Goal: Task Accomplishment & Management: Use online tool/utility

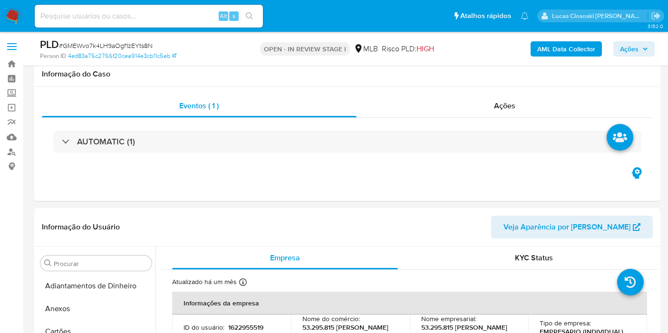
select select "10"
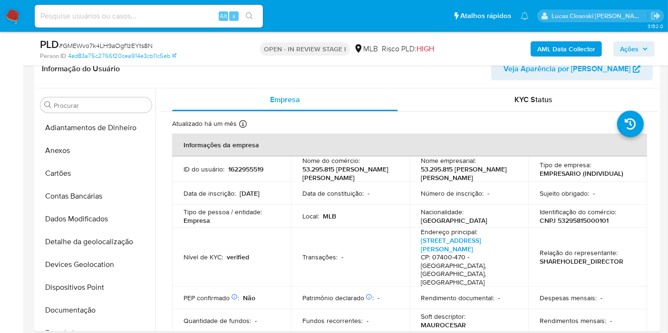
scroll to position [401, 0]
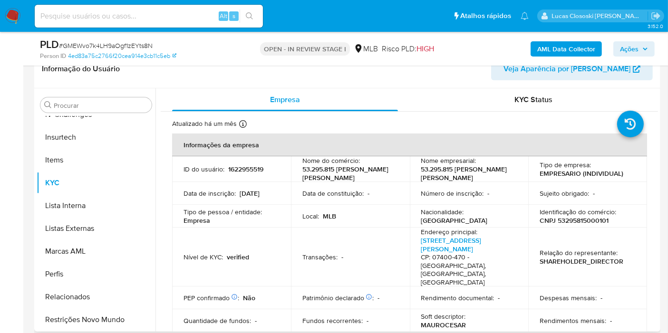
click at [572, 222] on p "CNPJ 53295815000101" at bounding box center [574, 220] width 69 height 9
copy p "53295815000101"
click at [553, 48] on b "AML Data Collector" at bounding box center [566, 48] width 58 height 15
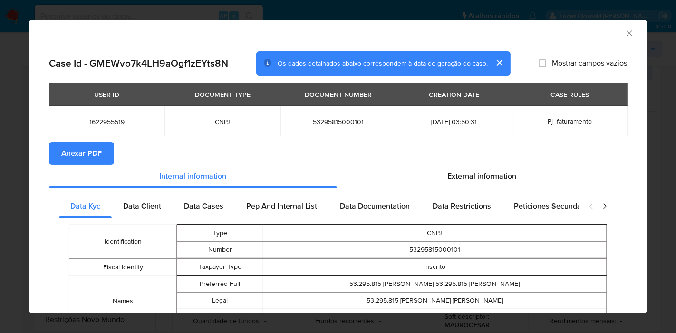
click at [87, 150] on span "Anexar PDF" at bounding box center [81, 153] width 40 height 21
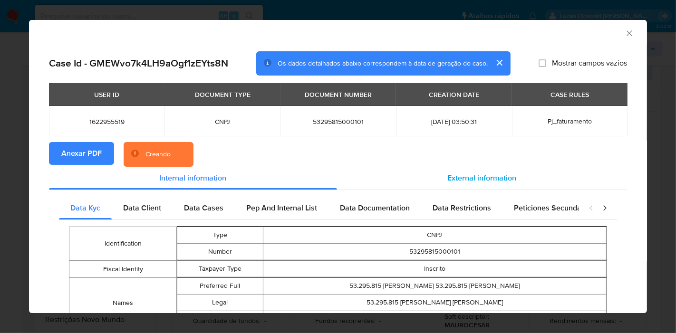
click at [496, 176] on span "External information" at bounding box center [482, 178] width 69 height 11
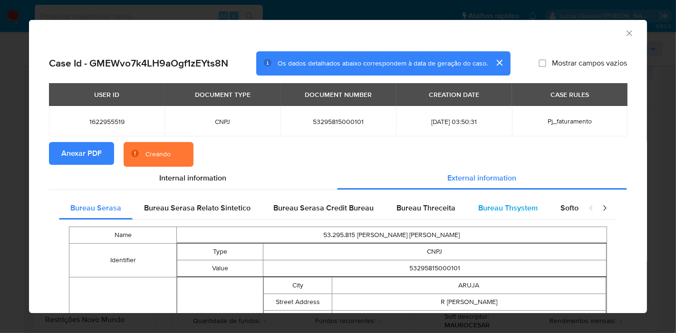
click at [537, 203] on div "Bureau Thsystem" at bounding box center [508, 208] width 82 height 23
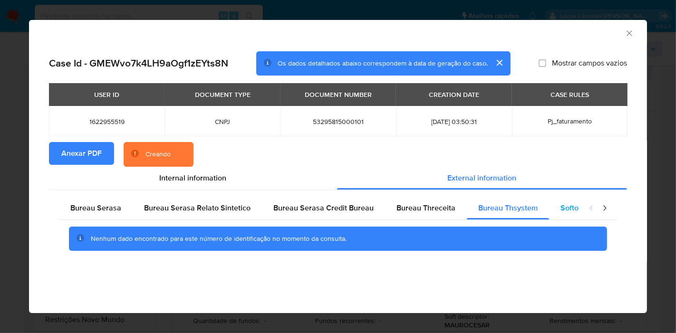
click at [562, 206] on span "Softon" at bounding box center [572, 208] width 22 height 11
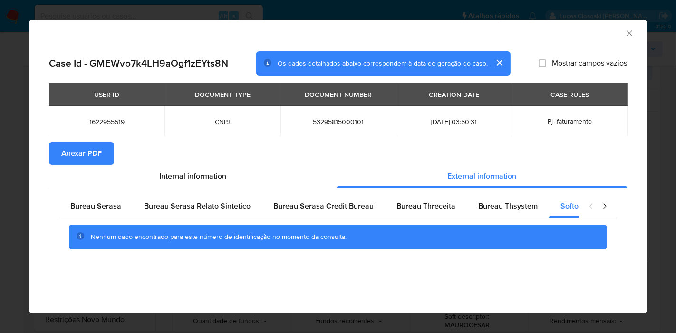
click at [624, 37] on div "AML Data Collector" at bounding box center [338, 32] width 618 height 24
click at [625, 33] on icon "Fechar a janela" at bounding box center [630, 34] width 10 height 10
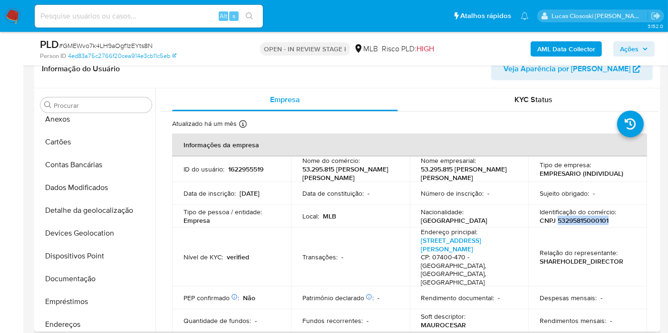
scroll to position [0, 0]
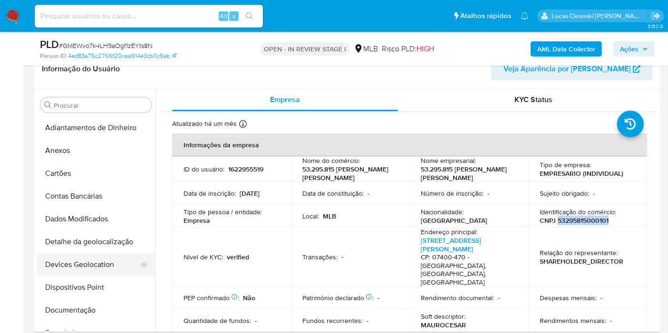
click at [96, 259] on button "Devices Geolocation" at bounding box center [92, 264] width 111 height 23
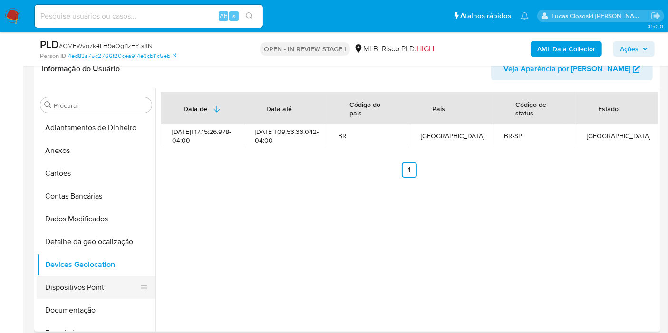
click at [89, 286] on button "Dispositivos Point" at bounding box center [92, 287] width 111 height 23
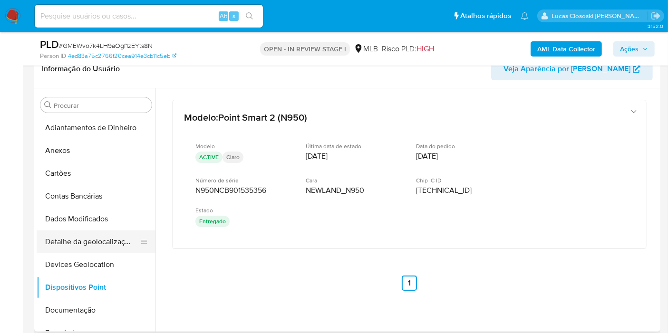
click at [84, 238] on button "Detalhe da geolocalização" at bounding box center [92, 242] width 111 height 23
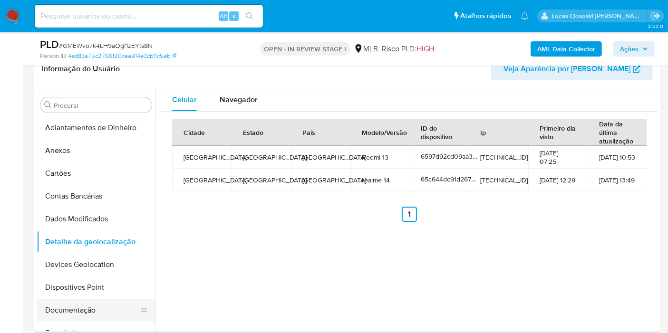
click at [94, 300] on button "Documentação" at bounding box center [92, 310] width 111 height 23
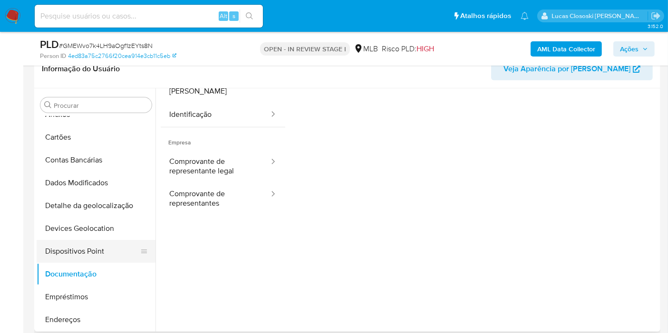
scroll to position [53, 0]
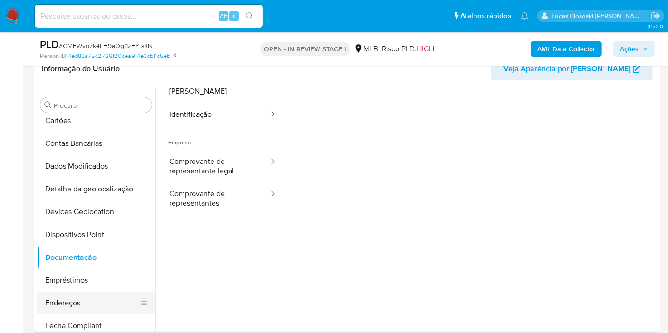
click at [83, 292] on button "Endereços" at bounding box center [92, 303] width 111 height 23
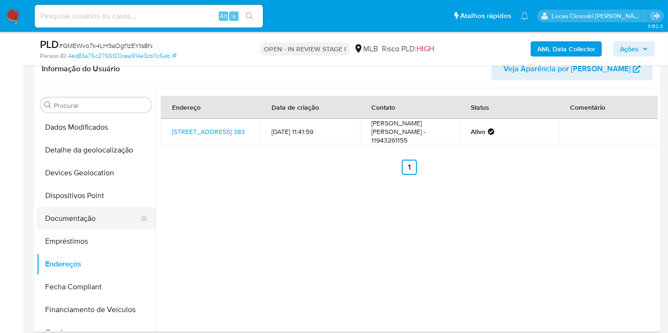
scroll to position [158, 0]
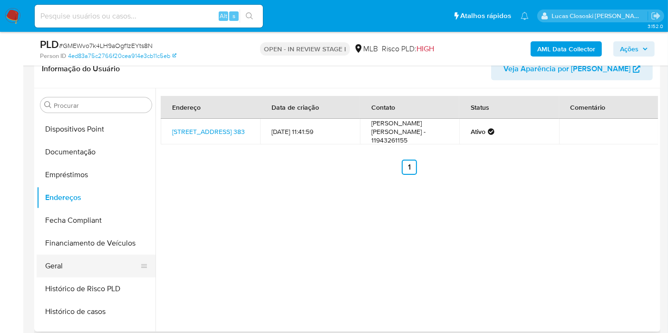
click at [77, 255] on button "Geral" at bounding box center [92, 266] width 111 height 23
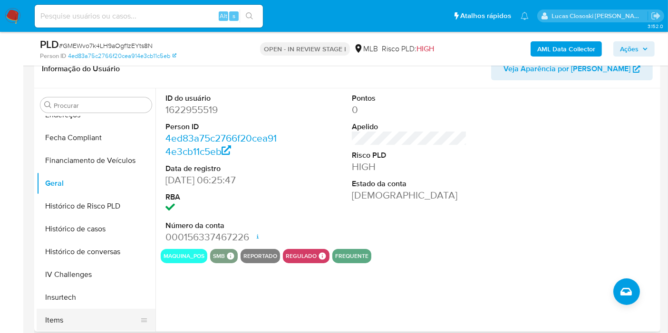
scroll to position [317, 0]
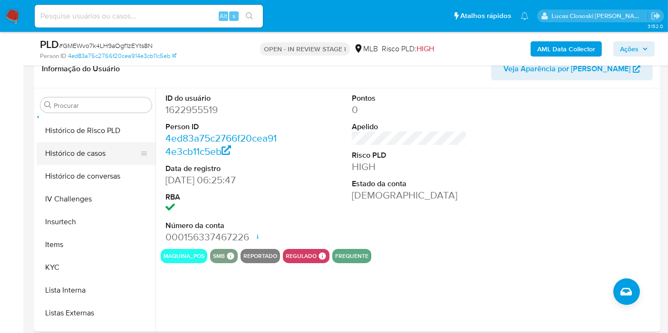
click at [79, 153] on button "Histórico de casos" at bounding box center [92, 153] width 111 height 23
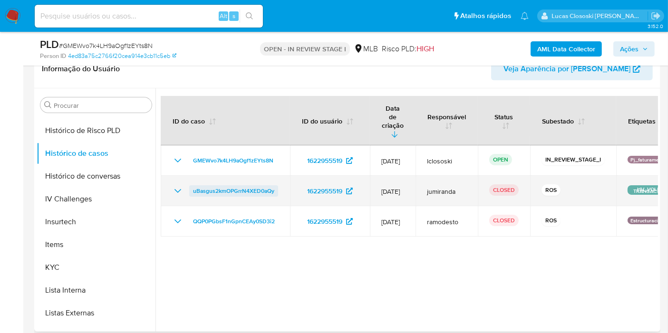
drag, startPoint x: 283, startPoint y: 172, endPoint x: 193, endPoint y: 170, distance: 90.8
click at [193, 176] on td "uBasgus2kmOPGrrN4XED0aQy" at bounding box center [225, 191] width 129 height 30
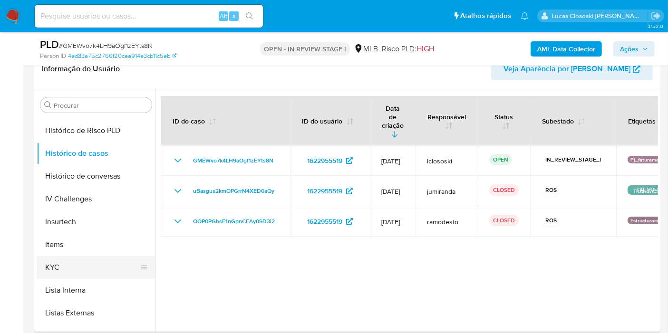
drag, startPoint x: 82, startPoint y: 264, endPoint x: 84, endPoint y: 256, distance: 7.8
click at [82, 264] on button "KYC" at bounding box center [92, 267] width 111 height 23
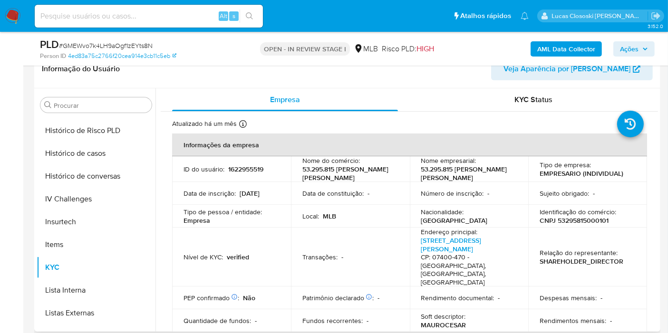
scroll to position [0, 0]
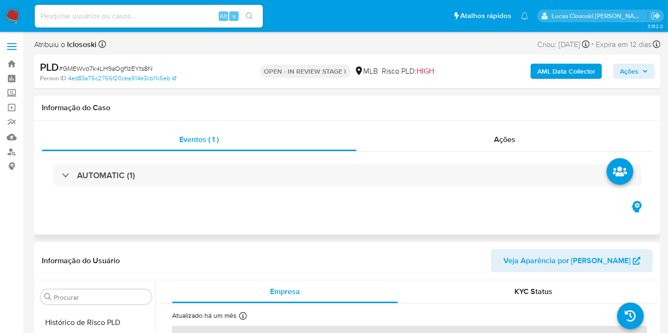
click at [195, 188] on div "AUTOMATIC (1)" at bounding box center [347, 176] width 611 height 48
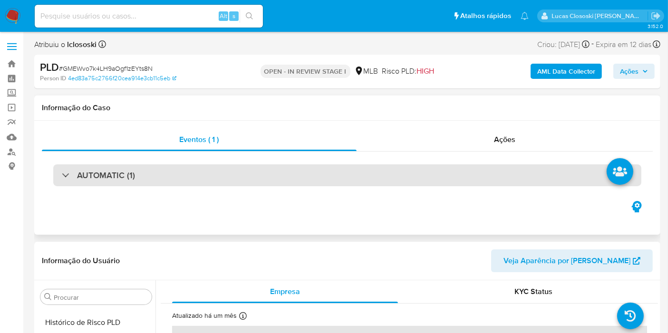
click at [198, 175] on div "AUTOMATIC (1)" at bounding box center [347, 176] width 588 height 22
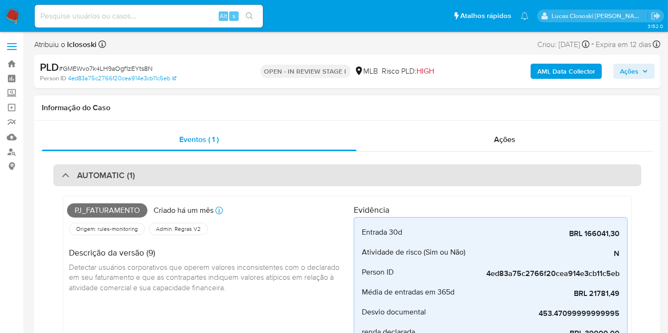
click at [197, 175] on div "AUTOMATIC (1)" at bounding box center [347, 176] width 588 height 22
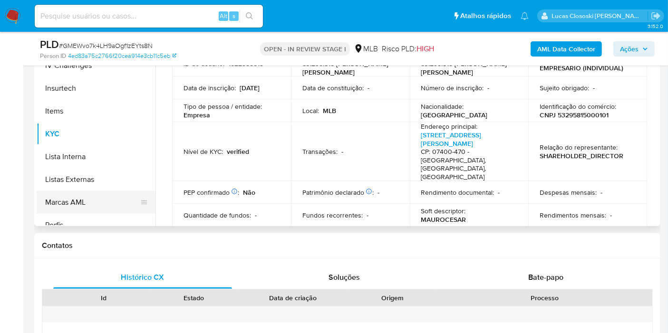
scroll to position [401, 0]
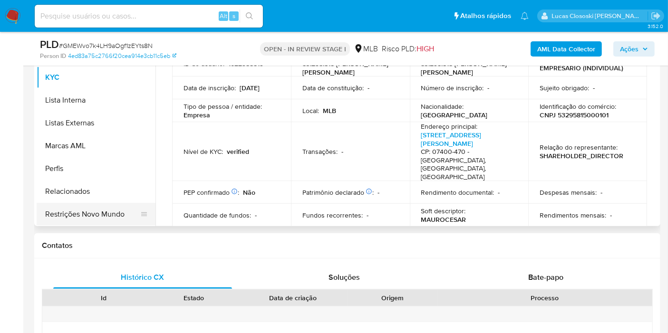
click at [98, 207] on button "Restrições Novo Mundo" at bounding box center [92, 214] width 111 height 23
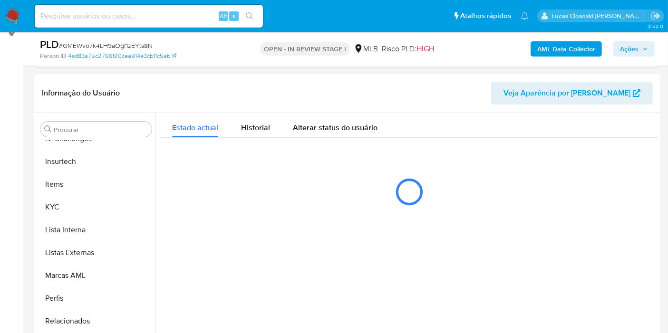
scroll to position [179, 0]
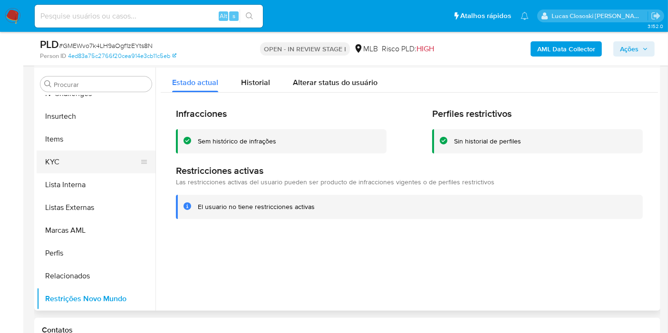
click at [100, 161] on button "KYC" at bounding box center [92, 162] width 111 height 23
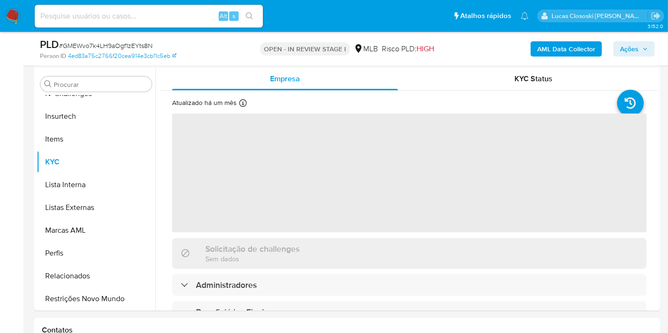
click at [121, 44] on span "# GMEWvo7k4LH9aOgf1zEYts8N" at bounding box center [106, 46] width 94 height 10
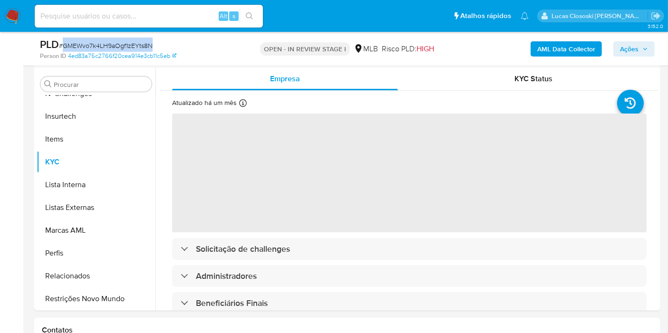
drag, startPoint x: 121, startPoint y: 44, endPoint x: 170, endPoint y: 29, distance: 51.1
click at [121, 44] on span "# GMEWvo7k4LH9aOgf1zEYts8N" at bounding box center [106, 46] width 94 height 10
copy span "GMEWvo7k4LH9aOgf1zEYts8N"
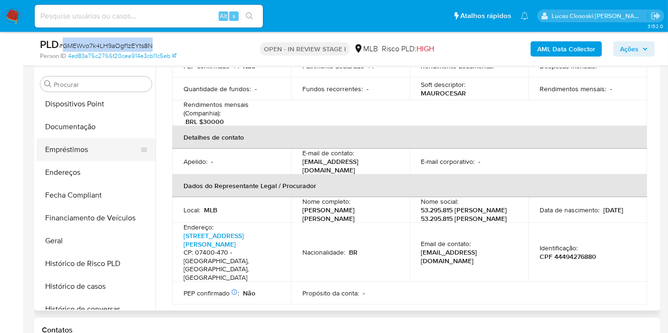
scroll to position [137, 0]
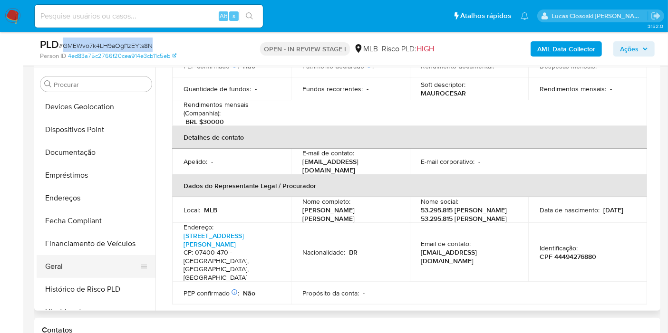
click at [62, 270] on button "Geral" at bounding box center [92, 266] width 111 height 23
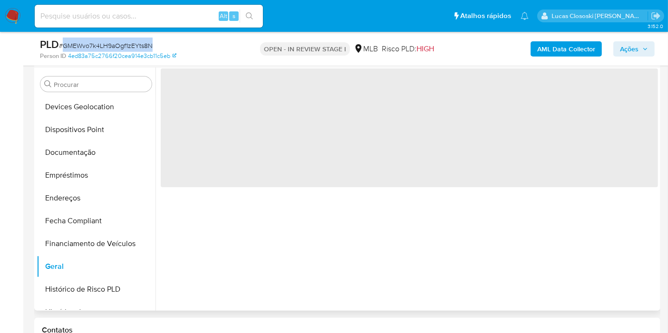
scroll to position [0, 0]
click at [409, 136] on span "‌" at bounding box center [409, 127] width 497 height 119
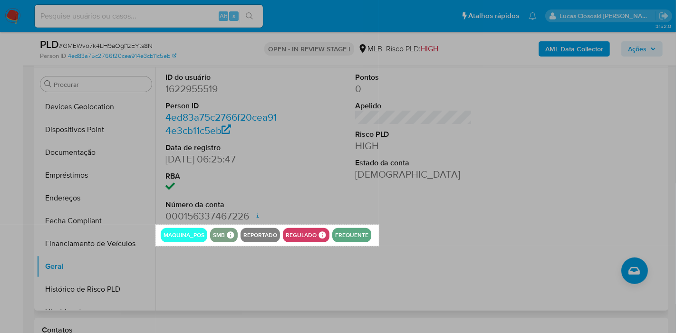
drag, startPoint x: 155, startPoint y: 224, endPoint x: 377, endPoint y: 246, distance: 222.7
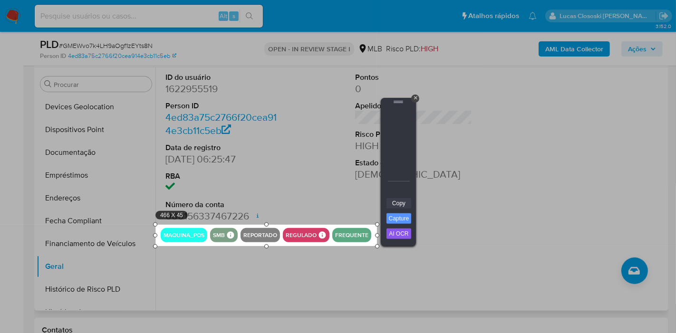
click at [405, 200] on link "Copy" at bounding box center [399, 203] width 25 height 10
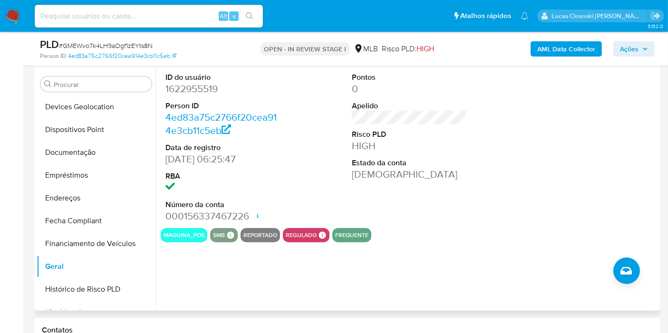
click at [640, 48] on span "Ações" at bounding box center [634, 48] width 28 height 13
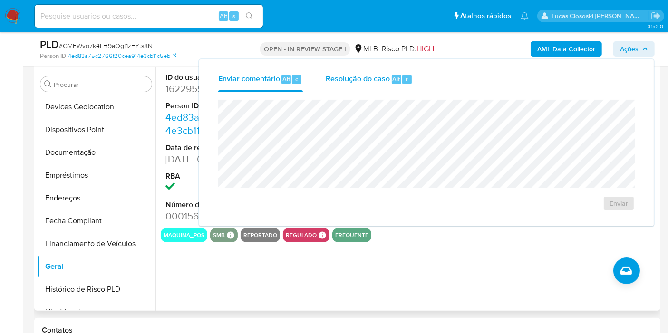
click at [409, 87] on div "Resolução do caso Alt r" at bounding box center [369, 79] width 87 height 25
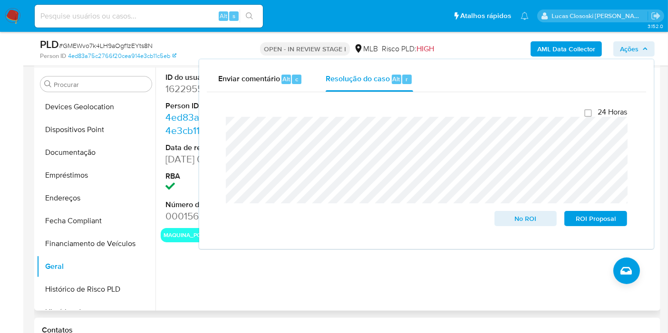
click at [636, 43] on span "Ações" at bounding box center [629, 48] width 19 height 15
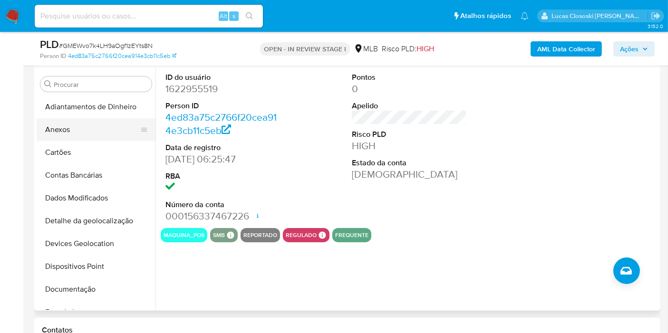
click at [69, 139] on button "Anexos" at bounding box center [92, 129] width 111 height 23
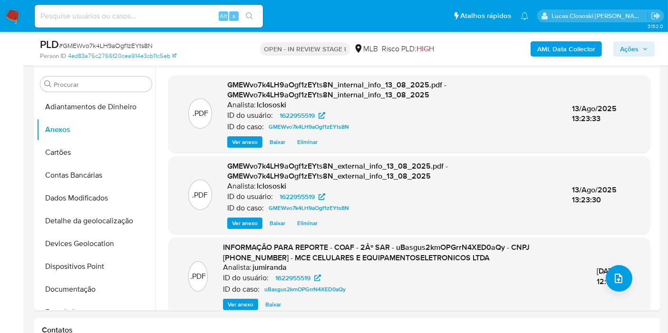
click at [642, 44] on span "Ações" at bounding box center [634, 48] width 28 height 13
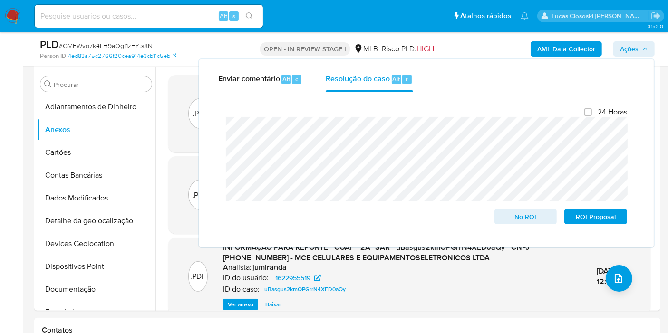
drag, startPoint x: 631, startPoint y: 47, endPoint x: 618, endPoint y: 53, distance: 14.5
click at [631, 47] on span "Ações" at bounding box center [629, 48] width 19 height 15
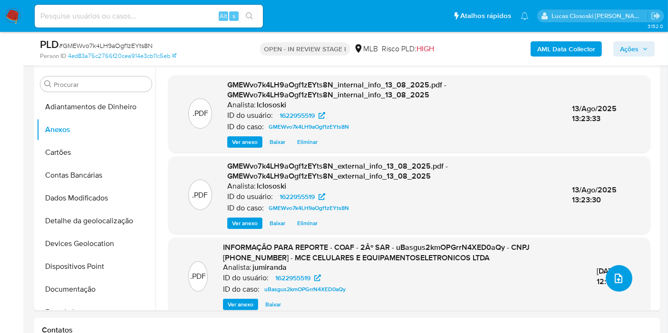
click at [609, 278] on button "upload-file" at bounding box center [619, 278] width 27 height 27
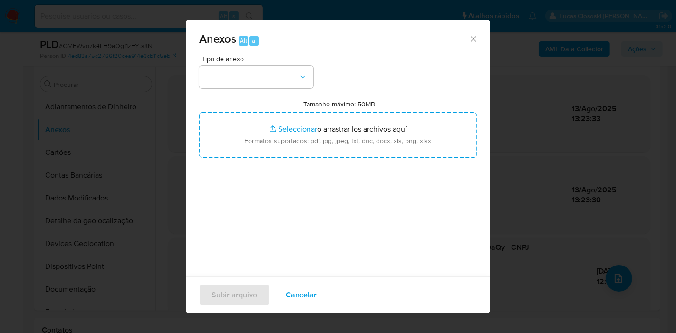
click at [255, 57] on span "Tipo de anexo" at bounding box center [259, 59] width 114 height 7
click at [246, 72] on button "button" at bounding box center [256, 77] width 114 height 23
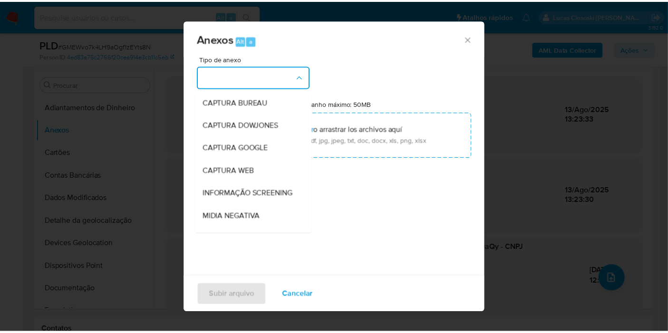
scroll to position [106, 0]
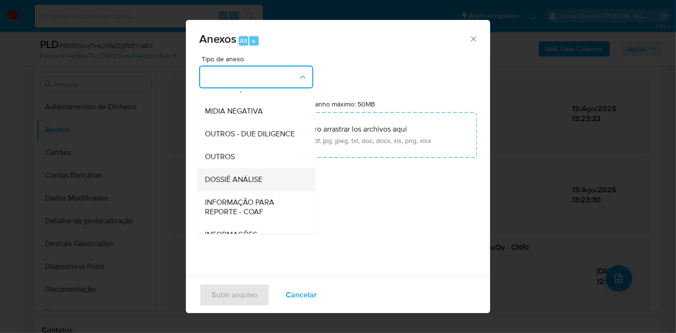
click at [247, 191] on div "DOSSIÊ ANÁLISE" at bounding box center [253, 179] width 97 height 23
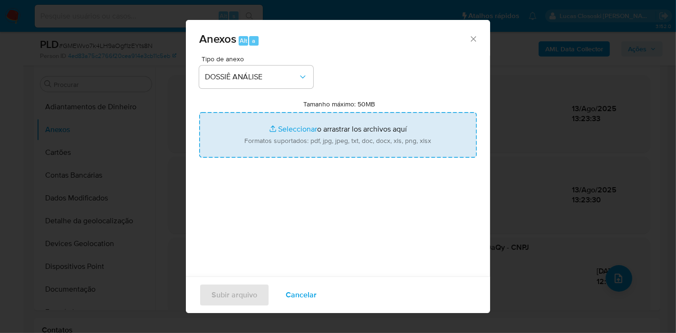
click at [278, 123] on input "Tamanho máximo: 50MB Seleccionar archivos" at bounding box center [338, 135] width 278 height 46
type input "C:\fakepath\SAR - XXXX - CNPJ 53295815000101 - MCE CELULARES E EQUIPAMENTOSELET…"
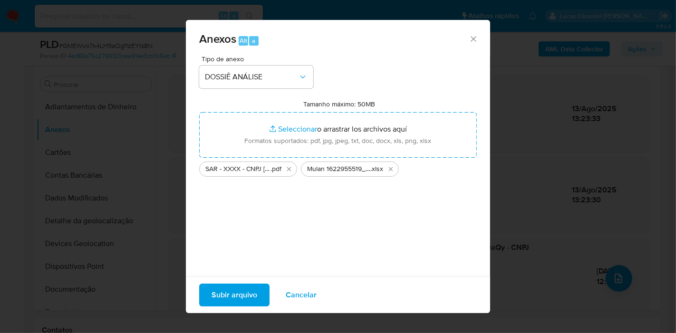
click at [256, 299] on span "Subir arquivo" at bounding box center [235, 295] width 46 height 21
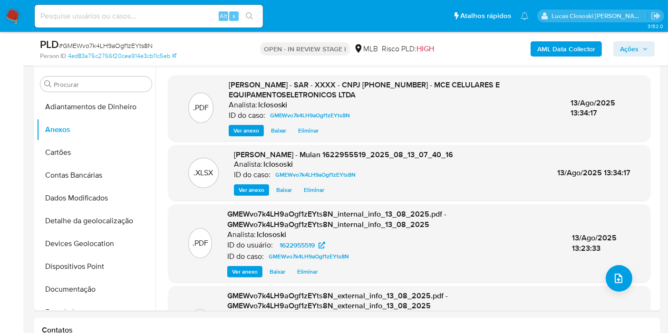
click at [641, 44] on span "Ações" at bounding box center [634, 48] width 28 height 13
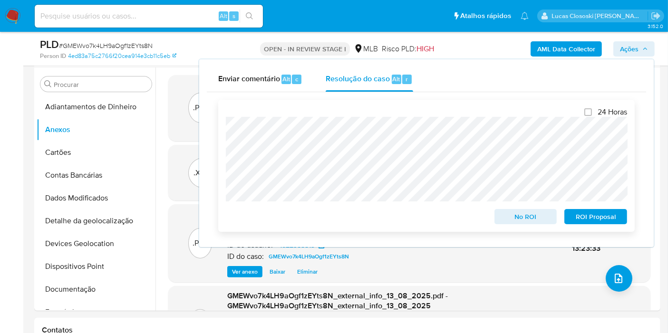
click at [523, 220] on span "No ROI" at bounding box center [525, 216] width 49 height 13
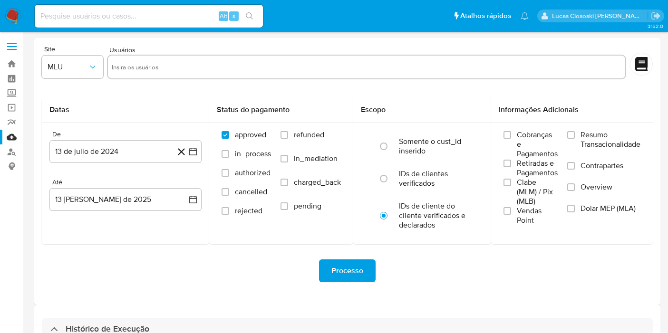
select select "10"
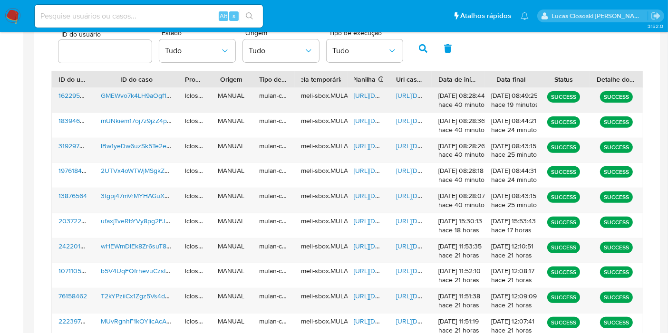
click at [366, 96] on span "https://docs.google.com/spreadsheets/d/11sH7LNajRZ9TGPqd4vN3Wg3R-CRFTW6H2uT1owo…" at bounding box center [387, 96] width 66 height 10
click at [412, 91] on span "https://docs.google.com/document/d/1pnUWhH2xeXKNEjRjYjZ7smqYDGLwqA5dKVEy0VPzg1A…" at bounding box center [429, 96] width 66 height 10
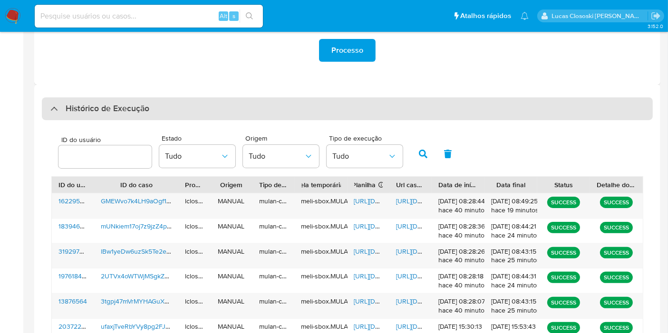
click at [194, 108] on div "Histórico de Execução" at bounding box center [347, 108] width 611 height 23
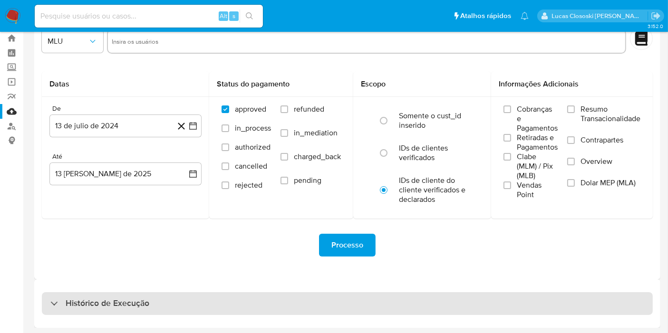
click at [215, 300] on div "Histórico de Execução" at bounding box center [347, 303] width 611 height 23
select select "10"
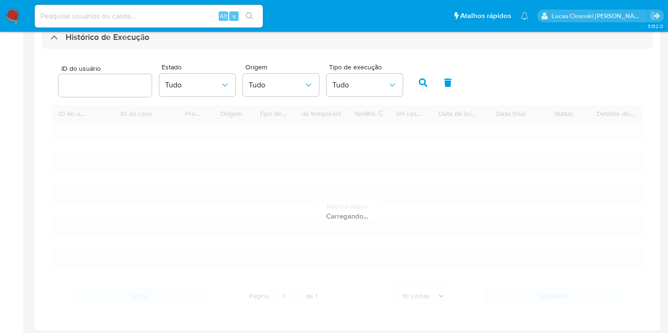
scroll to position [293, 0]
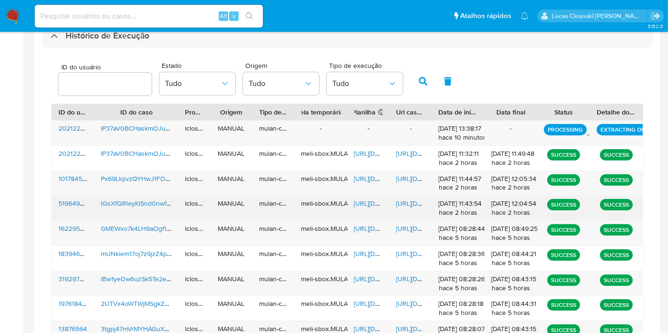
click at [373, 205] on span "https://docs.google.com/spreadsheets/d/1xYtLNrFteMBB6BSkcIaNsw_Ms_kUvLV1JTAwMyt…" at bounding box center [387, 204] width 66 height 10
click at [407, 199] on span "https://docs.google.com/document/d/1UMxoR05agw6QBFi5IgLgjMtz-SE-mbb-FfFmNC4vfCo…" at bounding box center [429, 204] width 66 height 10
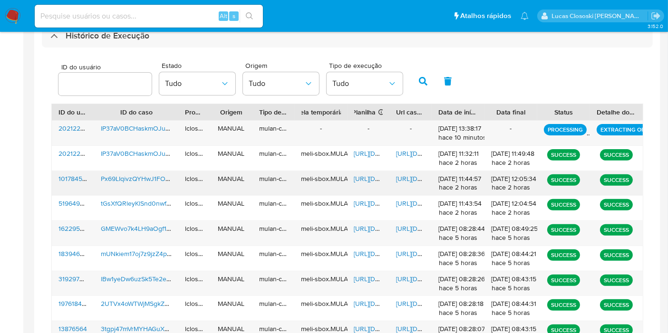
click at [360, 178] on span "https://docs.google.com/spreadsheets/d/11CwX1YjunFjevkB9jNluyixR78M_e7w5tcSKHyb…" at bounding box center [387, 179] width 66 height 10
click at [411, 180] on span "https://docs.google.com/document/d/1jSPYureMrlgD7KIu7lUeC45Nf4S_AmuUa-10wf2q1XQ…" at bounding box center [429, 179] width 66 height 10
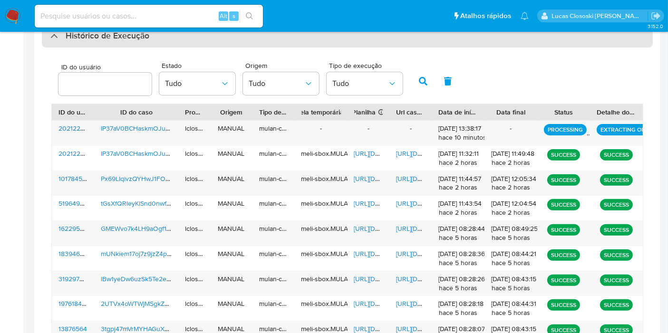
click at [212, 42] on div "Histórico de Execução" at bounding box center [347, 36] width 611 height 23
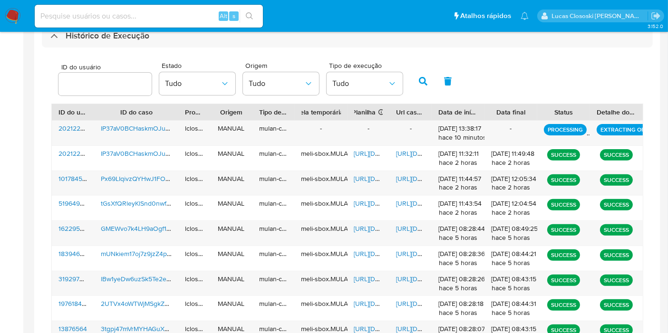
scroll to position [26, 0]
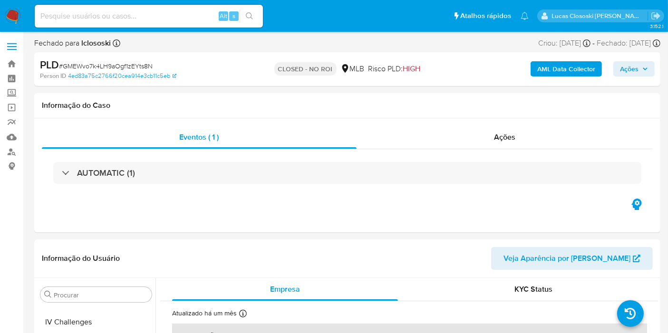
scroll to position [401, 0]
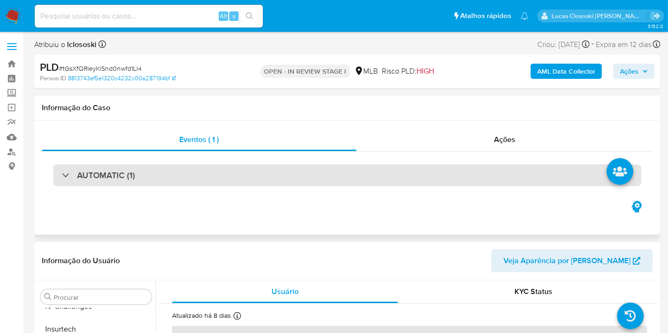
click at [294, 182] on div "AUTOMATIC (1)" at bounding box center [347, 176] width 588 height 22
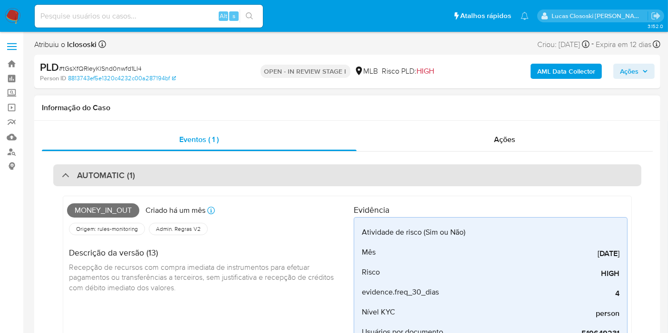
click at [294, 182] on div "AUTOMATIC (1)" at bounding box center [347, 176] width 588 height 22
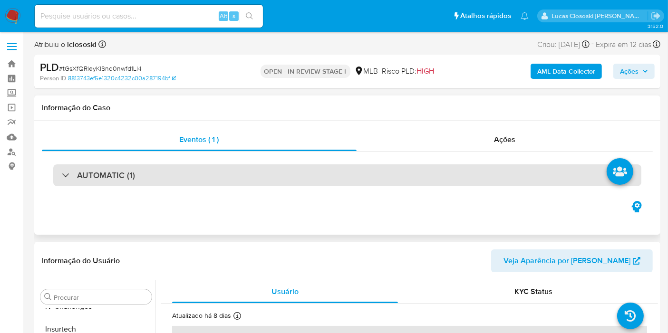
click at [176, 171] on div "AUTOMATIC (1)" at bounding box center [347, 176] width 588 height 22
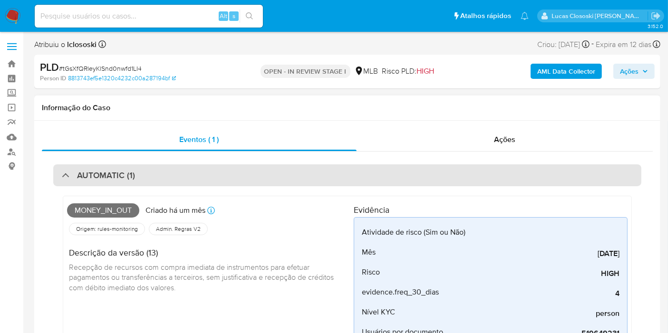
click at [220, 183] on div "AUTOMATIC (1)" at bounding box center [347, 176] width 588 height 22
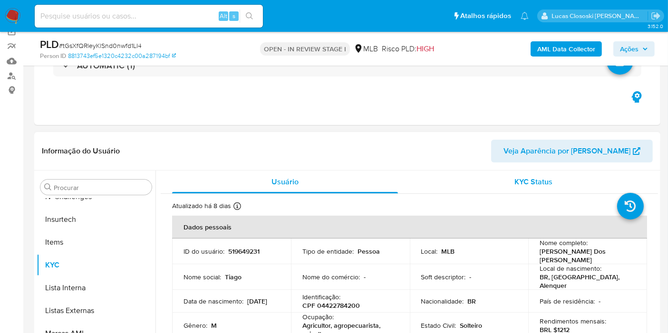
scroll to position [106, 0]
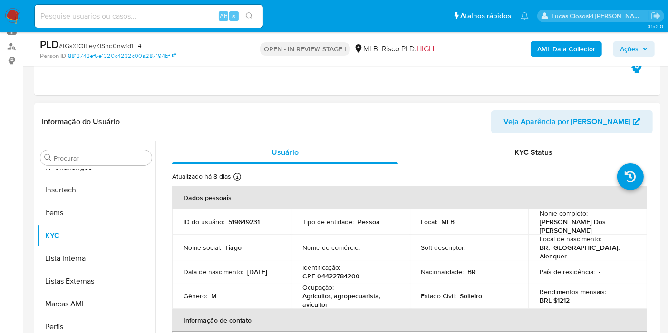
click at [349, 272] on p "CPF 04422784200" at bounding box center [331, 276] width 58 height 9
copy p "04422784200"
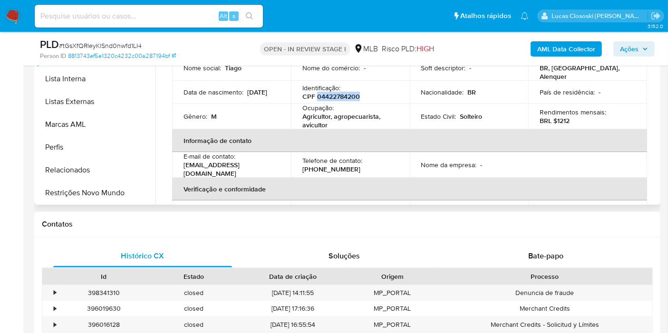
scroll to position [158, 0]
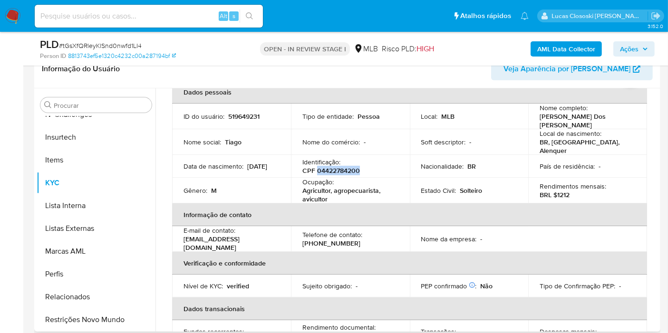
copy p "04422784200"
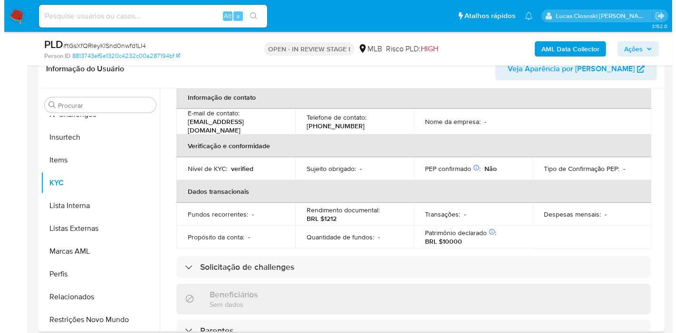
scroll to position [12, 0]
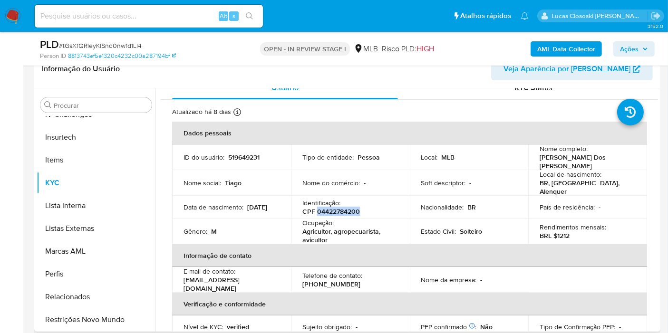
copy p "04422784200"
click at [577, 48] on b "AML Data Collector" at bounding box center [566, 48] width 58 height 15
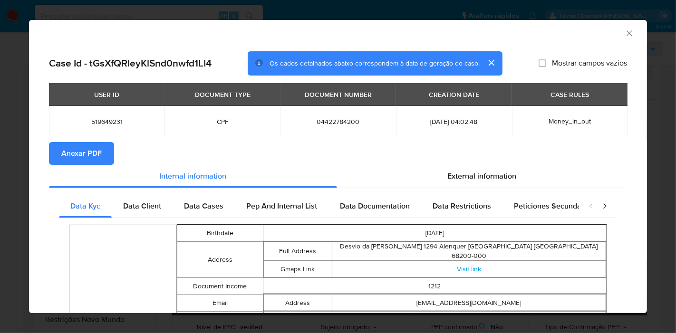
click at [94, 151] on span "Anexar PDF" at bounding box center [81, 153] width 40 height 21
click at [499, 173] on span "External information" at bounding box center [482, 176] width 69 height 11
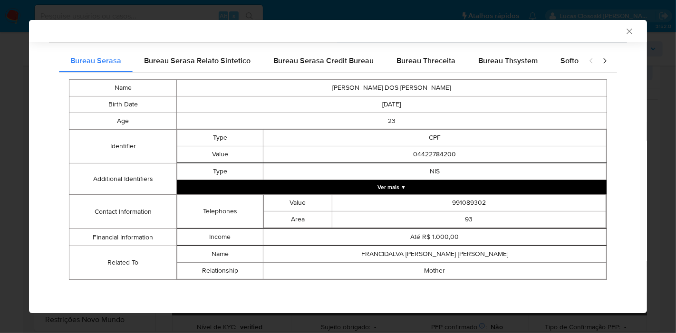
scroll to position [91, 0]
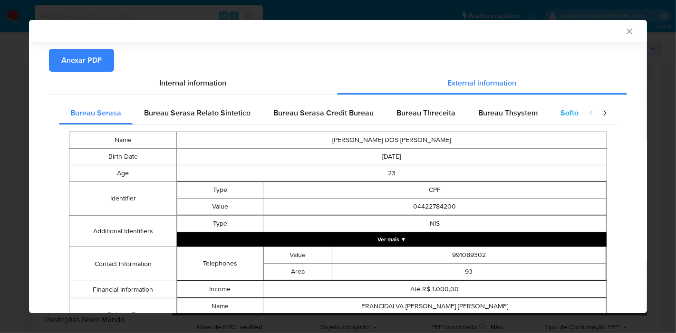
click at [562, 110] on span "Softon" at bounding box center [572, 112] width 22 height 11
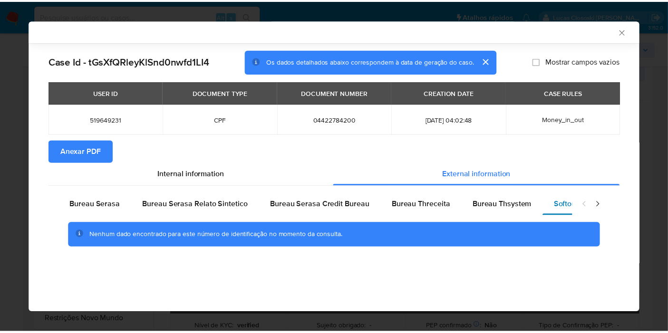
scroll to position [0, 0]
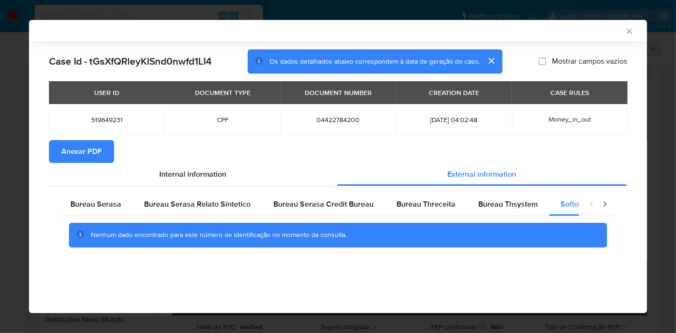
click at [630, 32] on icon "Fechar a janela" at bounding box center [630, 32] width 10 height 10
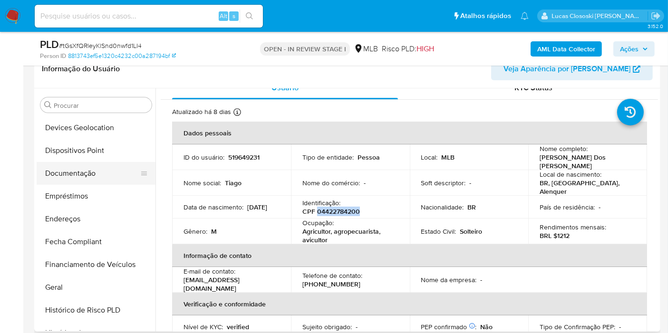
scroll to position [84, 0]
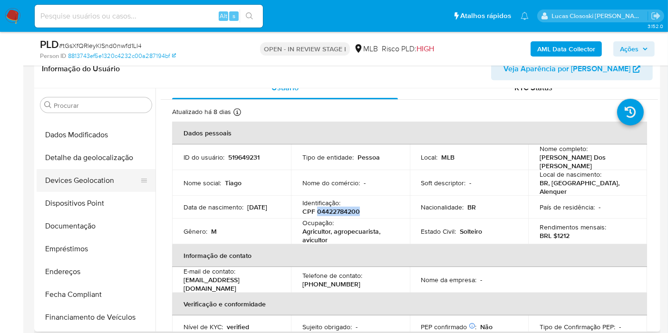
click at [99, 184] on button "Devices Geolocation" at bounding box center [92, 180] width 111 height 23
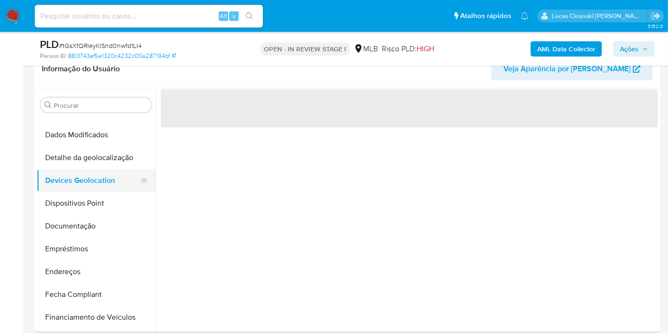
scroll to position [0, 0]
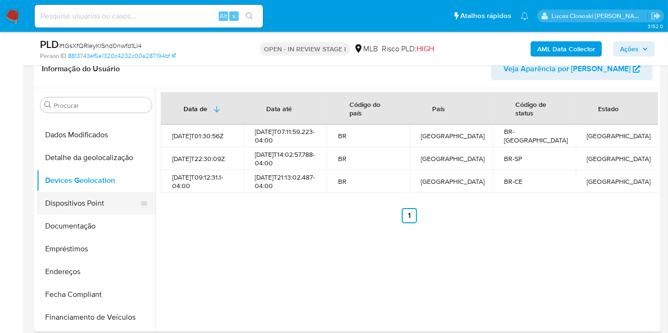
click at [93, 195] on button "Dispositivos Point" at bounding box center [92, 203] width 111 height 23
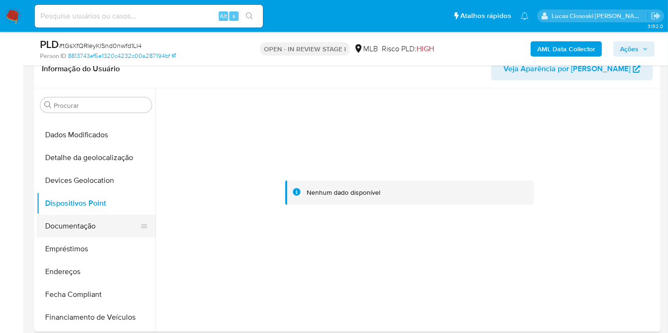
click at [78, 218] on button "Documentação" at bounding box center [92, 226] width 111 height 23
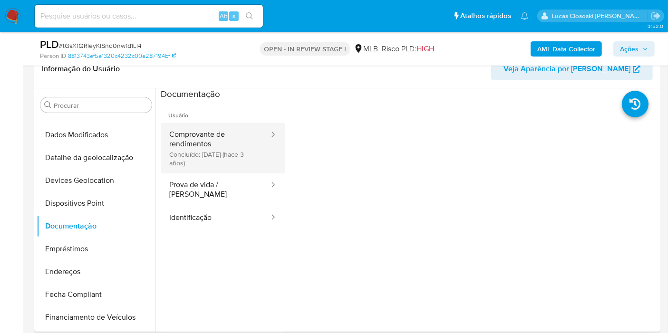
click at [213, 163] on button "Comprovante de rendimentos Concluído: 14/07/2022 (hace 3 años)" at bounding box center [215, 148] width 109 height 50
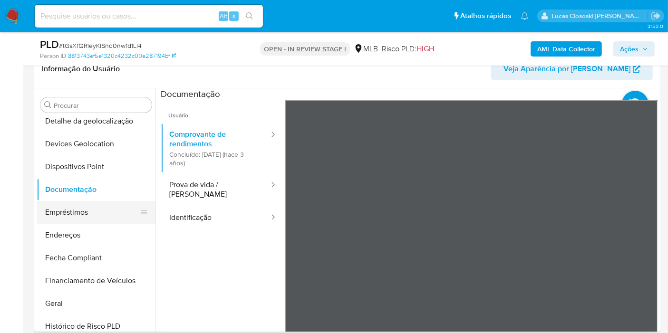
scroll to position [137, 0]
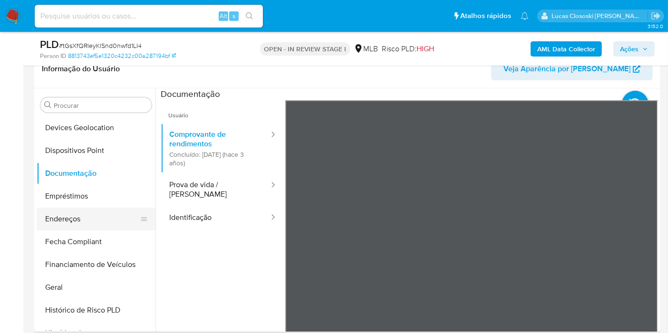
click at [74, 218] on button "Endereços" at bounding box center [92, 219] width 111 height 23
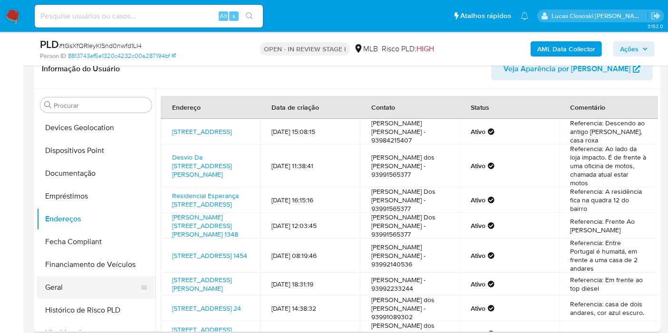
click at [76, 276] on button "Geral" at bounding box center [92, 287] width 111 height 23
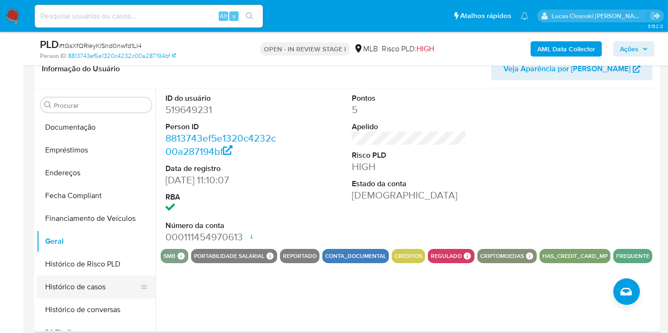
scroll to position [243, 0]
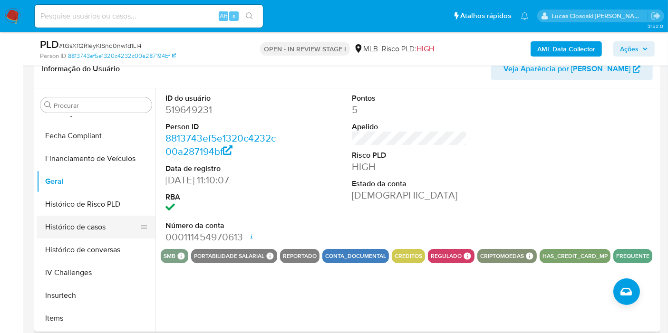
click at [85, 222] on button "Histórico de casos" at bounding box center [92, 227] width 111 height 23
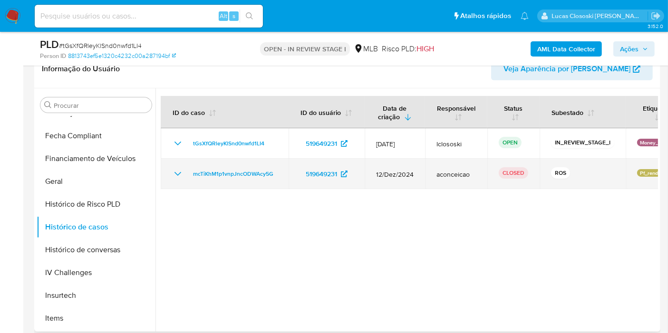
drag, startPoint x: 281, startPoint y: 173, endPoint x: 185, endPoint y: 176, distance: 96.1
click at [185, 176] on td "mcTiKhM1p1vnpJncODWAcy5G" at bounding box center [225, 174] width 128 height 30
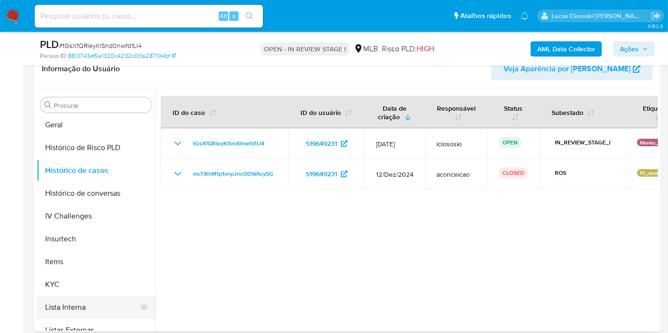
scroll to position [349, 0]
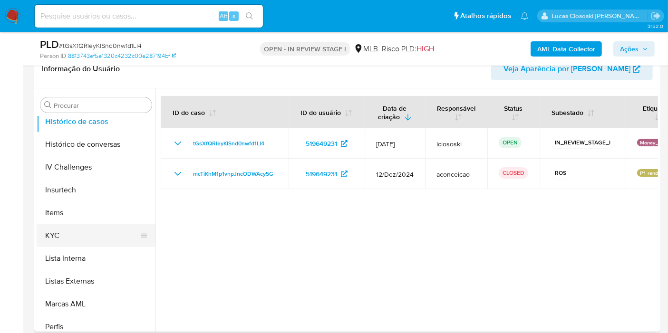
click at [64, 237] on button "KYC" at bounding box center [92, 235] width 111 height 23
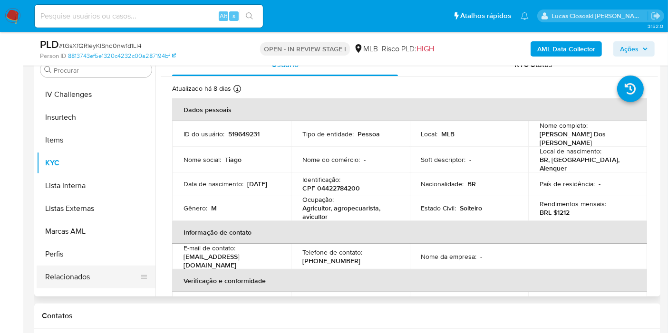
scroll to position [401, 0]
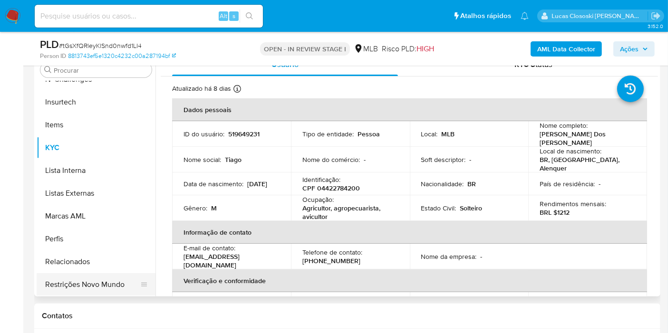
click at [81, 281] on button "Restrições Novo Mundo" at bounding box center [92, 284] width 111 height 23
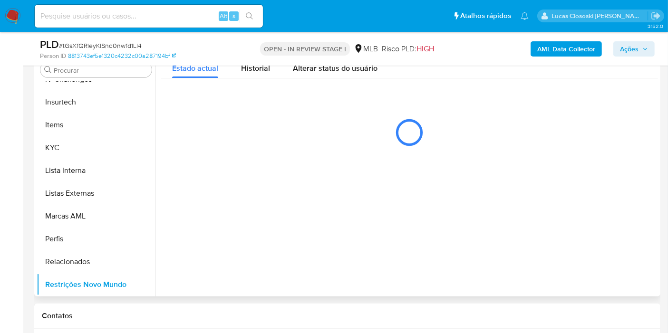
click at [409, 88] on div "Estado actual Historial Alterar status do usuário" at bounding box center [409, 105] width 497 height 104
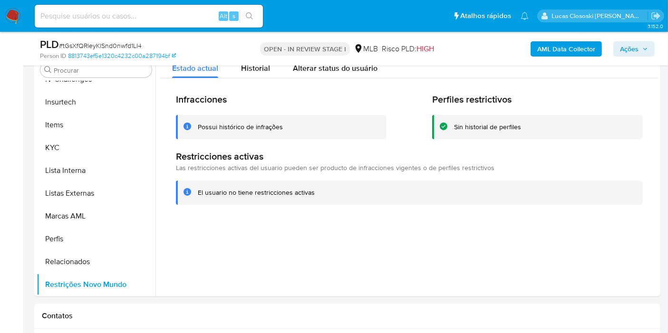
click at [111, 46] on span "# tGsXfQRleyKlSnd0nwfd1LI4" at bounding box center [100, 46] width 83 height 10
copy span "tGsXfQRleyKlSnd0nwfd1LI4"
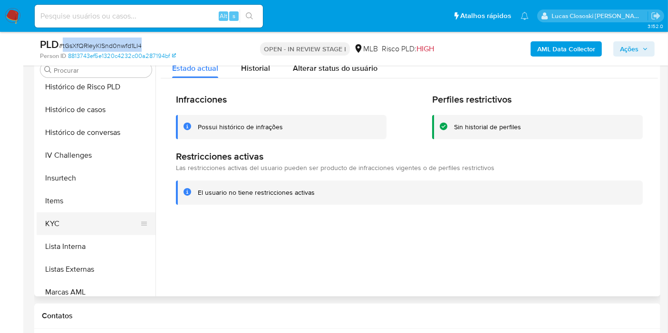
scroll to position [349, 0]
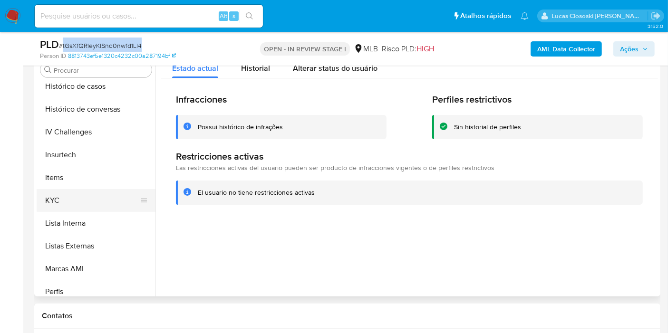
click at [69, 202] on button "KYC" at bounding box center [92, 200] width 111 height 23
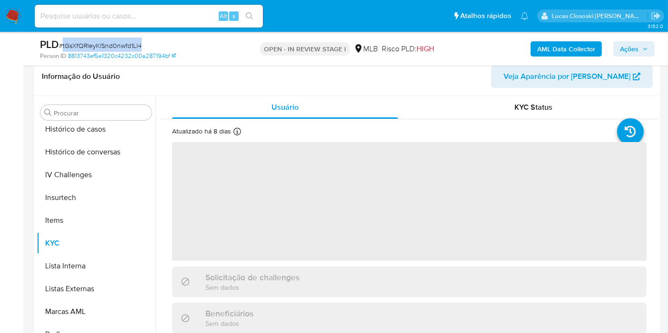
scroll to position [141, 0]
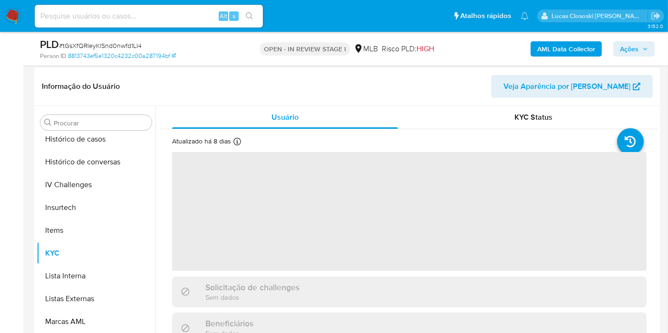
click at [204, 52] on div "Person ID 8813743ef5e1320c4232c00a287194bf" at bounding box center [141, 56] width 203 height 9
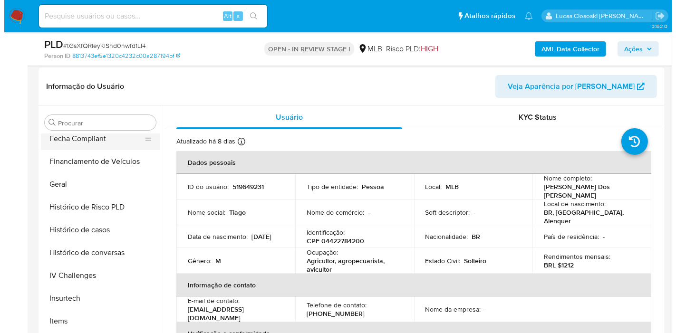
scroll to position [190, 0]
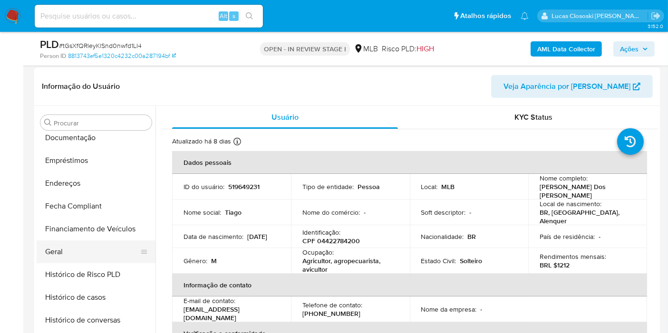
click at [72, 242] on button "Geral" at bounding box center [92, 252] width 111 height 23
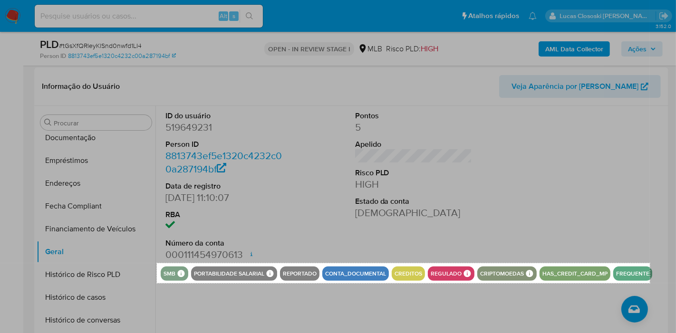
drag, startPoint x: 157, startPoint y: 263, endPoint x: 650, endPoint y: 283, distance: 493.9
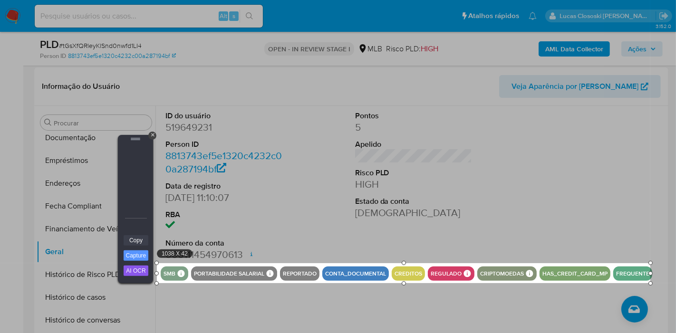
click at [134, 240] on link "Copy" at bounding box center [136, 240] width 25 height 10
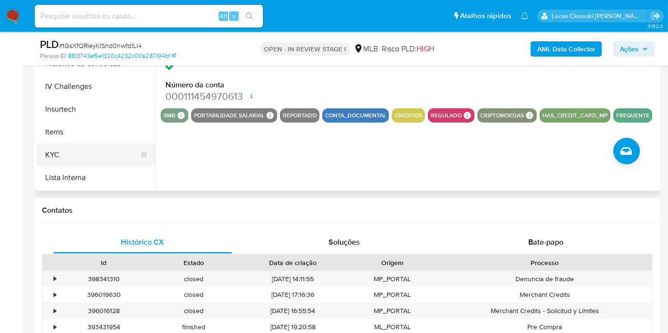
scroll to position [296, 0]
click at [63, 146] on button "KYC" at bounding box center [92, 147] width 111 height 23
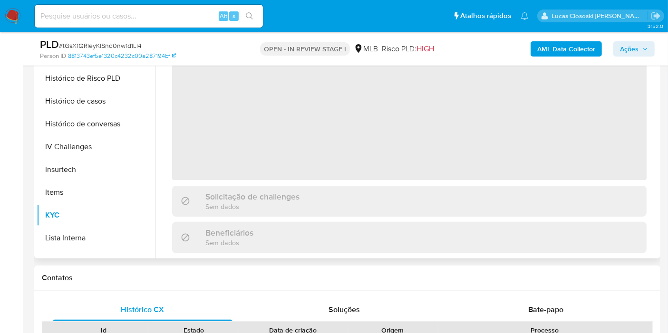
scroll to position [194, 0]
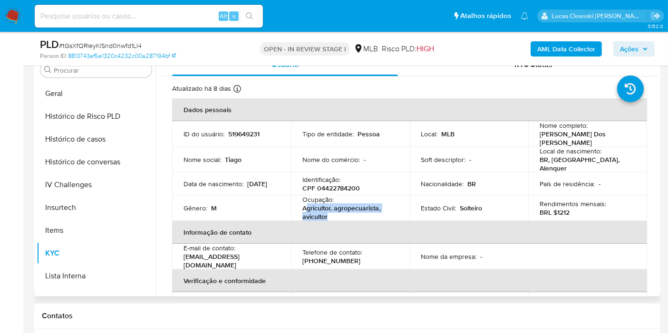
drag, startPoint x: 329, startPoint y: 211, endPoint x: 307, endPoint y: 203, distance: 23.2
click at [307, 204] on p "Agricultor, agropecuarista, avicultor" at bounding box center [348, 212] width 92 height 17
copy p "gricultor, agropecuarista, avicultor"
click at [100, 142] on button "Histórico de casos" at bounding box center [92, 139] width 111 height 23
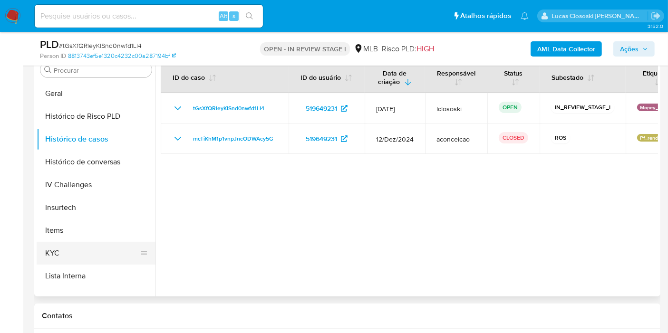
click at [79, 253] on button "KYC" at bounding box center [92, 253] width 111 height 23
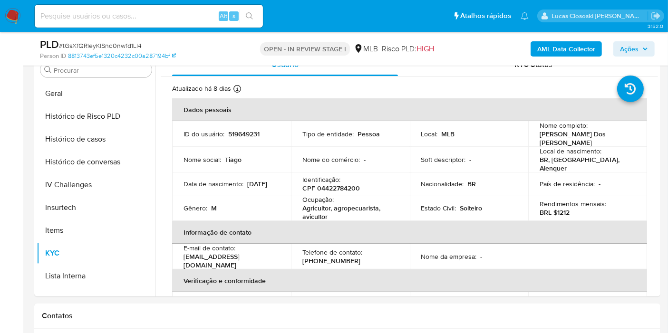
click at [637, 46] on span "Ações" at bounding box center [629, 48] width 19 height 15
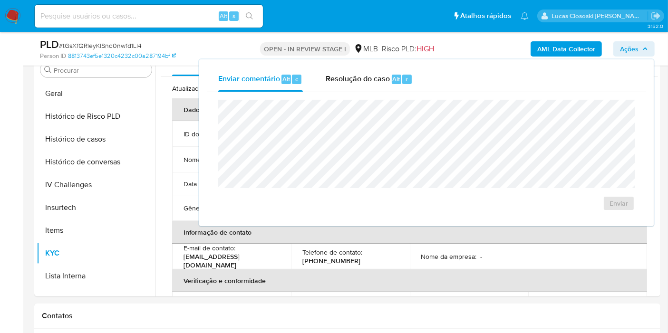
click at [395, 84] on div "Resolução do caso Alt r" at bounding box center [369, 79] width 87 height 25
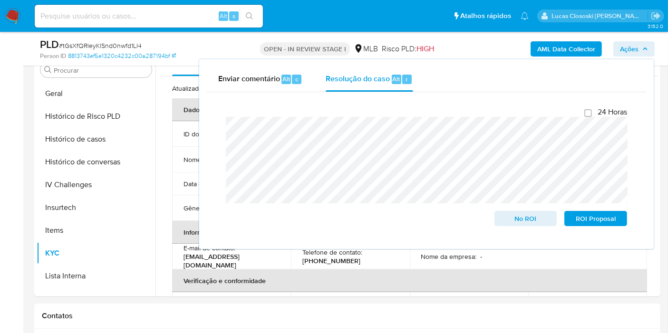
click at [636, 53] on span "Ações" at bounding box center [629, 48] width 19 height 15
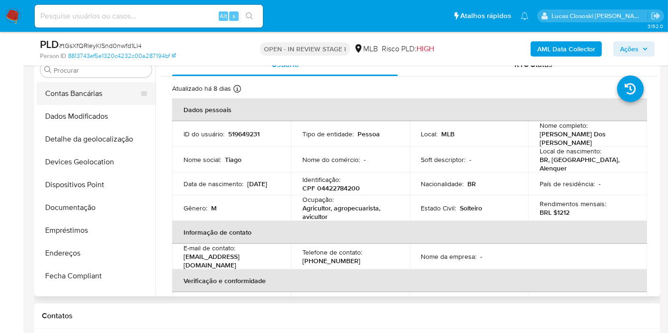
scroll to position [0, 0]
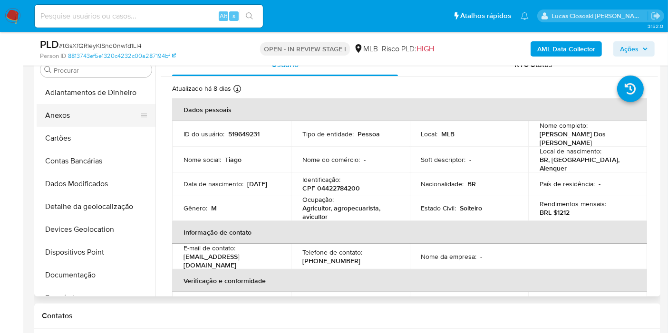
click at [68, 107] on button "Anexos" at bounding box center [92, 115] width 111 height 23
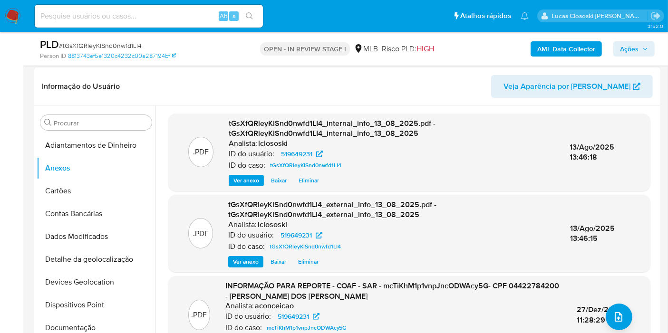
scroll to position [106, 0]
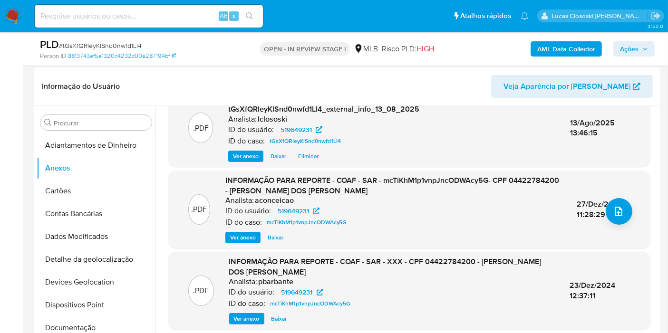
click at [638, 51] on span "Ações" at bounding box center [629, 48] width 19 height 15
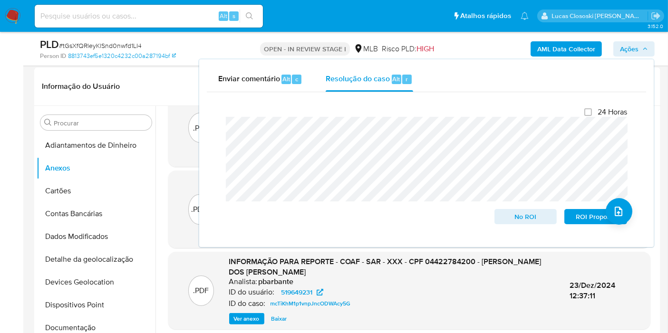
click at [632, 54] on span "Ações" at bounding box center [629, 48] width 19 height 15
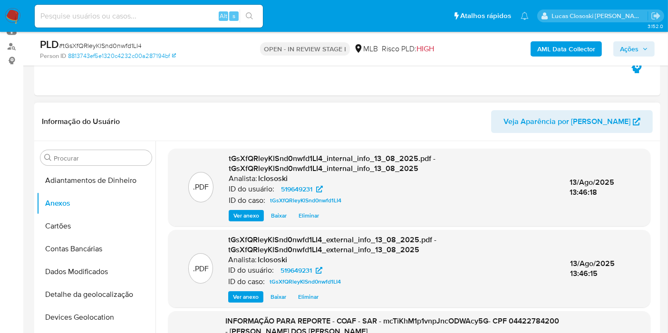
click at [165, 240] on div ".PDF tGsXfQRleyKlSnd0nwfd1LI4_internal_info_13_08_2025.pdf - tGsXfQRleyKlSnd0nw…" at bounding box center [409, 325] width 497 height 352
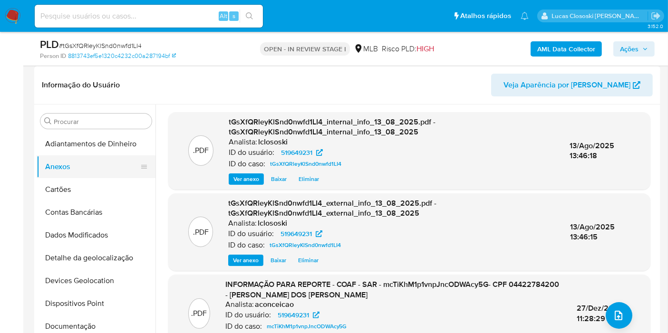
scroll to position [158, 0]
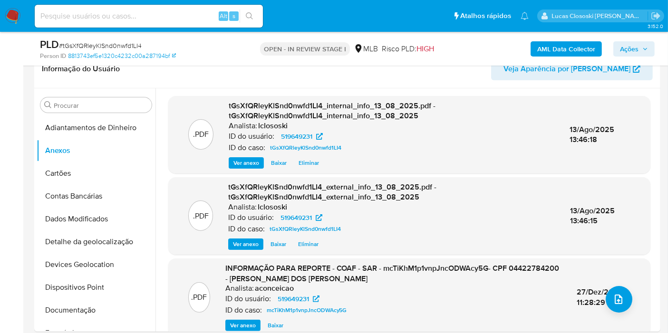
click at [637, 45] on span "Ações" at bounding box center [629, 48] width 19 height 15
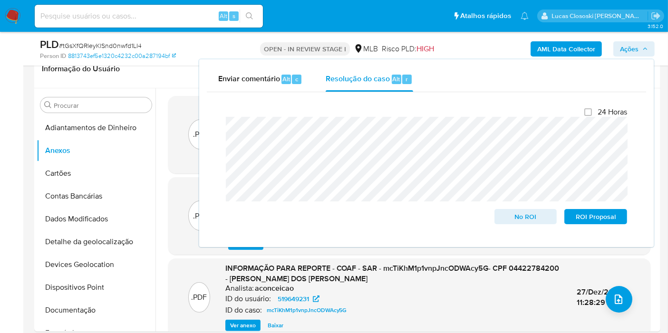
click at [632, 48] on span "Ações" at bounding box center [629, 48] width 19 height 15
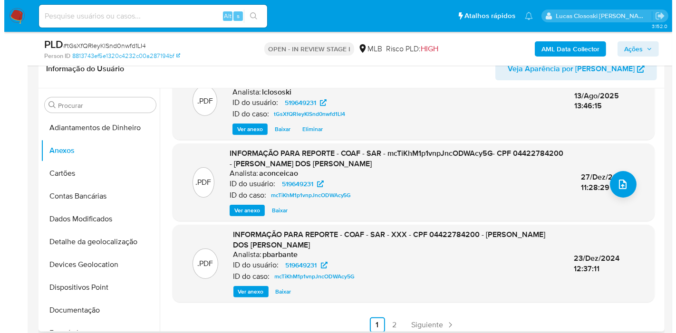
scroll to position [121, 0]
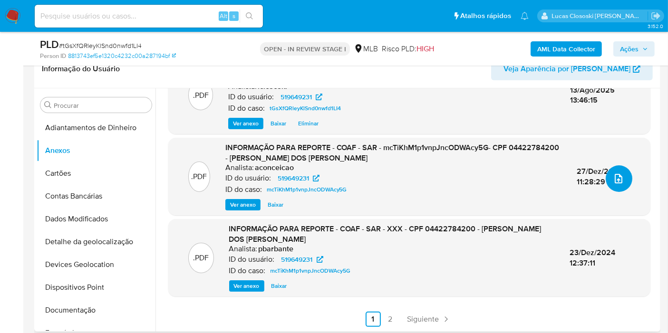
click at [613, 177] on icon "upload-file" at bounding box center [618, 178] width 11 height 11
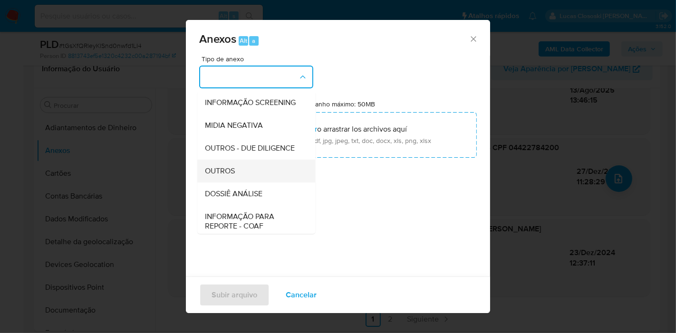
scroll to position [106, 0]
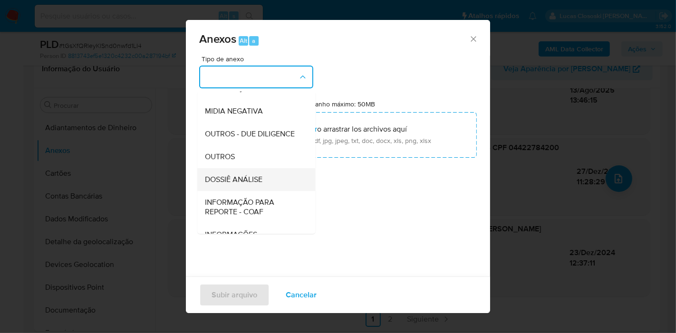
click at [250, 190] on div "DOSSIÊ ANÁLISE" at bounding box center [253, 179] width 97 height 23
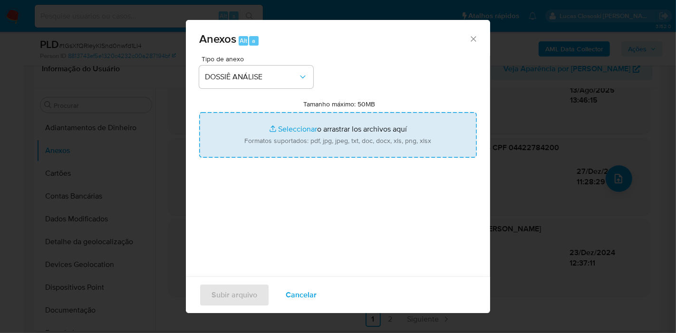
click at [269, 146] on input "Tamanho máximo: 50MB Seleccionar archivos" at bounding box center [338, 135] width 278 height 46
type input "C:\fakepath\Mulan 519649231_2025_08_13_11_00_21.xlsx"
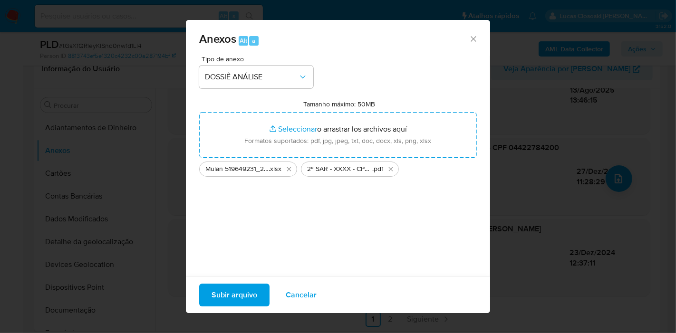
click at [249, 292] on span "Subir arquivo" at bounding box center [235, 295] width 46 height 21
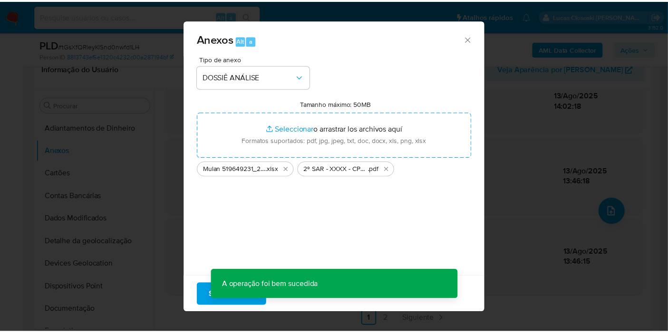
scroll to position [78, 0]
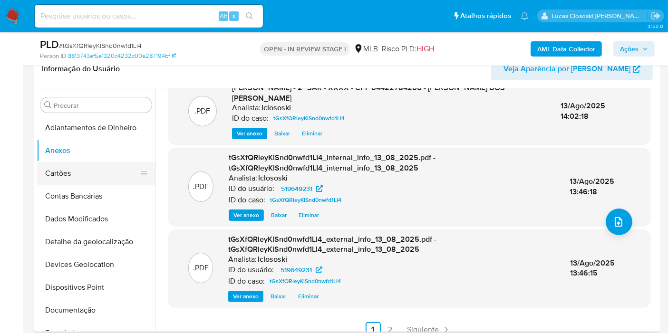
click at [83, 167] on button "Cartões" at bounding box center [92, 173] width 111 height 23
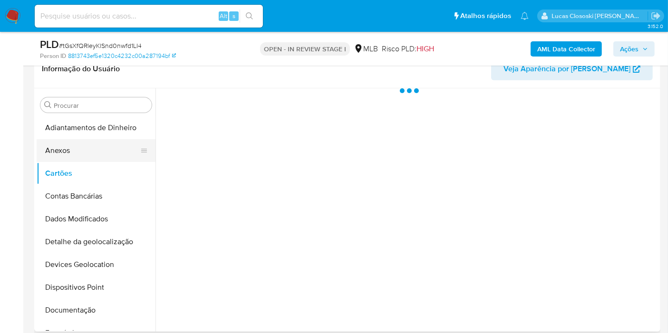
scroll to position [0, 0]
click at [82, 156] on button "Anexos" at bounding box center [92, 150] width 111 height 23
click at [618, 44] on button "Ações" at bounding box center [633, 48] width 41 height 15
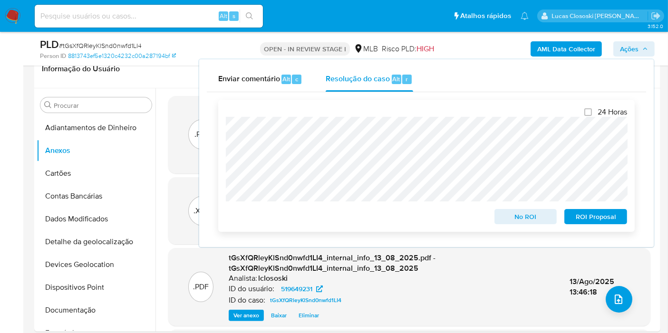
click at [596, 216] on span "ROI Proposal" at bounding box center [595, 216] width 49 height 13
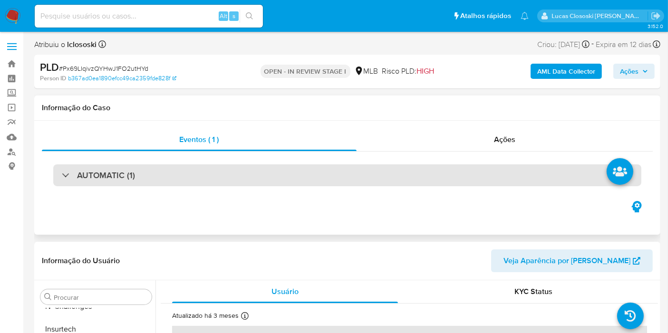
click at [213, 182] on div "AUTOMATIC (1)" at bounding box center [347, 176] width 588 height 22
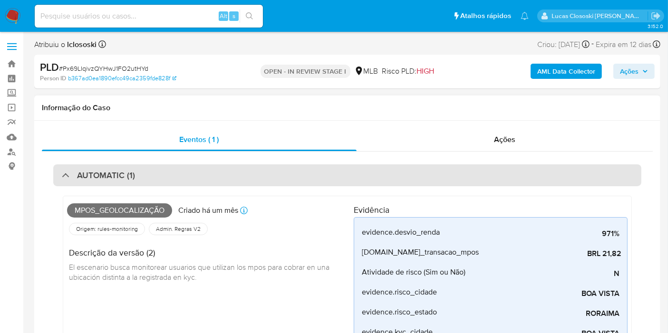
click at [299, 173] on div "AUTOMATIC (1)" at bounding box center [347, 176] width 588 height 22
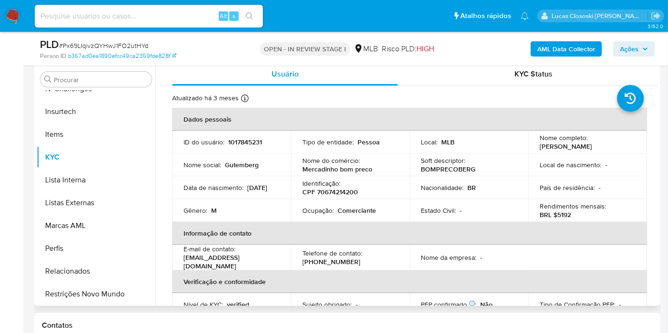
scroll to position [211, 0]
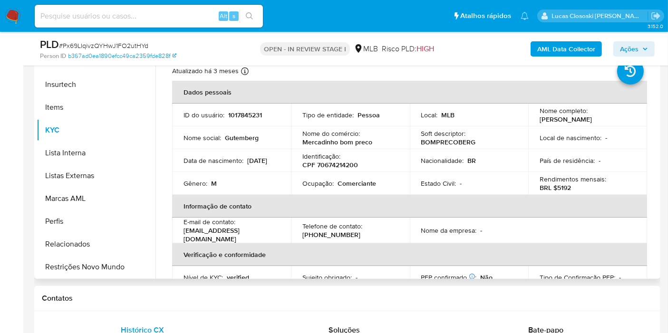
click at [333, 165] on p "CPF 70674214200" at bounding box center [330, 165] width 56 height 9
copy p "70674214200"
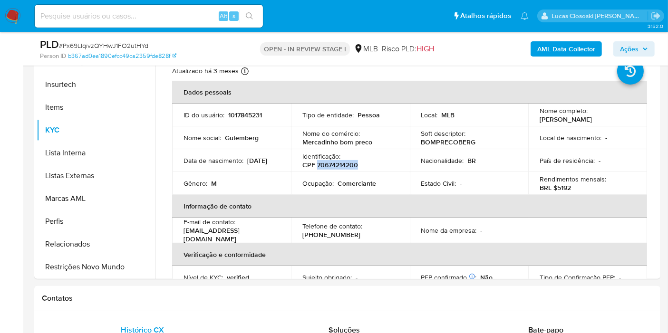
copy p "70674214200"
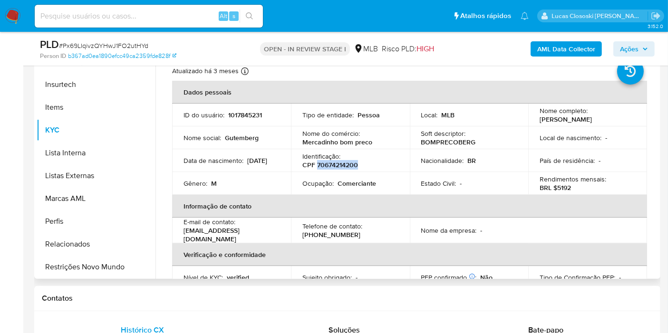
copy p "70674214200"
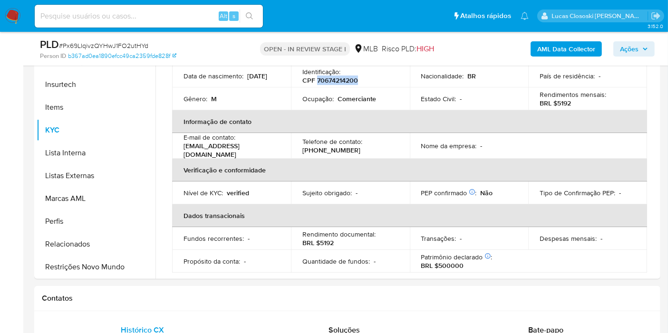
scroll to position [62, 0]
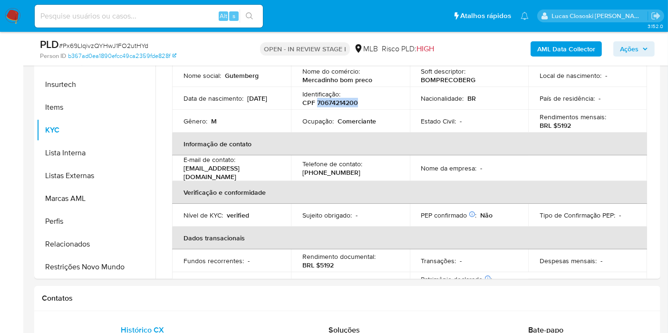
copy p "70674214200"
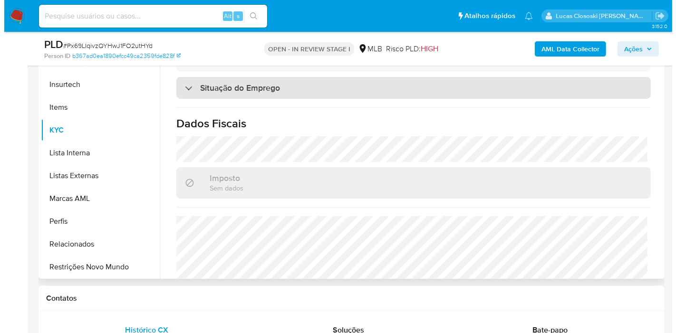
scroll to position [221, 0]
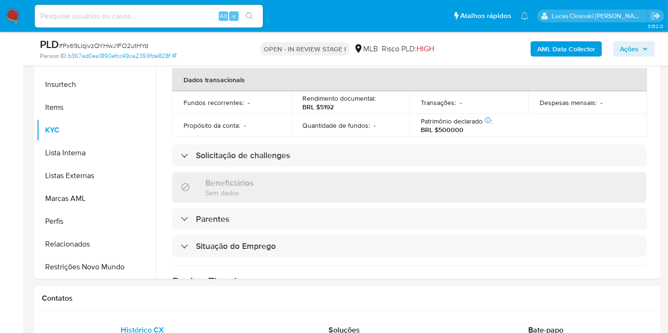
click at [568, 48] on b "AML Data Collector" at bounding box center [566, 48] width 58 height 15
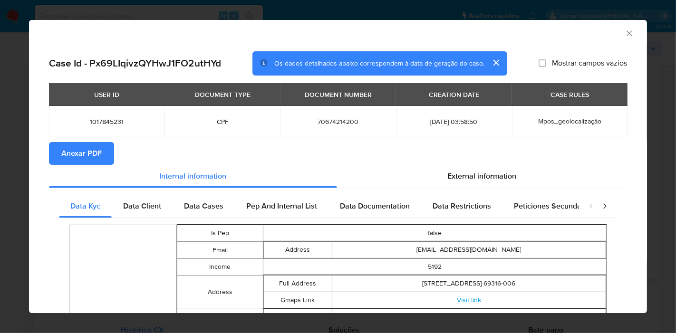
click at [110, 149] on button "Anexar PDF" at bounding box center [81, 153] width 65 height 23
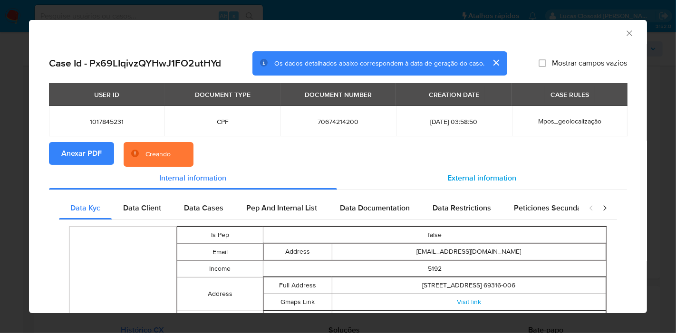
click at [487, 177] on span "External information" at bounding box center [482, 178] width 69 height 11
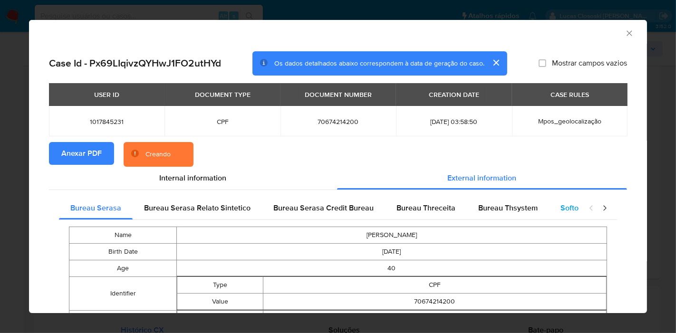
click at [561, 209] on span "Softon" at bounding box center [572, 208] width 22 height 11
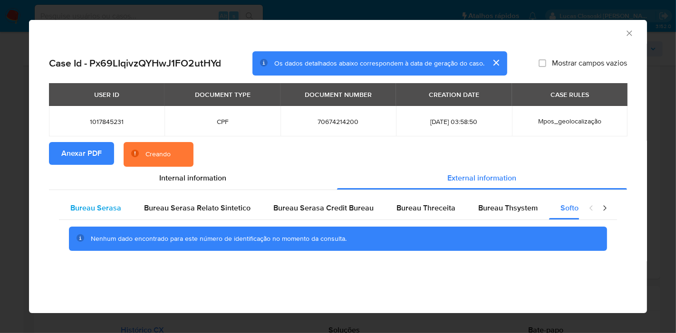
click at [120, 203] on div "Bureau Serasa" at bounding box center [96, 208] width 74 height 23
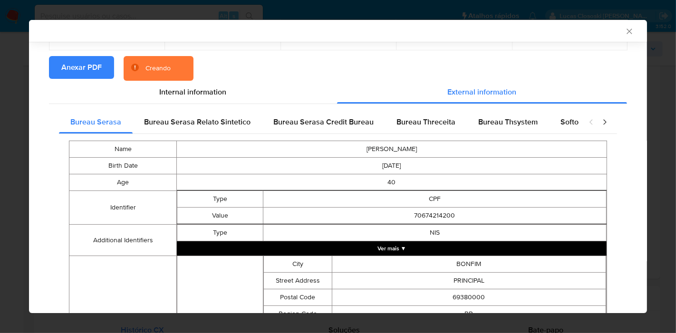
scroll to position [80, 0]
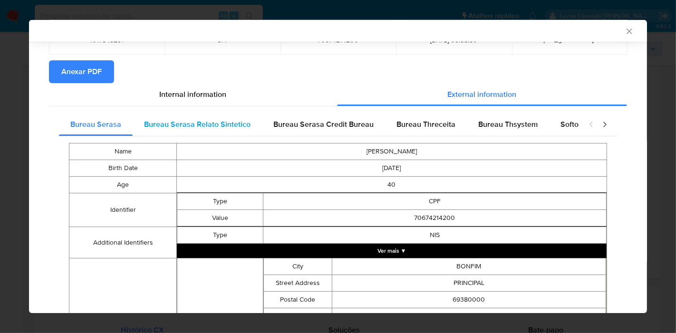
click at [228, 129] on span "Bureau Serasa Relato Sintetico" at bounding box center [197, 124] width 107 height 11
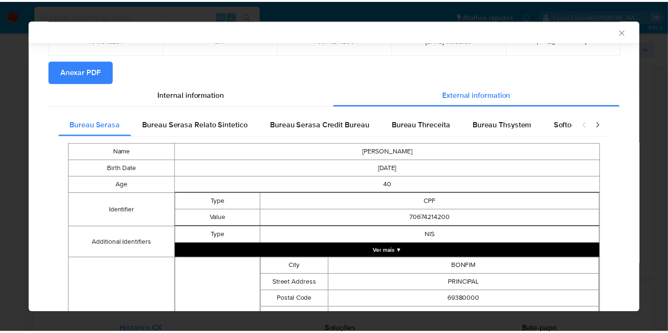
scroll to position [0, 0]
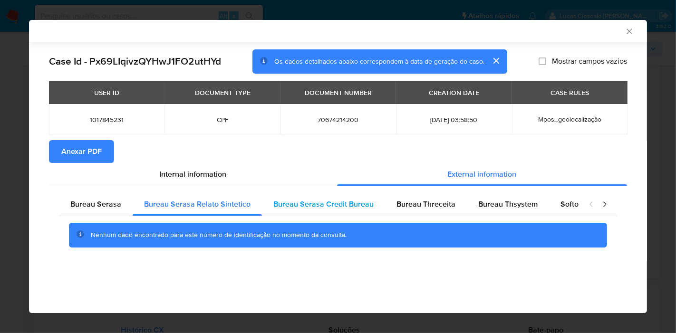
click at [341, 203] on span "Bureau Serasa Credit Bureau" at bounding box center [323, 204] width 100 height 11
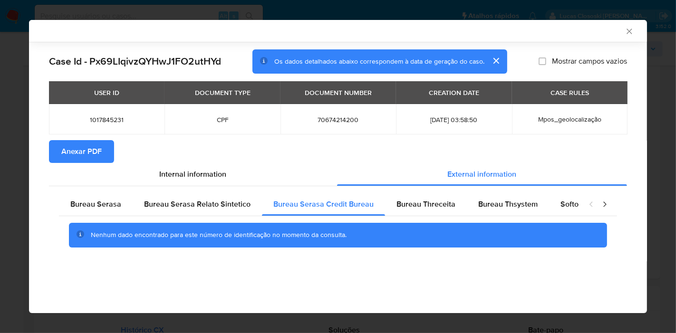
click at [634, 31] on div "AML Data Collector" at bounding box center [338, 31] width 618 height 22
click at [628, 32] on icon "Fechar a janela" at bounding box center [629, 31] width 5 height 5
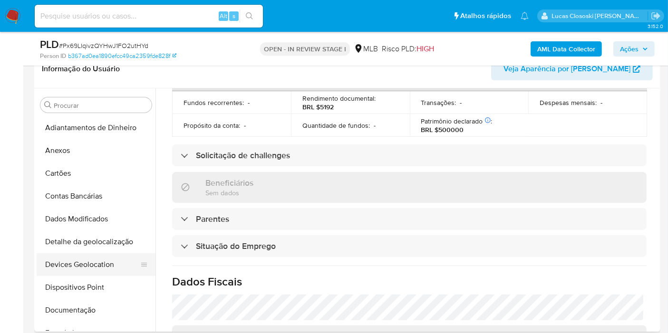
click at [87, 266] on button "Devices Geolocation" at bounding box center [92, 264] width 111 height 23
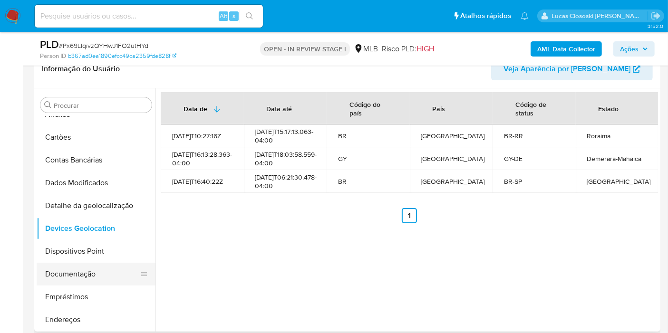
scroll to position [53, 0]
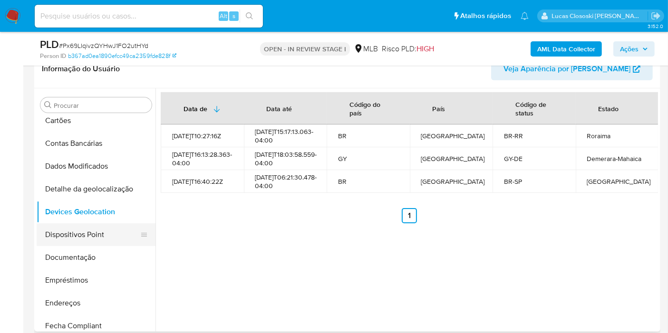
click at [92, 241] on button "Dispositivos Point" at bounding box center [92, 234] width 111 height 23
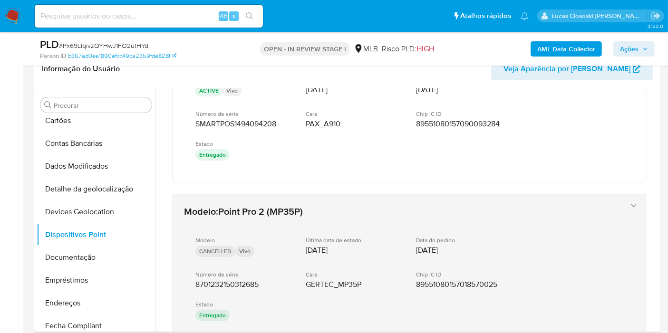
scroll to position [83, 0]
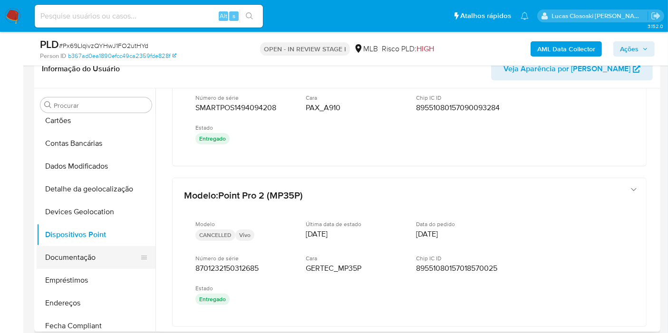
click at [80, 249] on button "Documentação" at bounding box center [92, 257] width 111 height 23
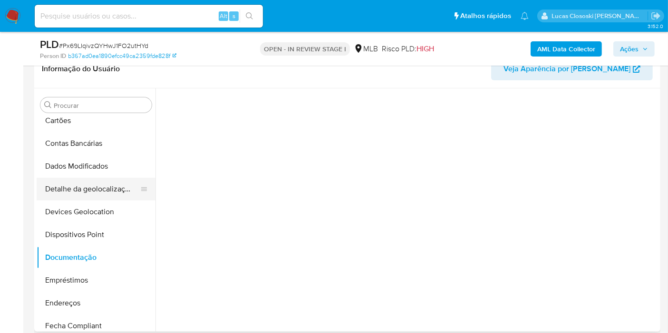
scroll to position [0, 0]
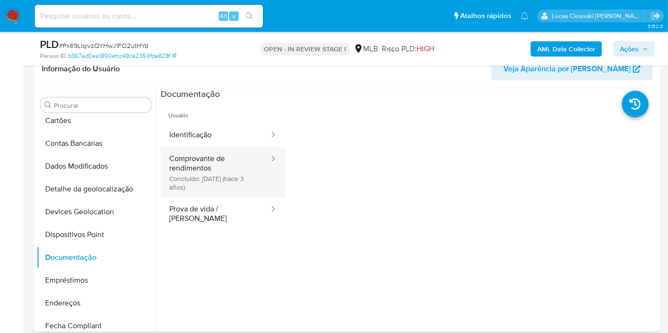
click at [189, 170] on button "Comprovante de rendimentos Concluído: 25/04/2022 (hace 3 años)" at bounding box center [215, 172] width 109 height 50
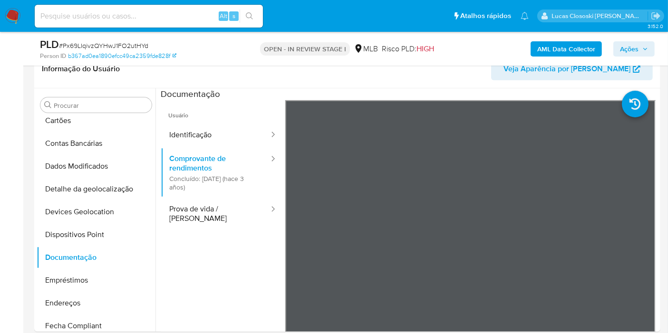
scroll to position [191, 0]
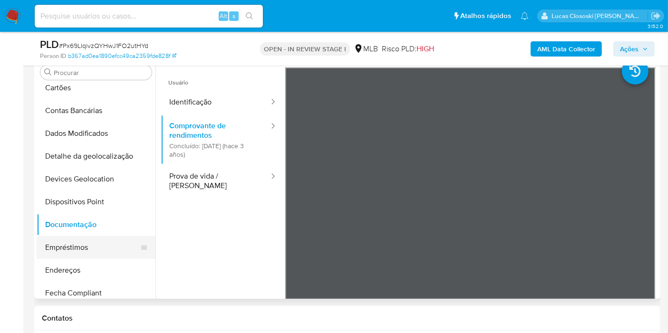
click at [81, 249] on button "Empréstimos" at bounding box center [92, 247] width 111 height 23
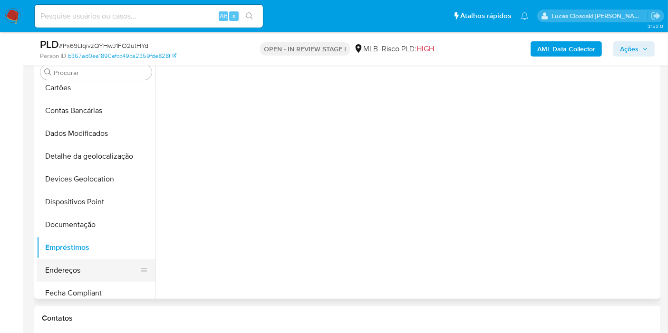
click at [85, 263] on button "Endereços" at bounding box center [92, 270] width 111 height 23
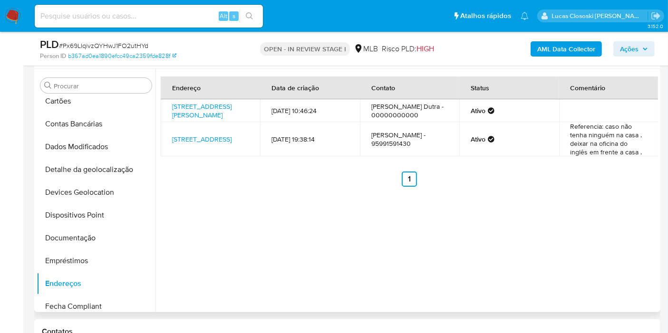
scroll to position [158, 0]
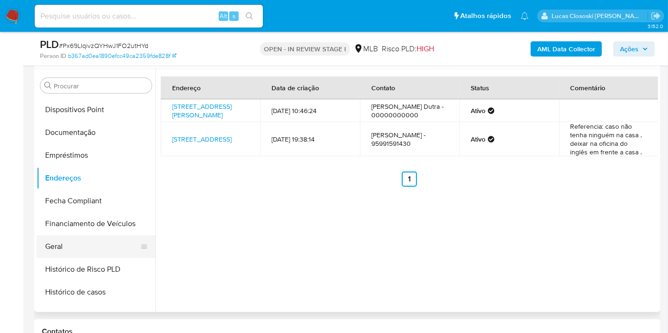
click at [77, 246] on button "Geral" at bounding box center [92, 246] width 111 height 23
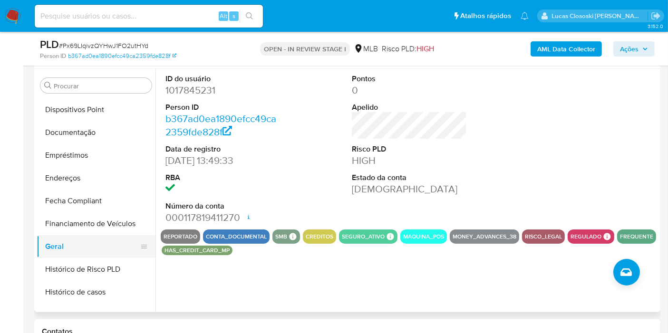
scroll to position [264, 0]
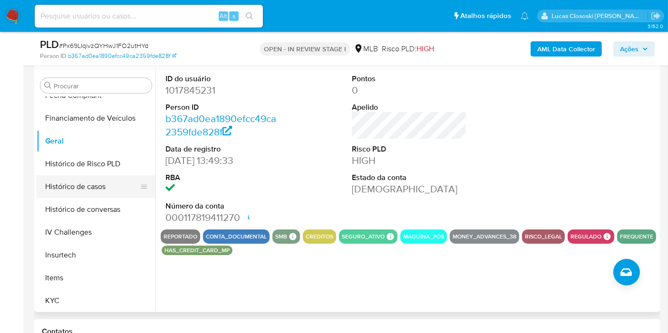
click at [104, 187] on button "Histórico de casos" at bounding box center [92, 186] width 111 height 23
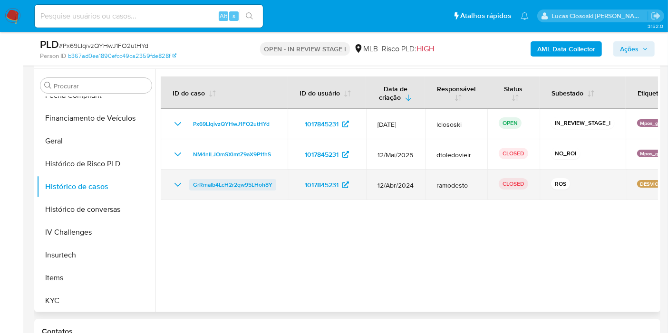
drag, startPoint x: 280, startPoint y: 182, endPoint x: 191, endPoint y: 186, distance: 89.0
click at [191, 186] on td "GrRmaIb4LcH2r2qw95LHoh8Y" at bounding box center [224, 185] width 127 height 30
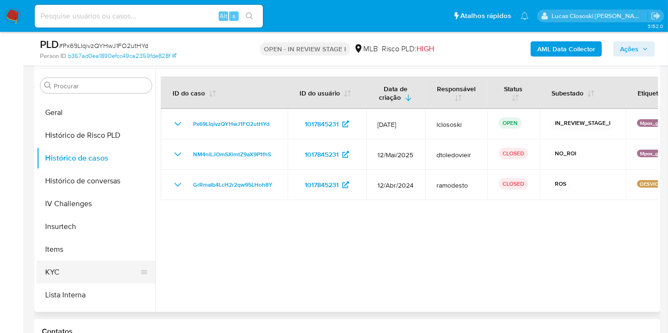
scroll to position [317, 0]
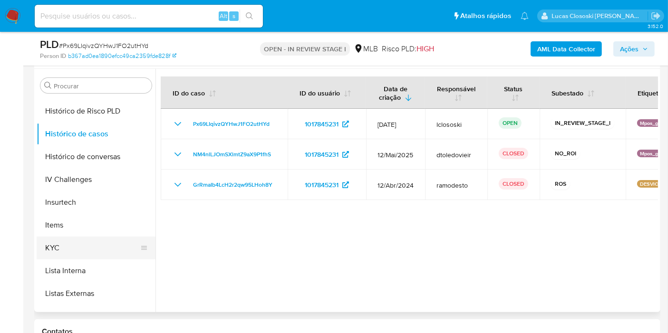
click at [74, 249] on button "KYC" at bounding box center [92, 248] width 111 height 23
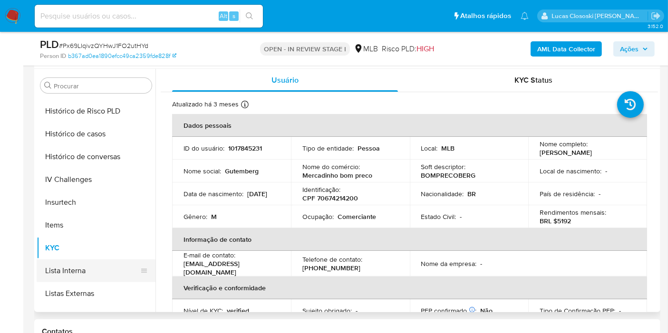
scroll to position [401, 0]
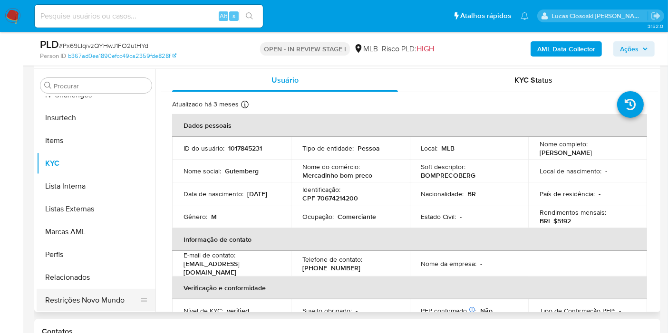
click at [104, 297] on button "Restrições Novo Mundo" at bounding box center [92, 300] width 111 height 23
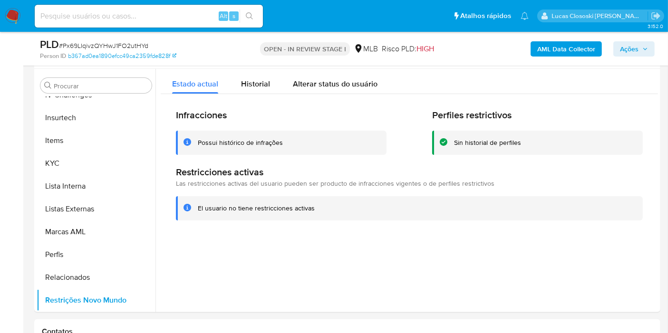
click at [116, 43] on span "# Px69LIqivzQYHwJ1FO2utHYd" at bounding box center [103, 46] width 89 height 10
copy span "Px69LIqivzQYHwJ1FO2utHYd"
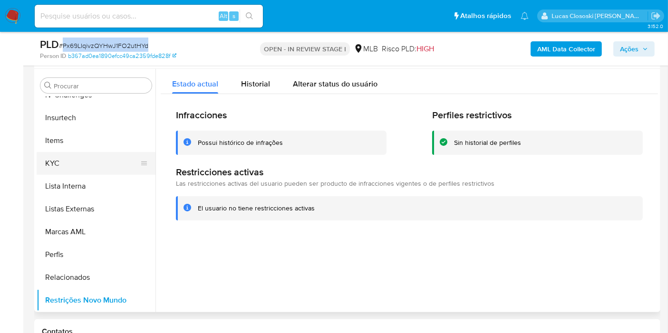
click at [92, 159] on button "KYC" at bounding box center [92, 163] width 111 height 23
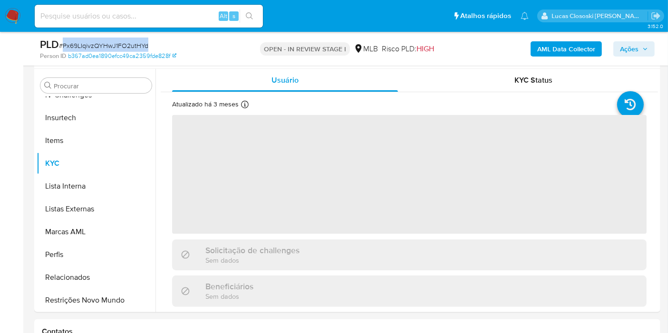
click at [204, 40] on div "PLD # Px69LIqivzQYHwJ1FO2utHYd" at bounding box center [141, 45] width 202 height 14
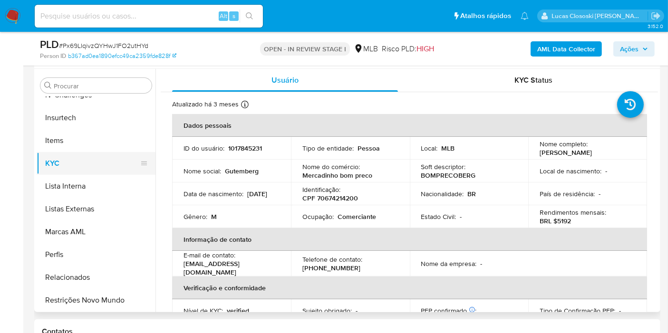
scroll to position [296, 0]
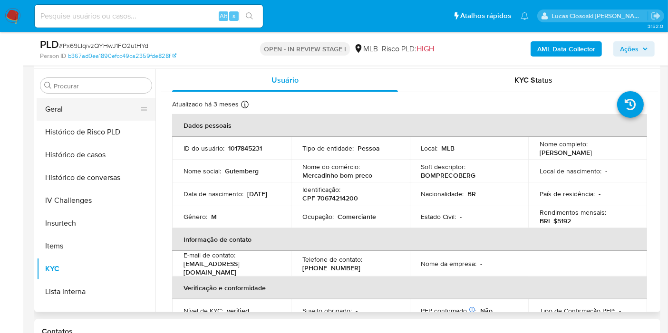
click at [63, 109] on button "Geral" at bounding box center [92, 109] width 111 height 23
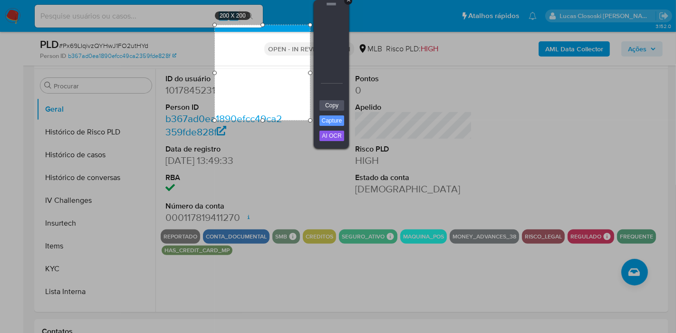
click at [349, 1] on div "+" at bounding box center [348, 1] width 8 height 8
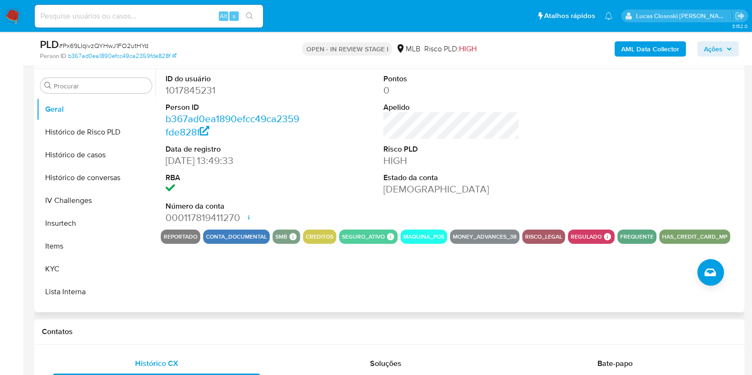
drag, startPoint x: 674, startPoint y: 0, endPoint x: 505, endPoint y: 160, distance: 232.4
click at [505, 160] on dd "HIGH" at bounding box center [451, 160] width 136 height 13
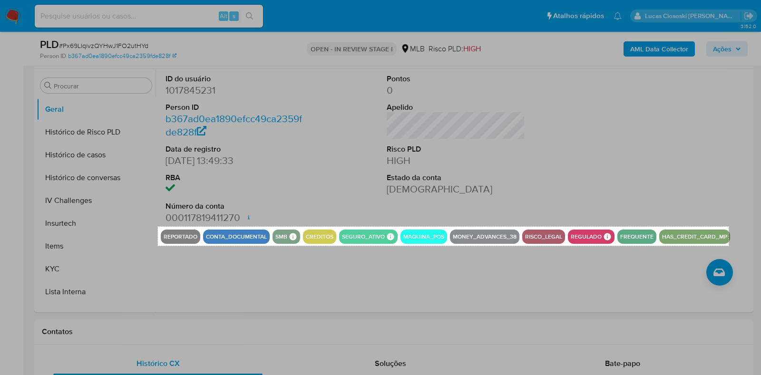
drag, startPoint x: 158, startPoint y: 227, endPoint x: 728, endPoint y: 246, distance: 570.9
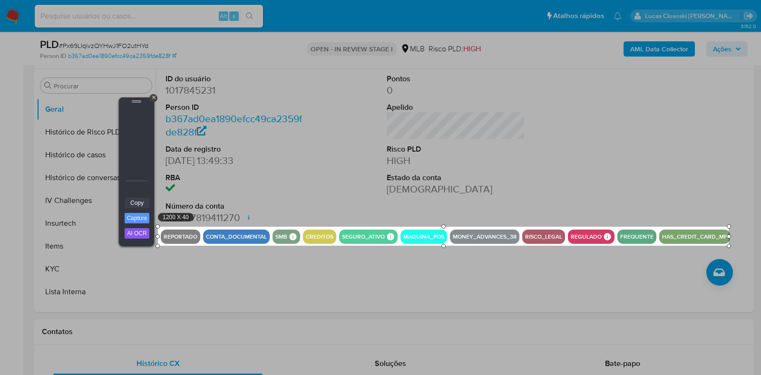
click at [145, 201] on link "Copy" at bounding box center [137, 203] width 25 height 10
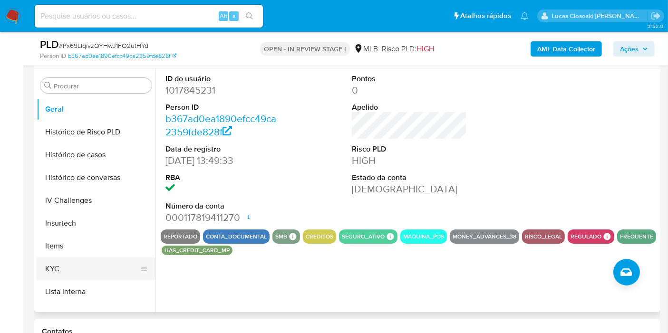
click at [93, 262] on button "KYC" at bounding box center [92, 269] width 111 height 23
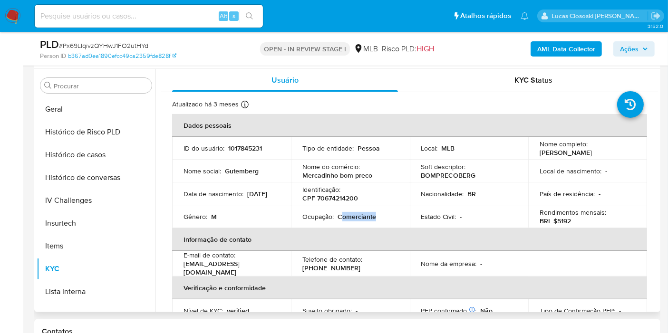
copy p "omerciante"
drag, startPoint x: 374, startPoint y: 218, endPoint x: 339, endPoint y: 218, distance: 34.7
click at [339, 218] on p "Comerciante" at bounding box center [357, 217] width 39 height 9
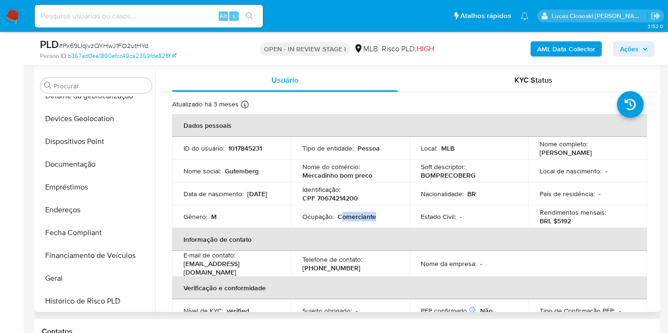
scroll to position [31, 0]
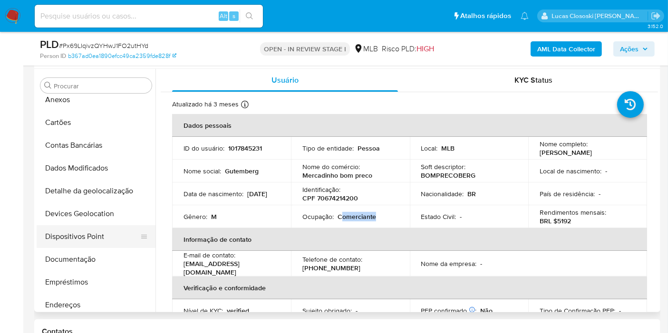
click at [108, 229] on button "Dispositivos Point" at bounding box center [92, 236] width 111 height 23
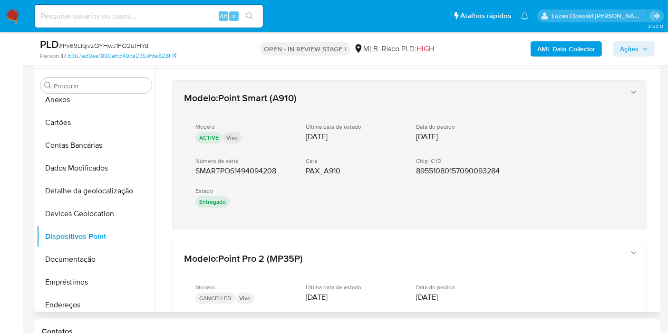
scroll to position [53, 0]
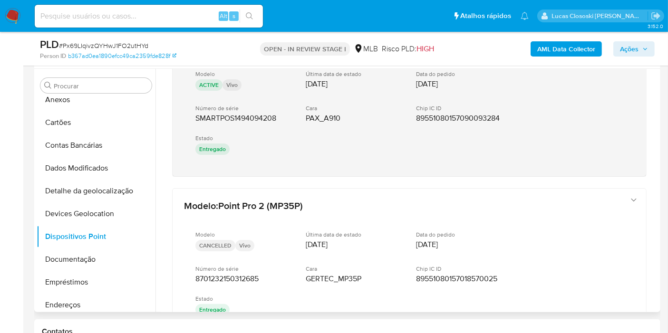
drag, startPoint x: 277, startPoint y: 183, endPoint x: 185, endPoint y: 113, distance: 115.4
click at [185, 113] on div "Modelo : Point Smart (A910) Modelo ACTIVE Vivo Última data de estado 18/08/2023…" at bounding box center [409, 283] width 497 height 535
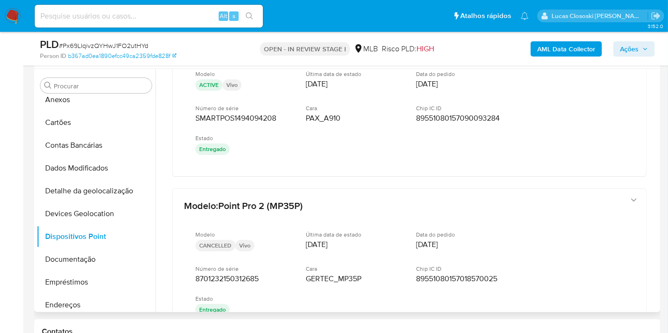
click at [273, 181] on div "Modelo : Point Smart (A910) Modelo ACTIVE Vivo Última data de estado 18/08/2023…" at bounding box center [409, 283] width 497 height 535
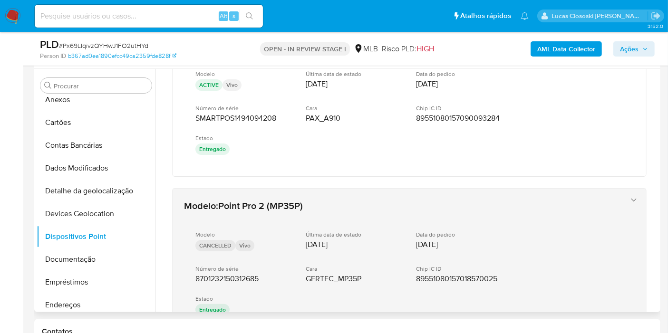
scroll to position [158, 0]
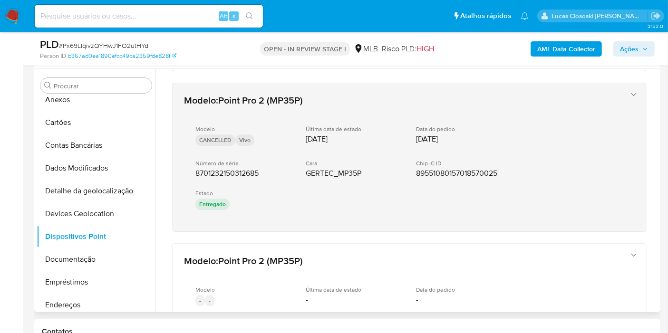
drag, startPoint x: 254, startPoint y: 237, endPoint x: 186, endPoint y: 171, distance: 94.8
click at [186, 171] on div "Modelo : Point Smart (A910) Modelo ACTIVE Vivo Última data de estado 18/08/2023…" at bounding box center [409, 178] width 497 height 535
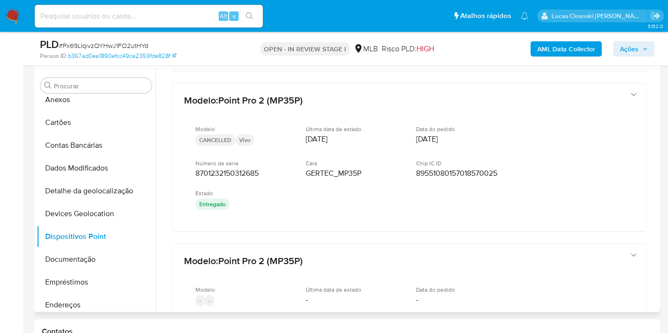
click at [352, 239] on div "Modelo : Point Smart (A910) Modelo ACTIVE Vivo Última data de estado 18/08/2023…" at bounding box center [409, 178] width 497 height 535
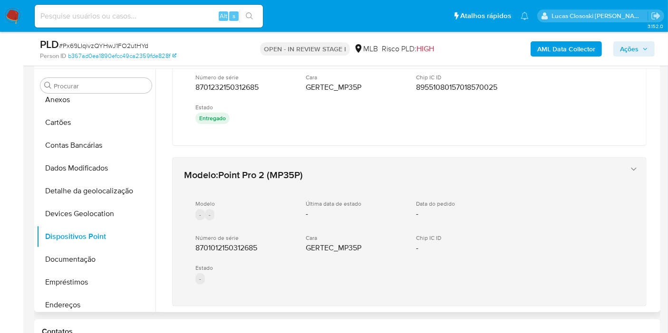
scroll to position [294, 0]
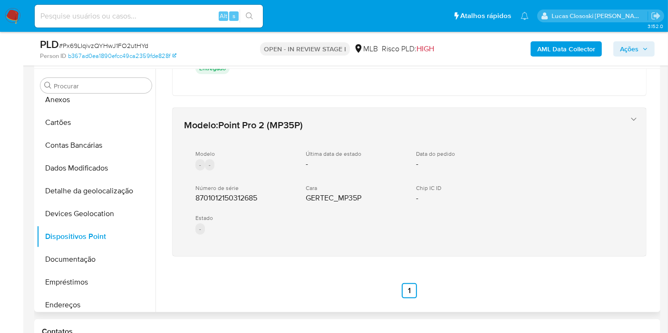
drag, startPoint x: 262, startPoint y: 286, endPoint x: 191, endPoint y: 191, distance: 118.9
click at [191, 191] on div "Modelo : Point Smart (A910) Modelo ACTIVE Vivo Última data de estado 18/08/2023…" at bounding box center [409, 42] width 497 height 535
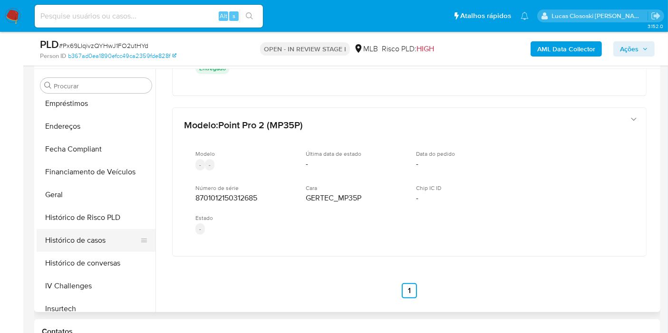
scroll to position [264, 0]
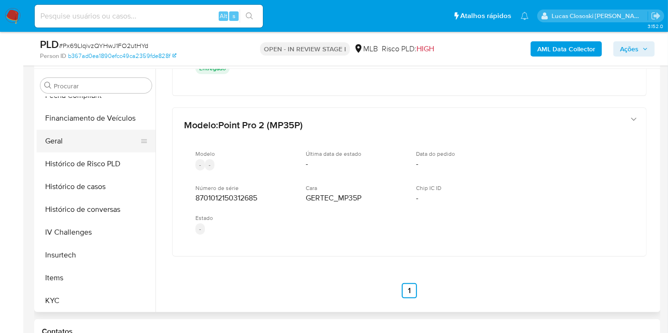
click at [64, 141] on button "Geral" at bounding box center [92, 141] width 111 height 23
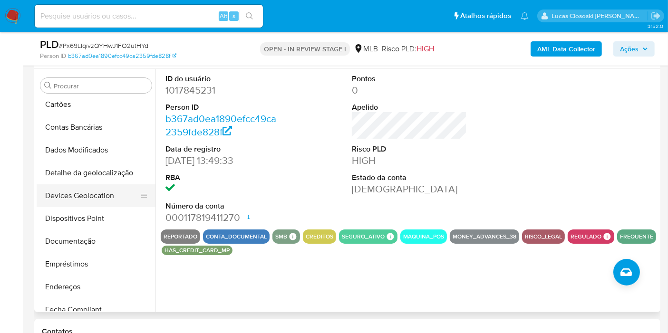
scroll to position [106, 0]
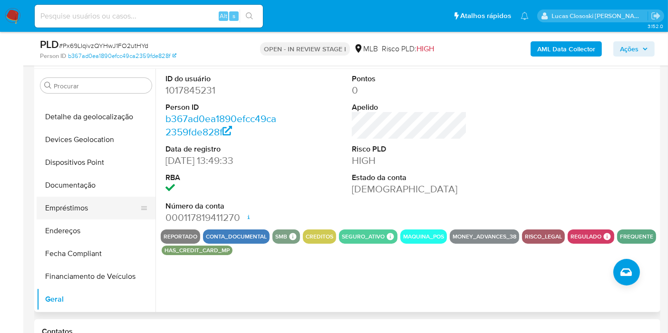
click at [94, 204] on button "Empréstimos" at bounding box center [92, 208] width 111 height 23
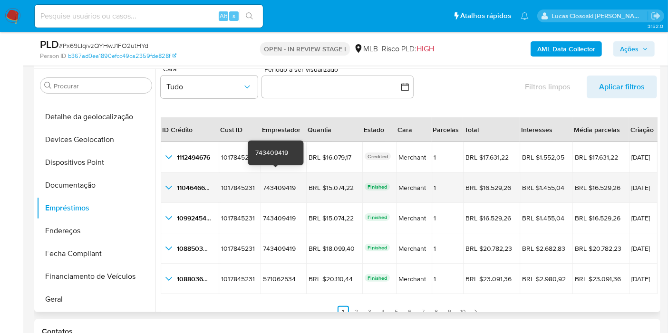
scroll to position [21, 0]
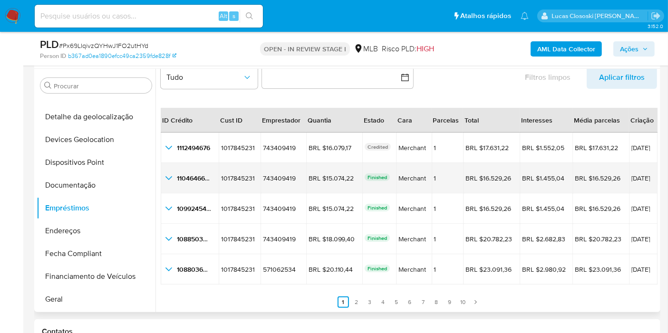
click at [166, 178] on icon "button_show_hidden_detail_by_id_1" at bounding box center [168, 178] width 11 height 11
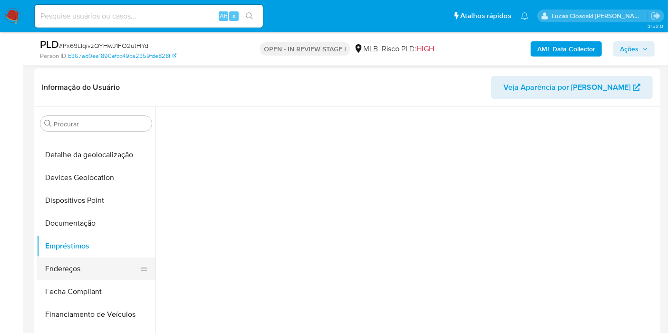
scroll to position [178, 0]
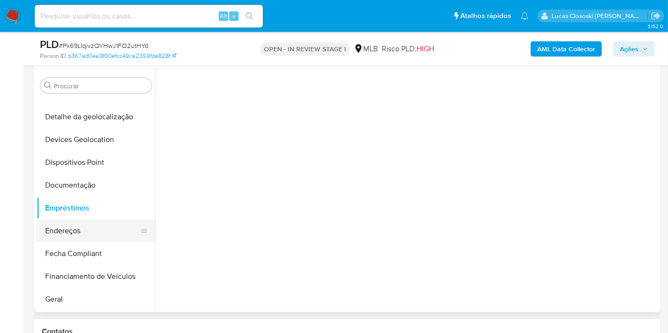
click at [101, 223] on button "Endereços" at bounding box center [92, 231] width 111 height 23
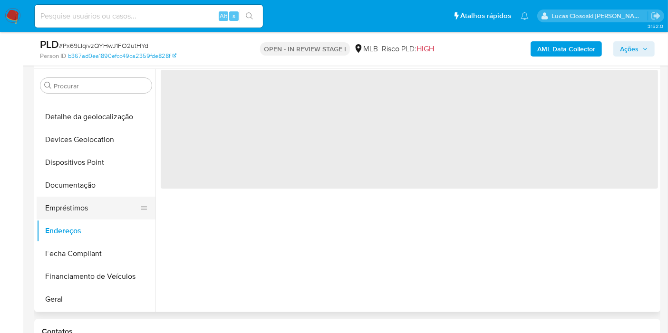
click at [96, 208] on button "Empréstimos" at bounding box center [92, 208] width 111 height 23
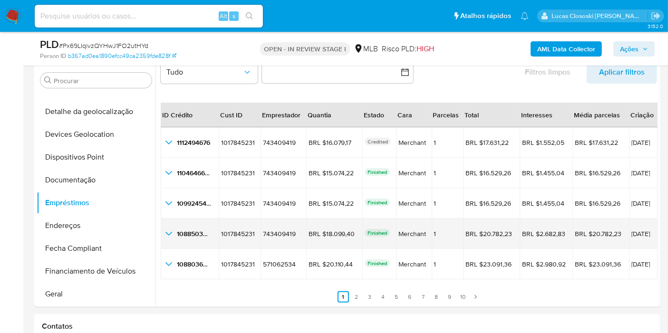
scroll to position [231, 0]
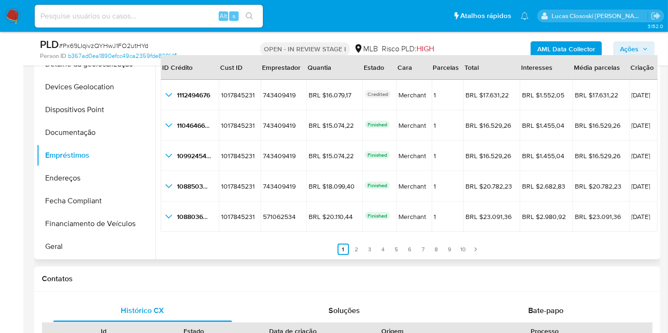
drag, startPoint x: 676, startPoint y: 2, endPoint x: 302, endPoint y: 243, distance: 445.0
click at [304, 248] on ul "Anterior 1 2 3 4 5 6 7 8 9 10 Siguiente" at bounding box center [409, 244] width 496 height 23
click at [353, 250] on link "2" at bounding box center [356, 249] width 11 height 11
click at [383, 246] on link "4" at bounding box center [388, 249] width 11 height 11
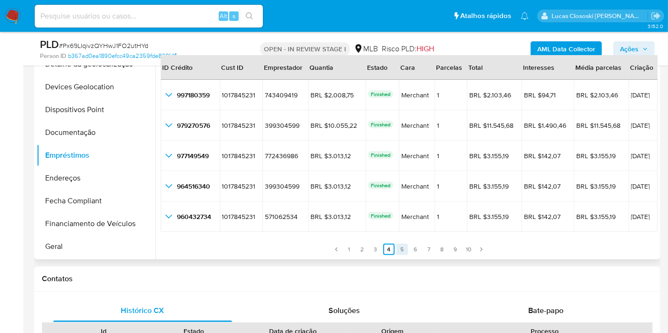
click at [406, 246] on link "5" at bounding box center [402, 249] width 11 height 11
click at [419, 244] on li "6" at bounding box center [415, 249] width 11 height 11
click at [431, 241] on ul "Anterior 1 2 3 4 5 6 7 8 9 10 Siguiente" at bounding box center [409, 244] width 496 height 23
click at [424, 247] on link "7" at bounding box center [428, 249] width 11 height 11
click at [413, 251] on link "6" at bounding box center [415, 249] width 11 height 11
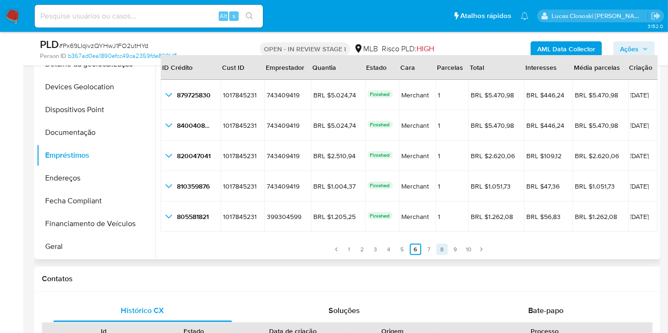
click at [441, 251] on link "8" at bounding box center [441, 249] width 11 height 11
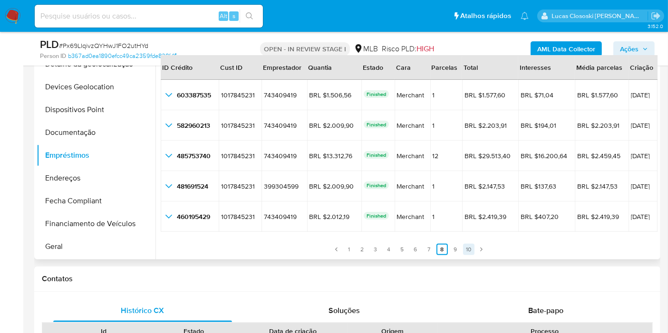
click at [465, 248] on link "10" at bounding box center [468, 249] width 11 height 11
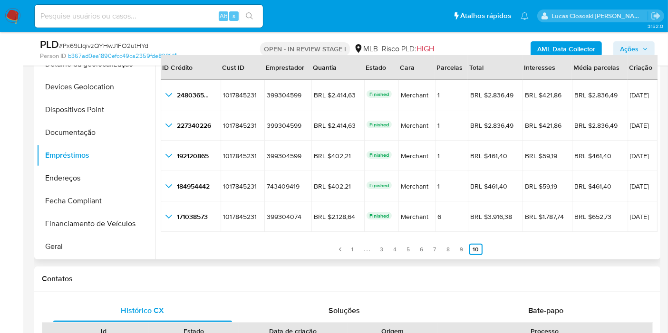
click at [454, 249] on ul "Anterior 1 3 4 5 6 7 8 9 10 Siguiente" at bounding box center [409, 244] width 496 height 23
click at [443, 251] on link "8" at bounding box center [448, 249] width 11 height 11
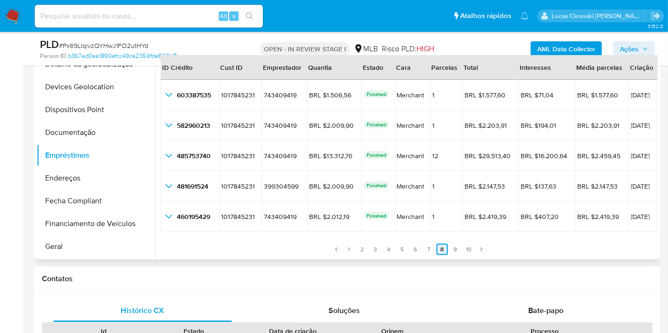
click at [439, 251] on link "8" at bounding box center [441, 249] width 11 height 11
click at [418, 249] on link "6" at bounding box center [415, 249] width 11 height 11
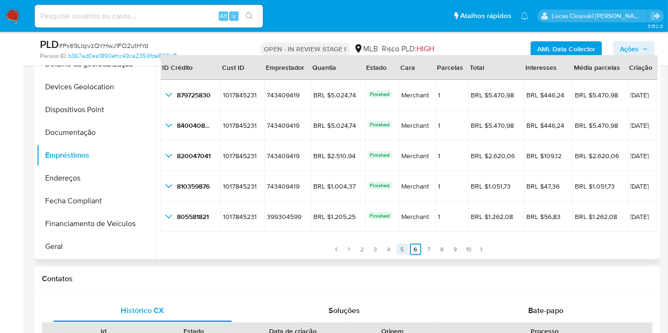
click at [397, 250] on link "5" at bounding box center [402, 249] width 11 height 11
click at [390, 250] on link "4" at bounding box center [388, 249] width 11 height 11
click at [371, 250] on link "3" at bounding box center [375, 249] width 11 height 11
click at [361, 246] on link "2" at bounding box center [362, 249] width 11 height 11
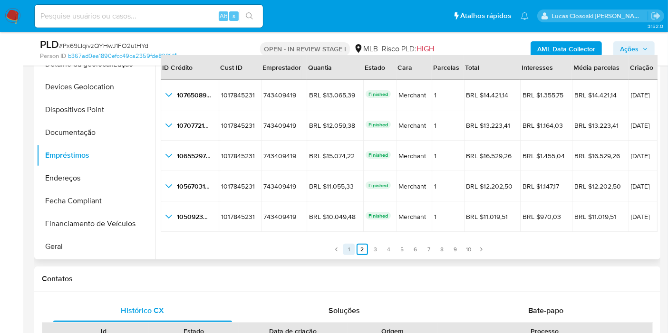
click at [349, 247] on link "1" at bounding box center [348, 249] width 11 height 11
click at [345, 247] on link "1" at bounding box center [343, 249] width 11 height 11
click at [351, 248] on link "2" at bounding box center [356, 249] width 11 height 11
click at [357, 247] on link "2" at bounding box center [362, 249] width 11 height 11
click at [370, 245] on link "3" at bounding box center [375, 249] width 11 height 11
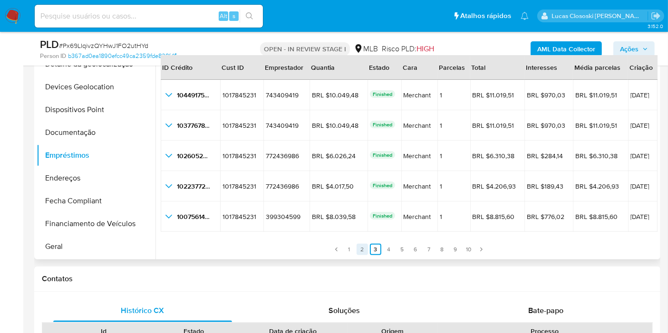
click at [359, 248] on link "2" at bounding box center [362, 249] width 11 height 11
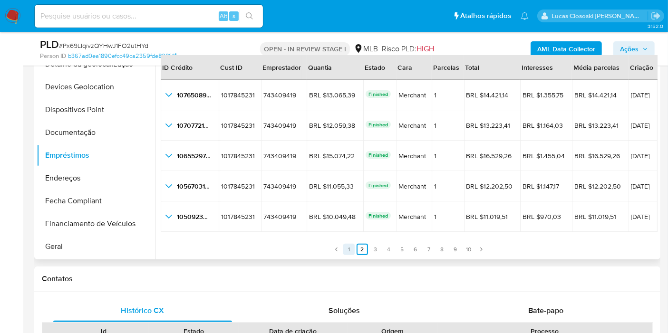
click at [343, 248] on link "1" at bounding box center [348, 249] width 11 height 11
click at [378, 245] on link "4" at bounding box center [383, 249] width 11 height 11
click at [370, 245] on link "3" at bounding box center [375, 249] width 11 height 11
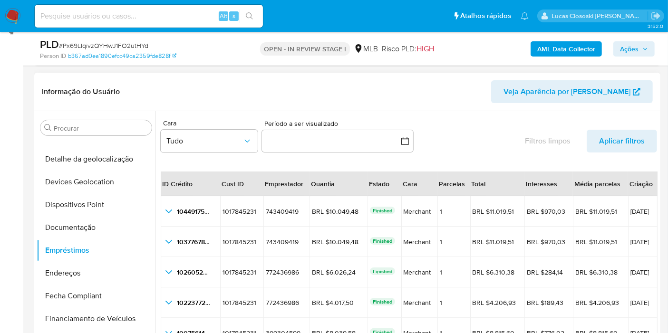
scroll to position [158, 0]
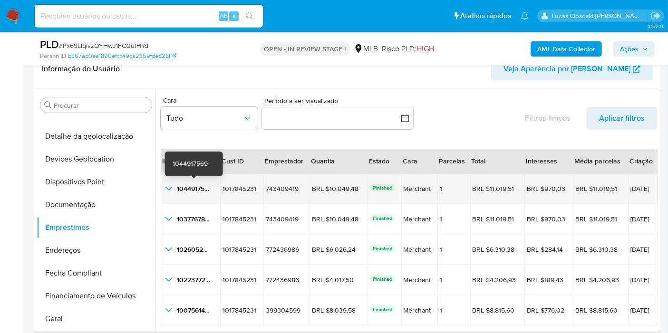
click at [168, 186] on icon "button_show_hidden_detail_by_id_0" at bounding box center [168, 188] width 11 height 11
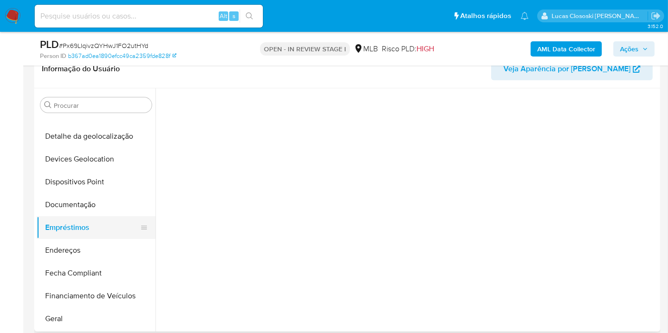
click at [100, 221] on button "Empréstimos" at bounding box center [92, 227] width 111 height 23
drag, startPoint x: 96, startPoint y: 204, endPoint x: 99, endPoint y: 215, distance: 10.8
click at [97, 204] on button "Documentação" at bounding box center [92, 205] width 111 height 23
click at [99, 221] on button "Empréstimos" at bounding box center [92, 227] width 111 height 23
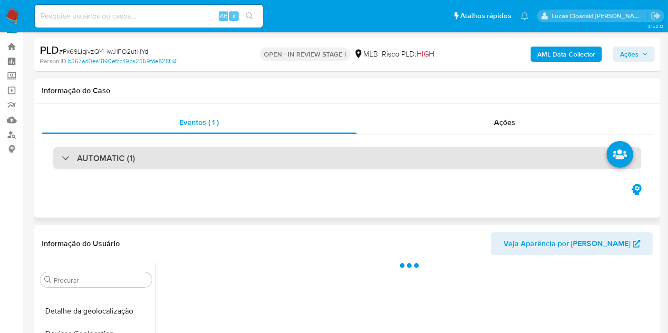
scroll to position [0, 0]
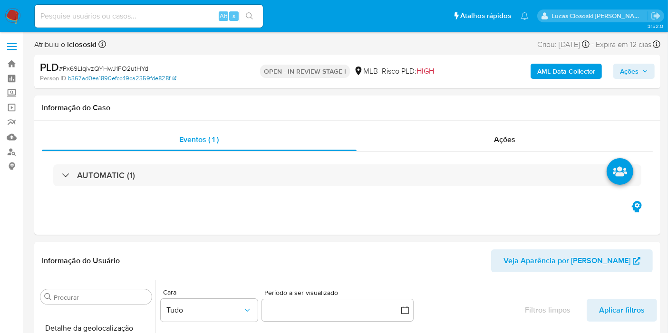
click at [145, 80] on link "b367ad0ea1890efcc49ca2359fde828f" at bounding box center [122, 78] width 108 height 9
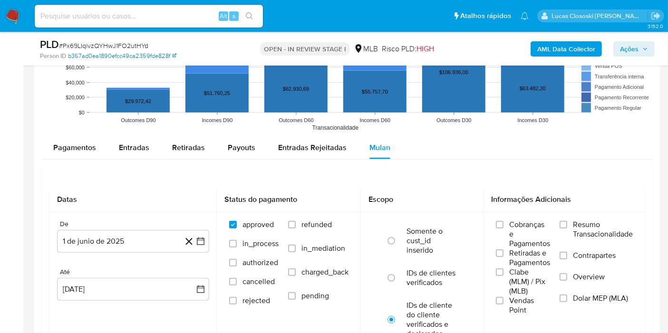
scroll to position [1004, 0]
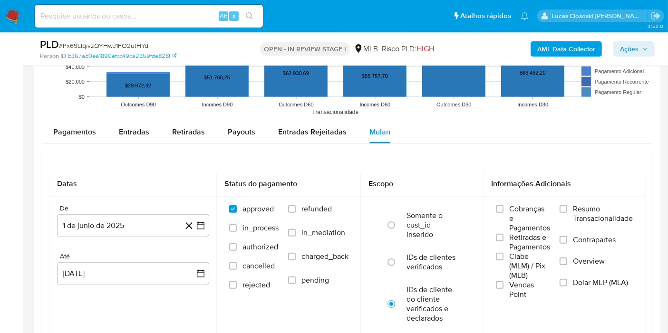
click at [78, 146] on div "Pagamentos Entradas Retiradas Payouts Entradas Rejeitadas Mulan Tipo de operaçã…" at bounding box center [347, 291] width 611 height 341
click at [76, 142] on div "Pagamentos Entradas Retiradas Payouts Entradas Rejeitadas Mulan Tipo de operaçã…" at bounding box center [347, 291] width 611 height 341
click at [84, 135] on span "Pagamentos" at bounding box center [74, 131] width 43 height 11
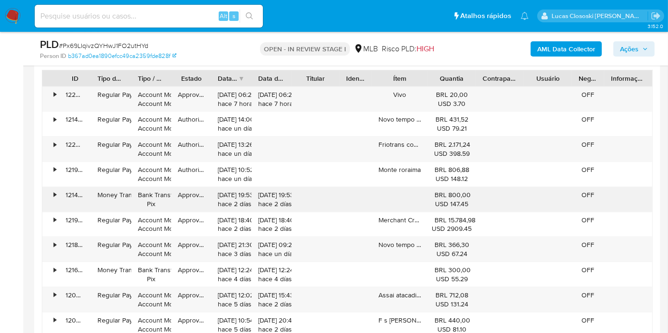
scroll to position [1162, 0]
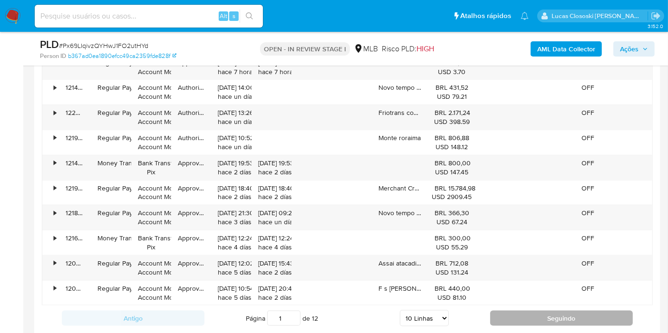
click at [524, 317] on button "Seguindo" at bounding box center [561, 318] width 143 height 15
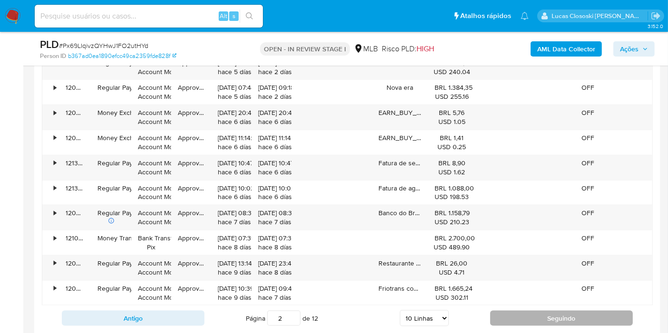
click at [515, 311] on button "Seguindo" at bounding box center [561, 318] width 143 height 15
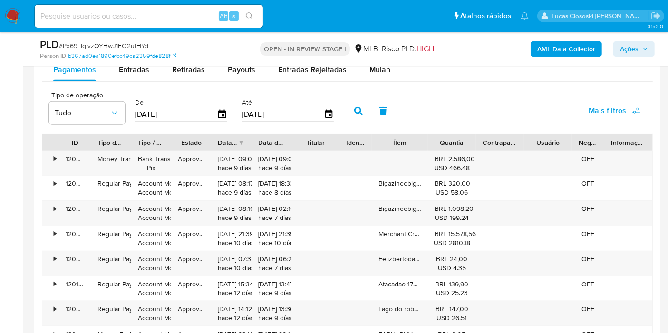
scroll to position [1057, 0]
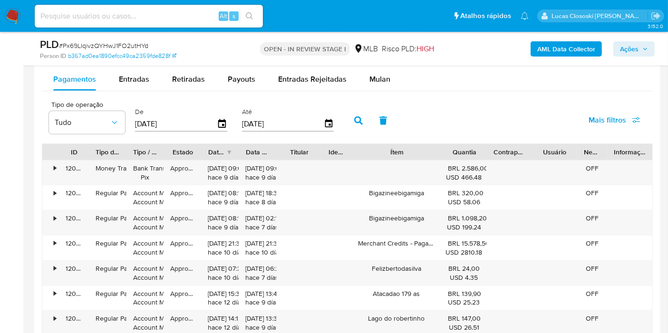
drag, startPoint x: 421, startPoint y: 145, endPoint x: 455, endPoint y: 141, distance: 34.0
click at [455, 141] on div "Tipo de operação Tudo De 16/05/2025 Até 13/08/2025 Mais filtros ID Tipo de oper…" at bounding box center [347, 266] width 611 height 341
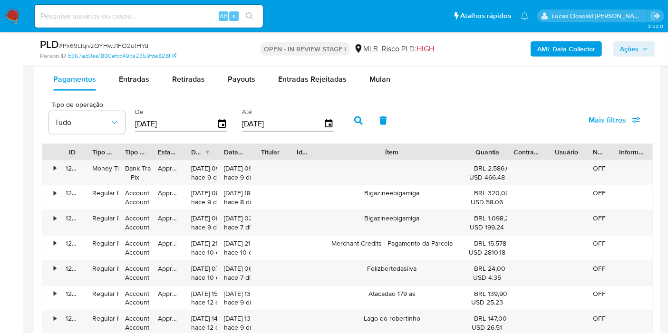
drag, startPoint x: 444, startPoint y: 146, endPoint x: 505, endPoint y: 139, distance: 61.3
click at [505, 139] on div "Tipo de operação Tudo De 16/05/2025 Até 13/08/2025 Mais filtros ID Tipo de oper…" at bounding box center [347, 266] width 611 height 341
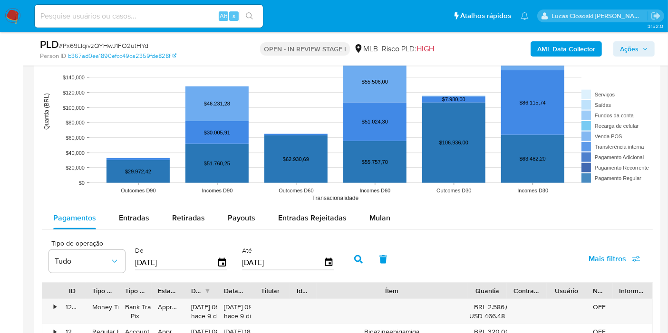
scroll to position [1109, 0]
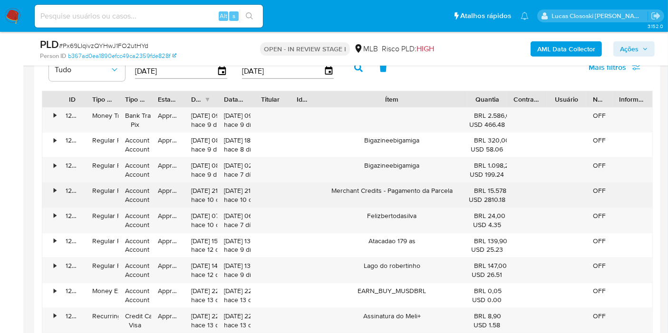
click at [54, 190] on div "•" at bounding box center [55, 190] width 2 height 9
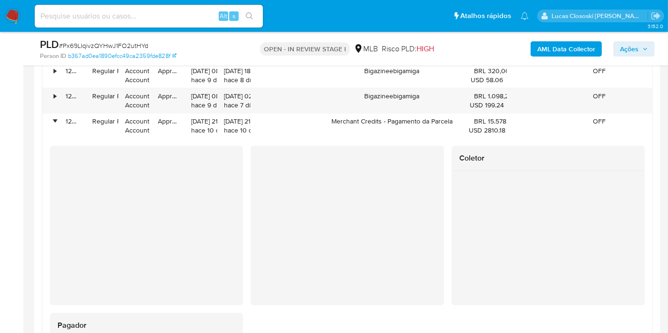
scroll to position [1162, 0]
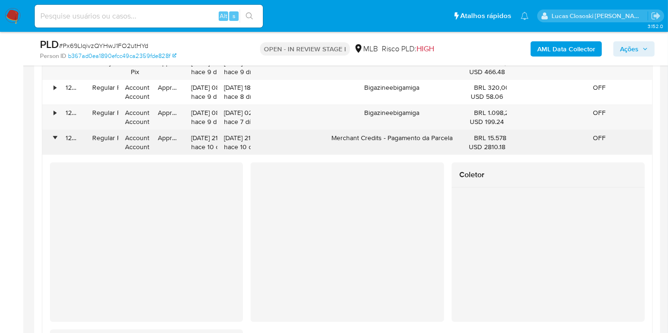
click at [48, 135] on div "•" at bounding box center [50, 142] width 17 height 25
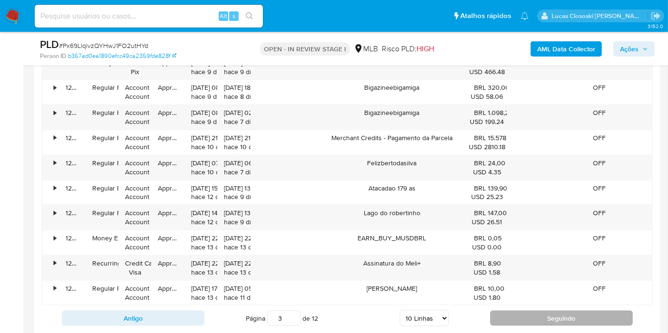
click at [547, 311] on button "Seguindo" at bounding box center [561, 318] width 143 height 15
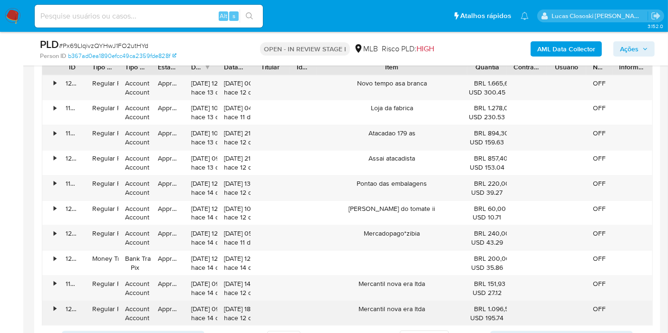
scroll to position [1215, 0]
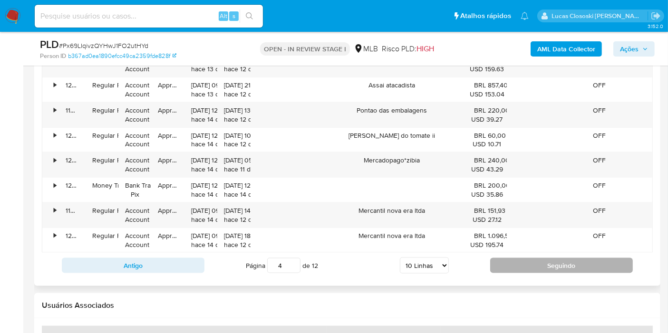
click at [516, 264] on button "Seguindo" at bounding box center [561, 265] width 143 height 15
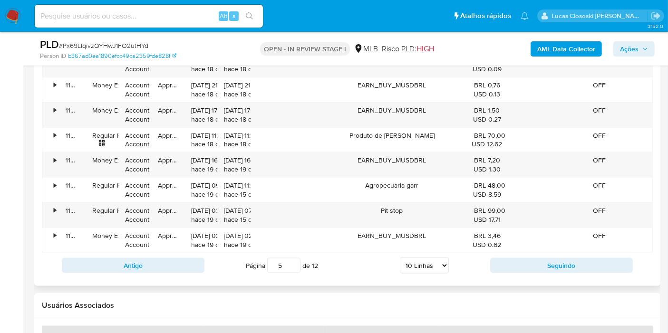
scroll to position [1109, 0]
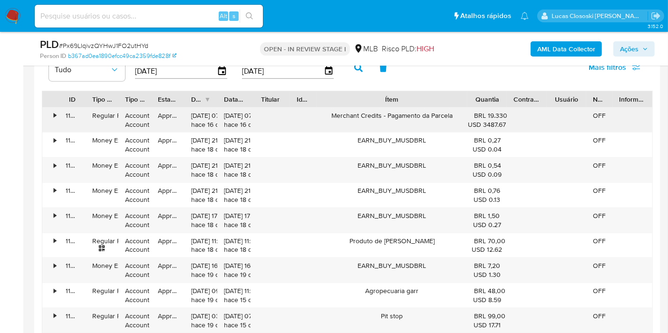
click at [57, 115] on div "•" at bounding box center [50, 120] width 17 height 25
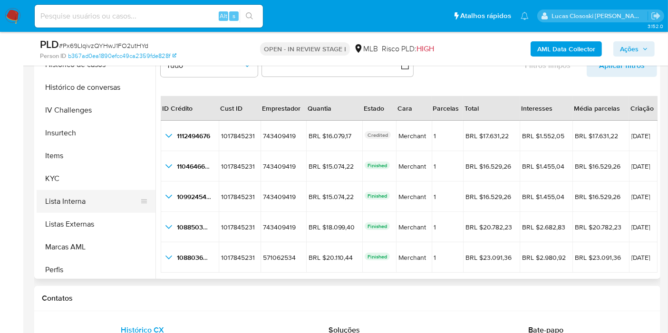
scroll to position [369, 0]
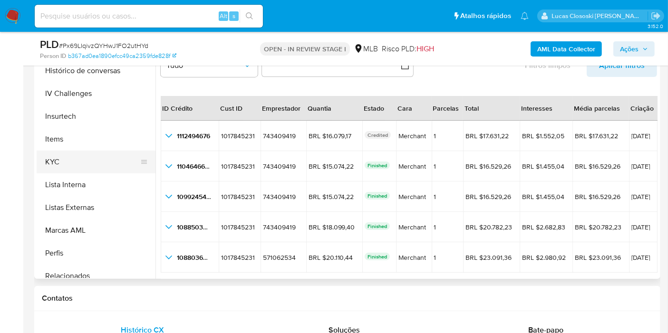
click at [72, 162] on button "KYC" at bounding box center [92, 162] width 111 height 23
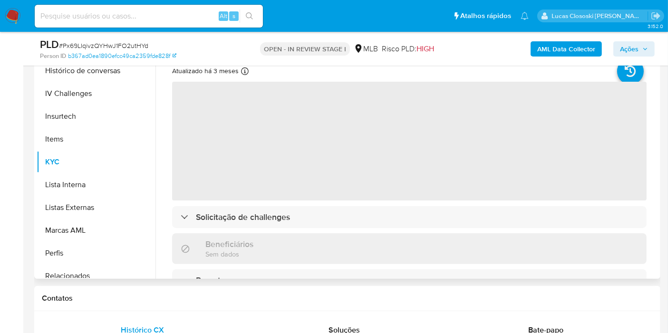
scroll to position [158, 0]
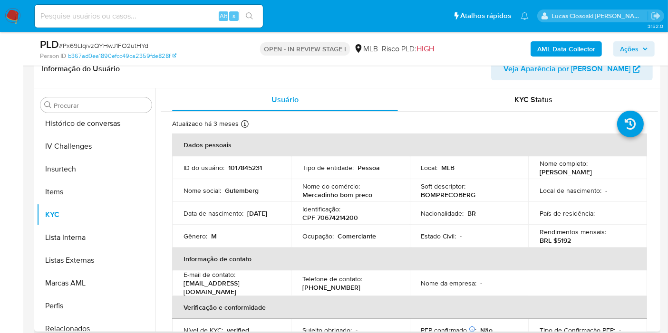
click at [629, 48] on span "Ações" at bounding box center [629, 48] width 19 height 15
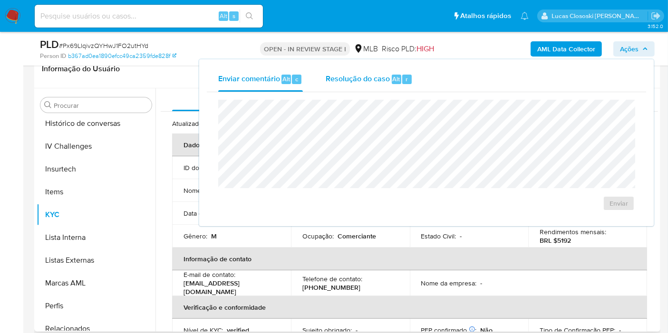
click at [408, 80] on div "r" at bounding box center [407, 80] width 10 height 10
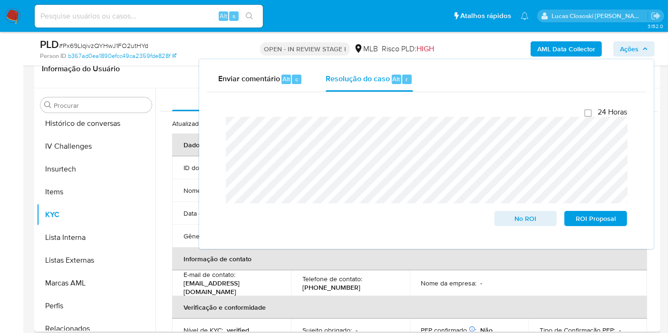
click at [638, 53] on span "Ações" at bounding box center [629, 48] width 19 height 15
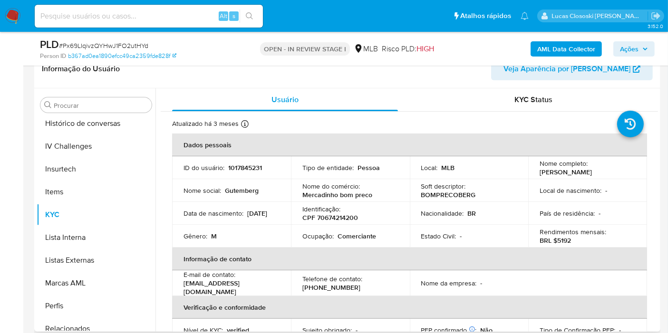
click at [642, 45] on span "Ações" at bounding box center [634, 48] width 28 height 13
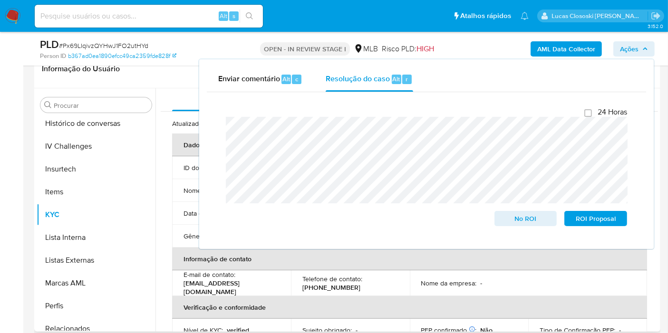
drag, startPoint x: 652, startPoint y: 54, endPoint x: 643, endPoint y: 62, distance: 11.8
click at [652, 54] on button "Ações" at bounding box center [633, 48] width 41 height 15
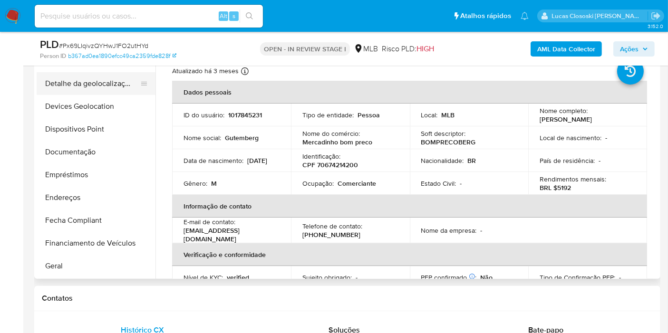
scroll to position [0, 0]
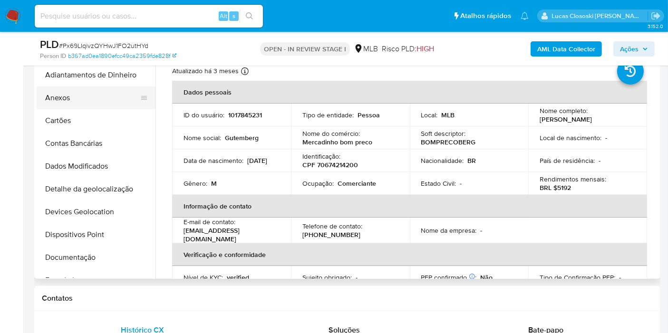
click at [70, 100] on button "Anexos" at bounding box center [92, 98] width 111 height 23
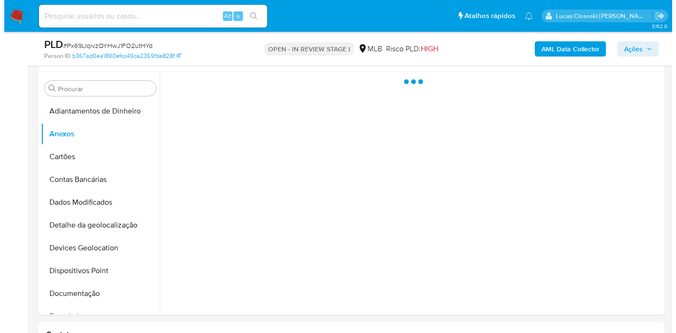
scroll to position [158, 0]
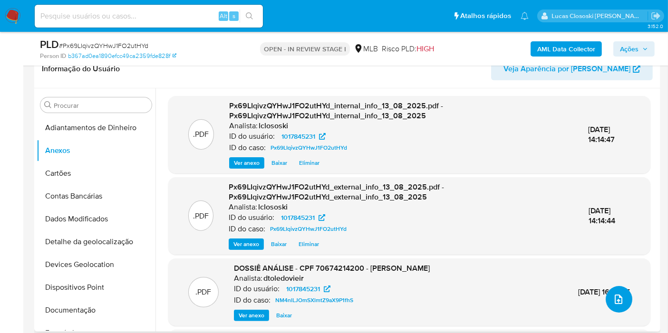
click at [619, 299] on icon "upload-file" at bounding box center [618, 299] width 11 height 11
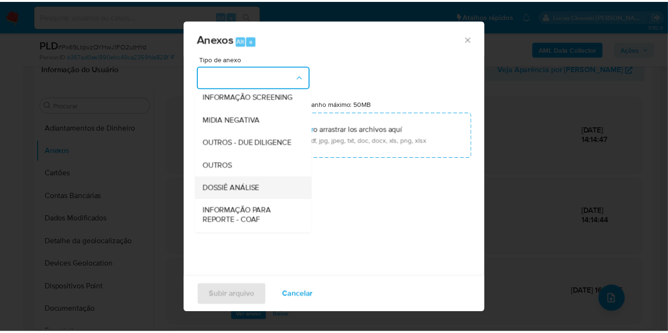
scroll to position [146, 0]
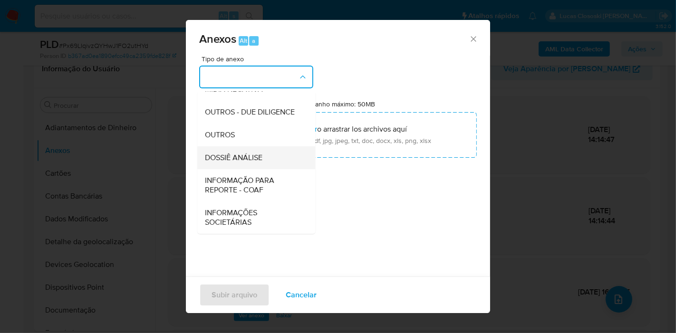
click at [259, 160] on span "DOSSIÊ ANÁLISE" at bounding box center [234, 158] width 58 height 10
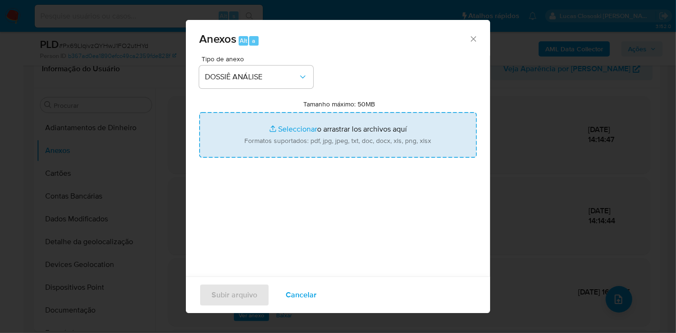
click at [263, 143] on input "Tamanho máximo: 50MB Seleccionar archivos" at bounding box center [338, 135] width 278 height 46
type input "C:\fakepath\Mulan 1017845231_2025_08_13_10_59_32.xlsx"
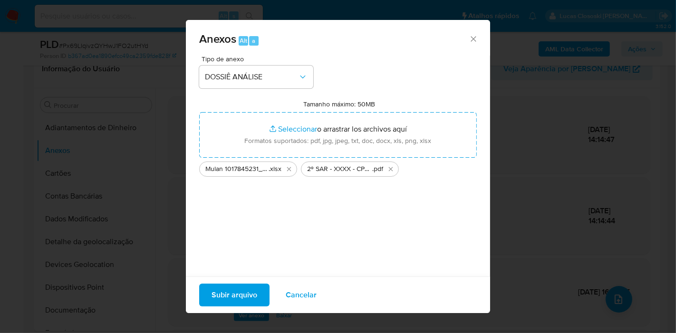
click at [258, 305] on button "Subir arquivo" at bounding box center [234, 295] width 70 height 23
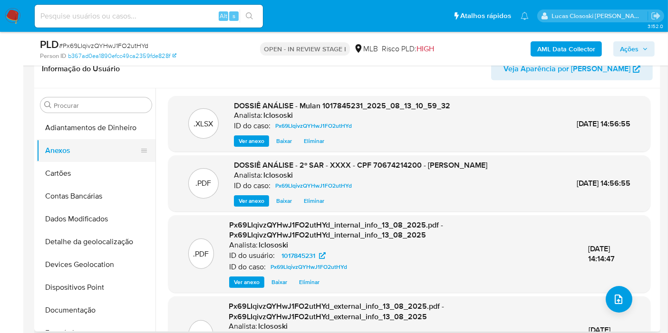
click at [72, 155] on button "Anexos" at bounding box center [92, 150] width 111 height 23
drag, startPoint x: 68, startPoint y: 170, endPoint x: 64, endPoint y: 158, distance: 12.9
click at [68, 170] on button "Cartões" at bounding box center [96, 173] width 119 height 23
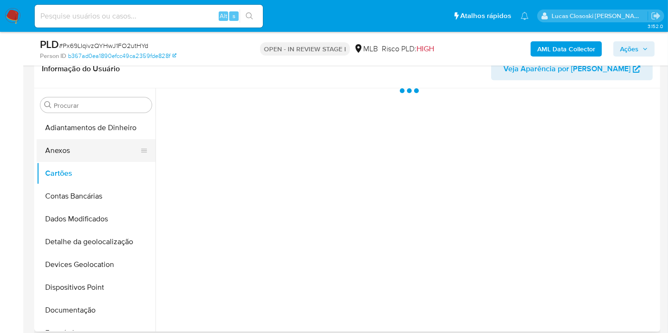
click at [64, 155] on button "Anexos" at bounding box center [92, 150] width 111 height 23
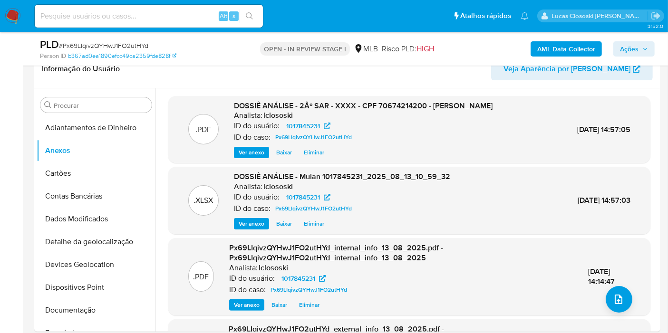
click at [636, 48] on span "Ações" at bounding box center [629, 48] width 19 height 15
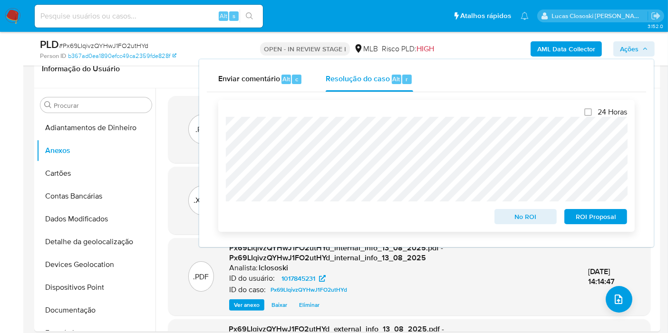
click at [593, 217] on span "ROI Proposal" at bounding box center [595, 216] width 49 height 13
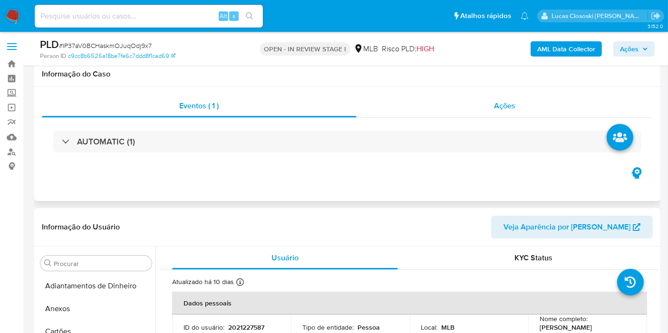
scroll to position [401, 0]
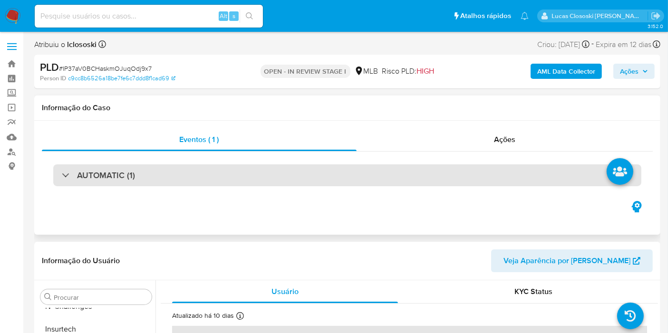
click at [323, 169] on div "AUTOMATIC (1)" at bounding box center [347, 176] width 588 height 22
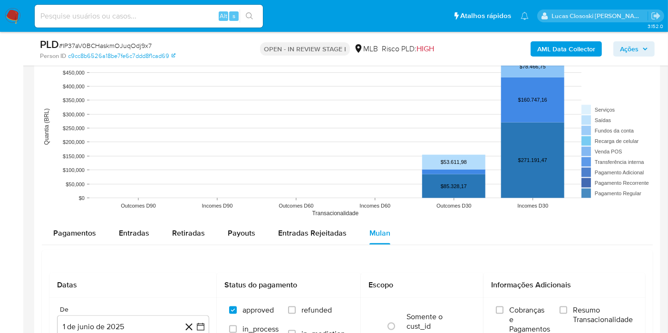
scroll to position [1097, 0]
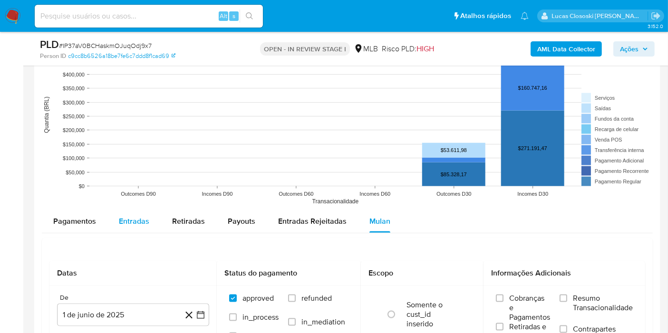
click at [148, 216] on button "Entradas" at bounding box center [133, 221] width 53 height 23
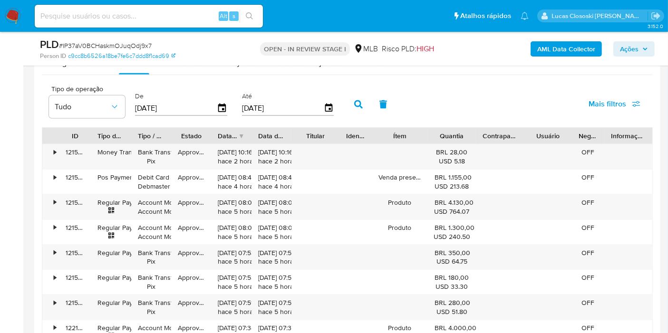
scroll to position [1414, 0]
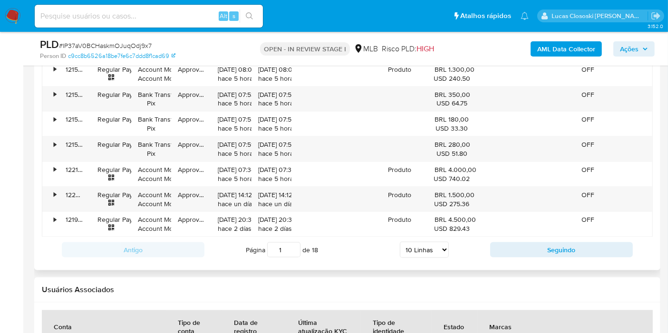
click at [416, 245] on select "5 Linhas 10 Linhas 20 Linhas 25 Linhas 50 Linhas 100 Linhas" at bounding box center [424, 250] width 49 height 16
select select "100"
click at [400, 242] on select "5 Linhas 10 Linhas 20 Linhas 25 Linhas 50 Linhas 100 Linhas" at bounding box center [424, 250] width 49 height 16
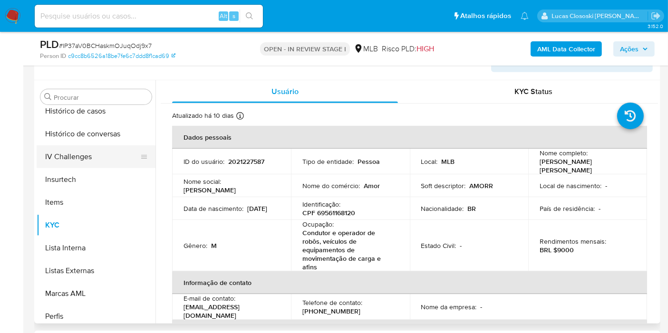
scroll to position [296, 0]
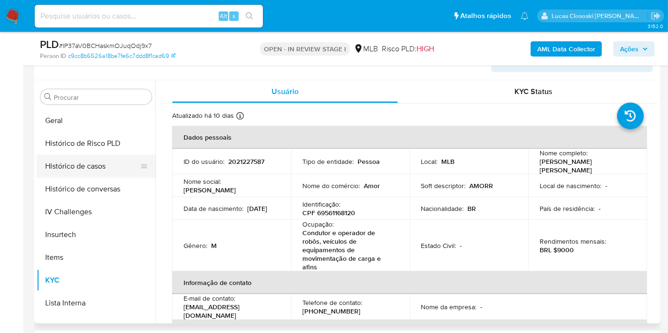
click at [64, 164] on button "Histórico de casos" at bounding box center [92, 166] width 111 height 23
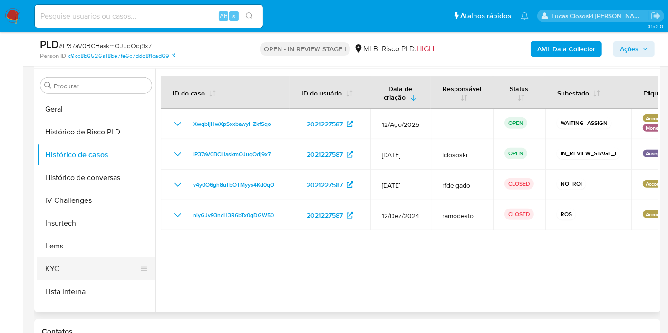
click at [87, 265] on button "KYC" at bounding box center [92, 269] width 111 height 23
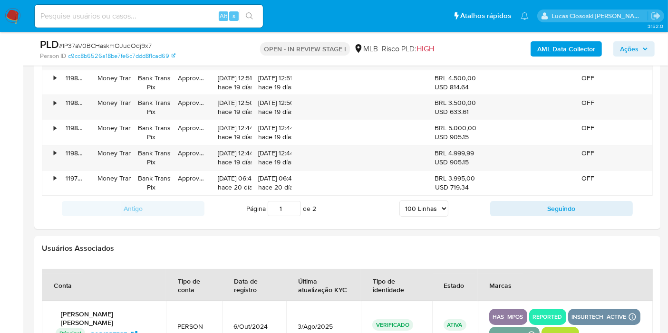
scroll to position [3698, 0]
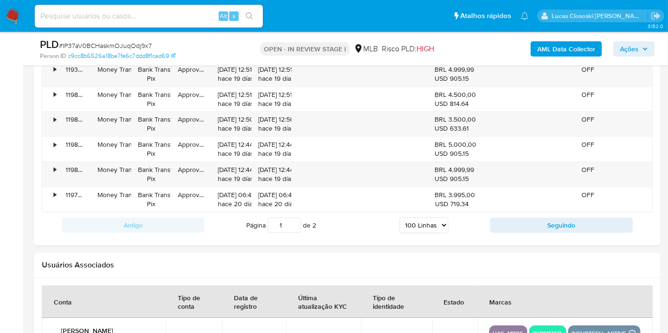
click at [567, 218] on button "Seguindo" at bounding box center [561, 225] width 143 height 15
type input "2"
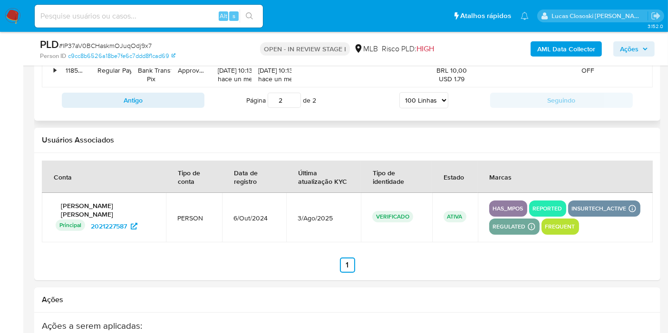
scroll to position [3059, 0]
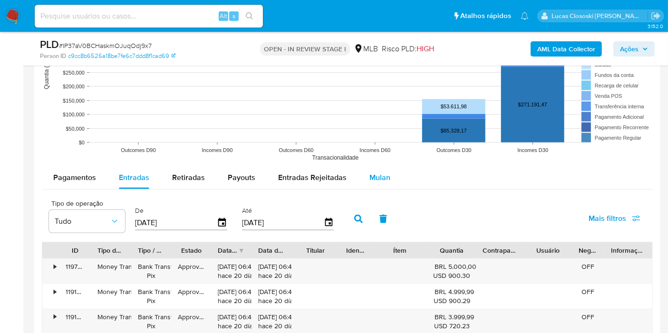
click at [378, 174] on span "Mulan" at bounding box center [379, 177] width 21 height 11
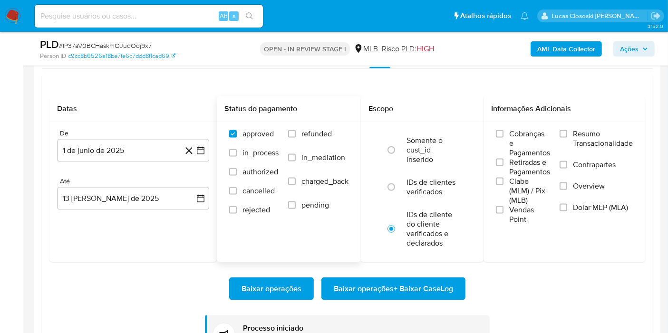
scroll to position [1300, 0]
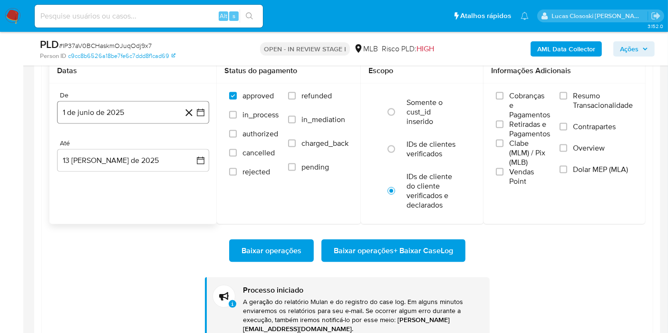
click at [199, 118] on button "1 de junio de 2025" at bounding box center [133, 112] width 152 height 23
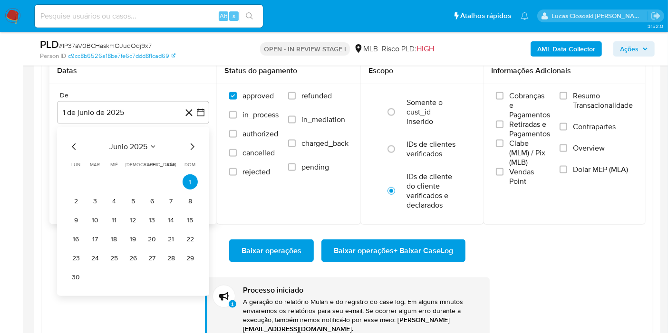
click at [117, 143] on span "junio 2025" at bounding box center [128, 147] width 38 height 10
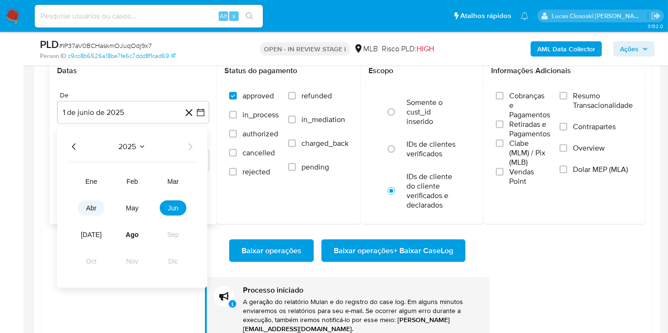
click at [104, 205] on button "abr" at bounding box center [91, 208] width 27 height 15
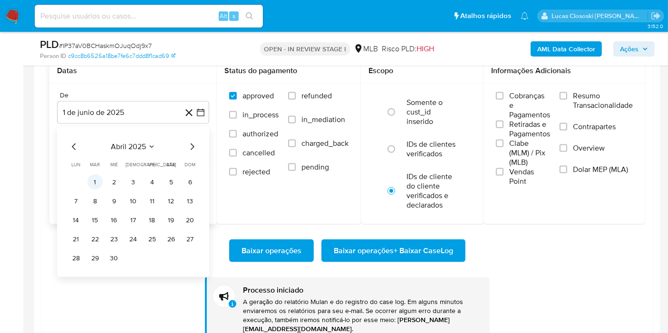
click at [95, 179] on button "1" at bounding box center [94, 182] width 15 height 15
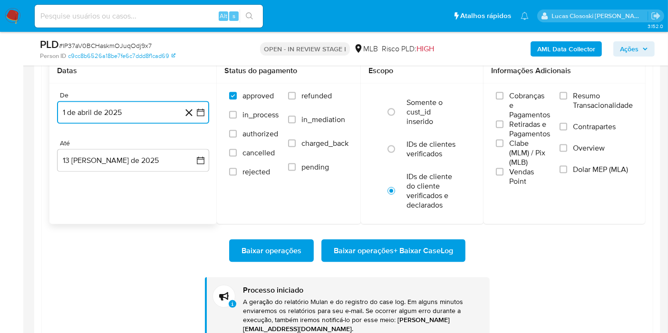
click at [203, 110] on icon "button" at bounding box center [201, 113] width 10 height 10
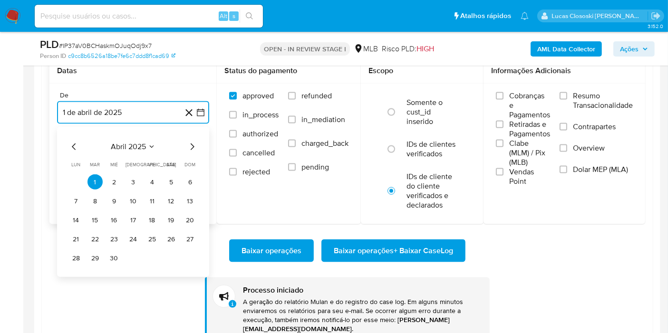
click at [141, 149] on span "abril 2025" at bounding box center [128, 147] width 35 height 10
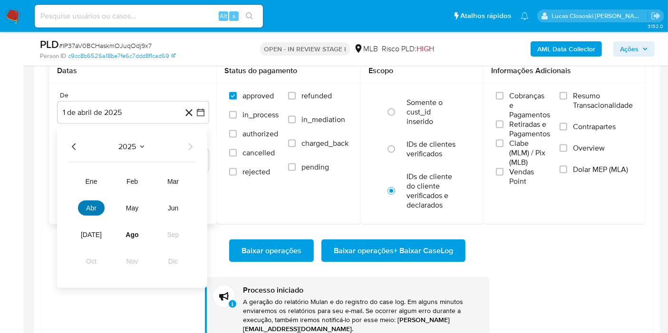
click at [100, 208] on button "abr" at bounding box center [91, 208] width 27 height 15
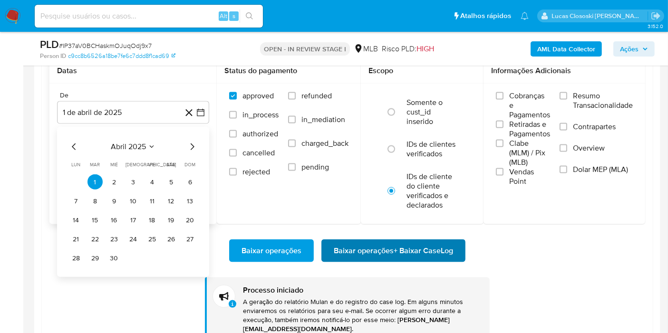
click at [391, 248] on span "Baixar operações + Baixar CaseLog" at bounding box center [393, 251] width 119 height 21
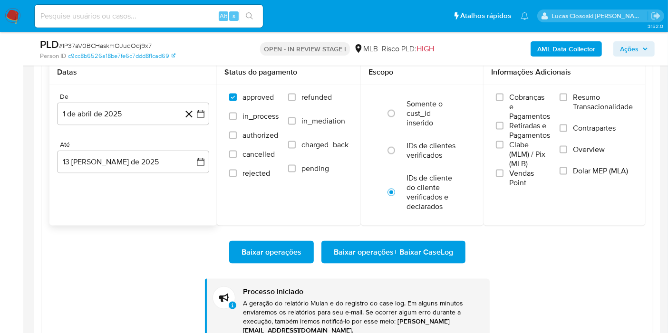
scroll to position [1247, 0]
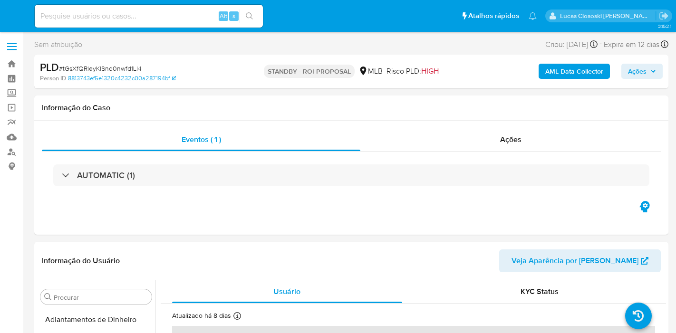
select select "10"
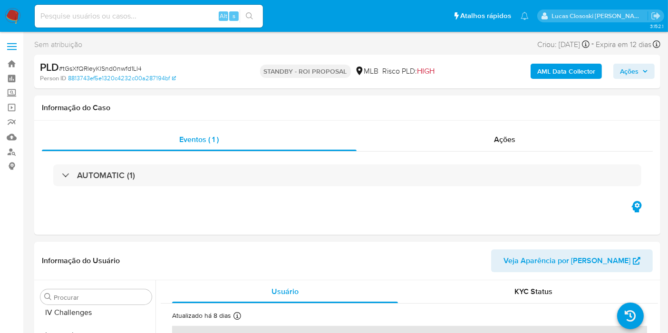
scroll to position [401, 0]
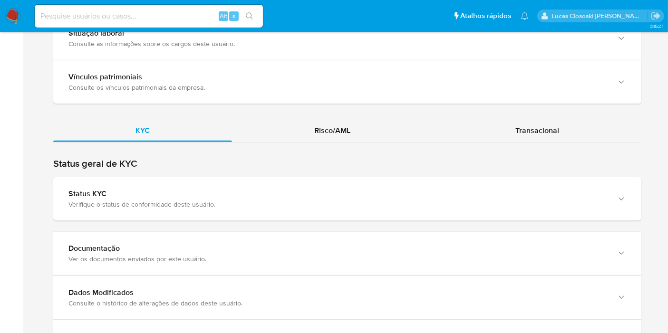
scroll to position [792, 0]
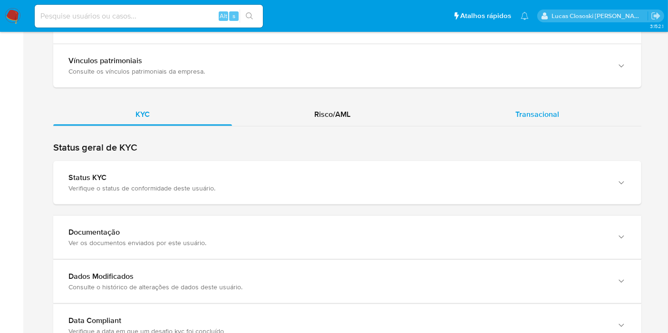
click at [505, 116] on div "Transacional" at bounding box center [537, 114] width 208 height 23
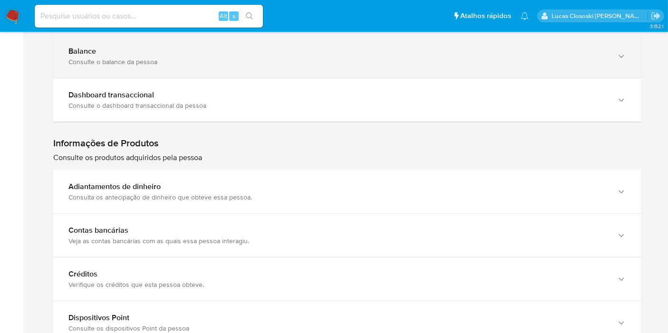
scroll to position [951, 0]
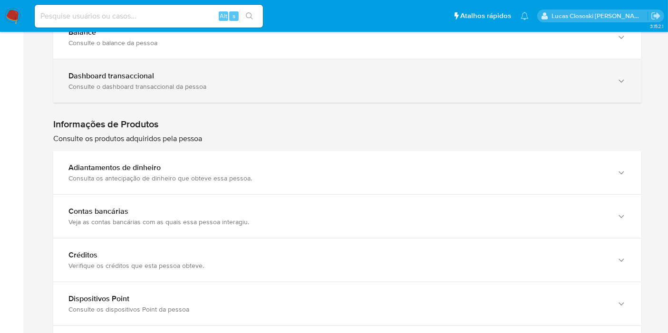
click at [369, 74] on div "Dashboard transaccional" at bounding box center [337, 76] width 539 height 10
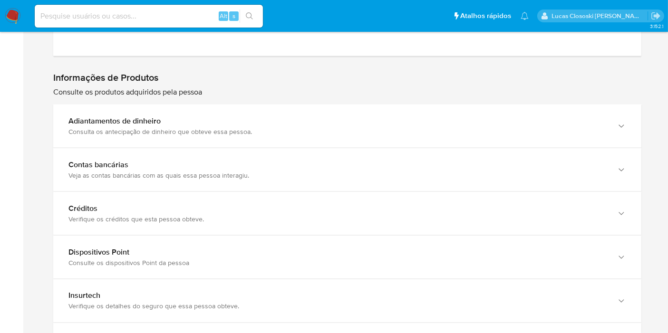
scroll to position [1585, 0]
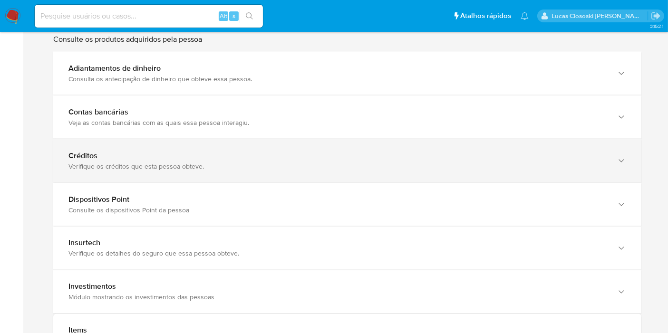
click at [504, 155] on div "Créditos" at bounding box center [337, 156] width 539 height 10
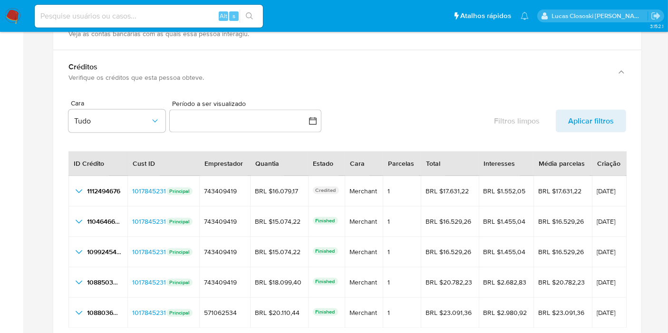
scroll to position [1690, 0]
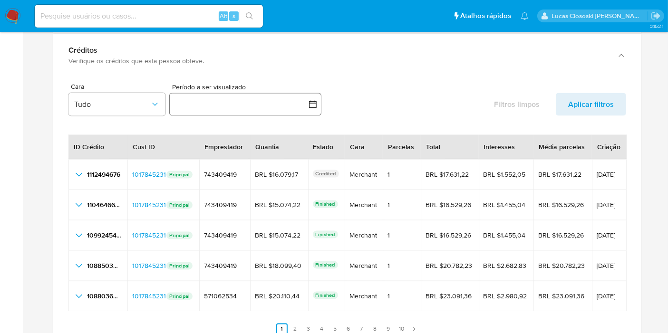
click at [228, 99] on button "button" at bounding box center [245, 104] width 152 height 23
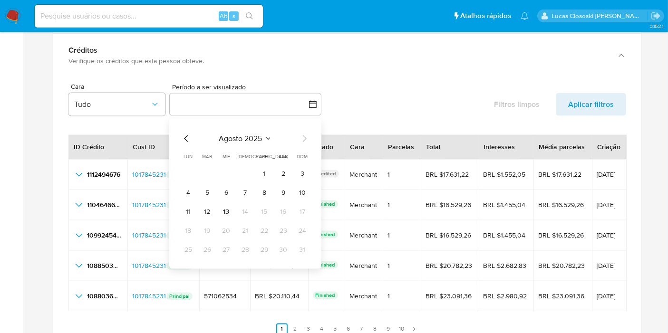
click at [187, 136] on icon "Mes anterior" at bounding box center [186, 138] width 11 height 11
click at [180, 137] on div "[PERSON_NAME] 2025 [PERSON_NAME] 2025 lun lunes mar martes mié miércoles jue ju…" at bounding box center [245, 194] width 152 height 150
click at [184, 133] on icon "Mes anterior" at bounding box center [186, 138] width 11 height 11
click at [296, 171] on button "1" at bounding box center [302, 173] width 15 height 15
click at [304, 135] on icon "Mes siguiente" at bounding box center [304, 138] width 11 height 11
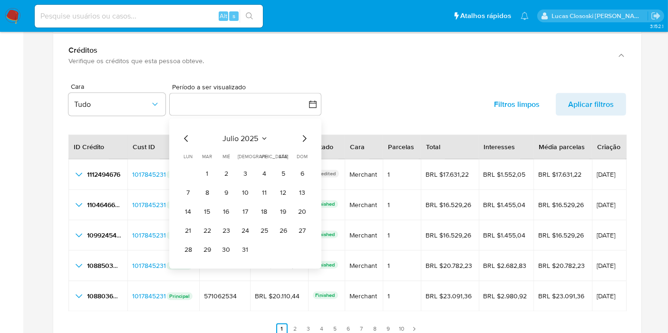
click at [304, 135] on icon "Mes siguiente" at bounding box center [304, 138] width 11 height 11
click at [232, 210] on button "13" at bounding box center [226, 211] width 15 height 15
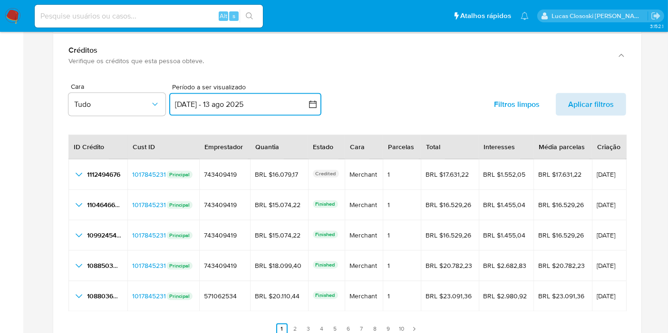
click at [579, 100] on span "Aplicar filtros" at bounding box center [591, 104] width 46 height 23
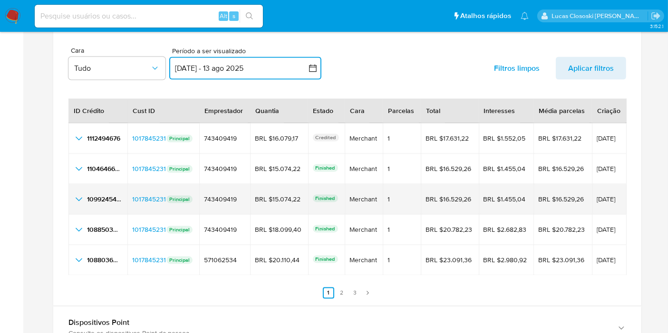
scroll to position [1743, 0]
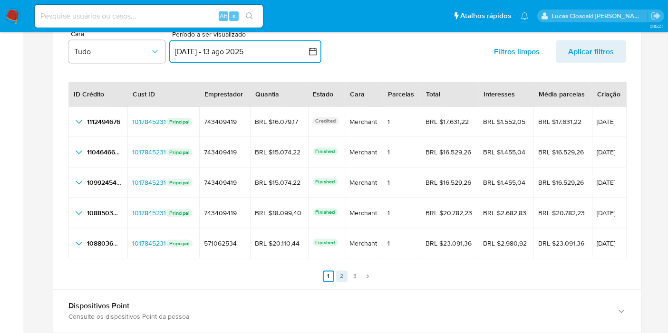
click at [357, 271] on link "3" at bounding box center [354, 276] width 11 height 11
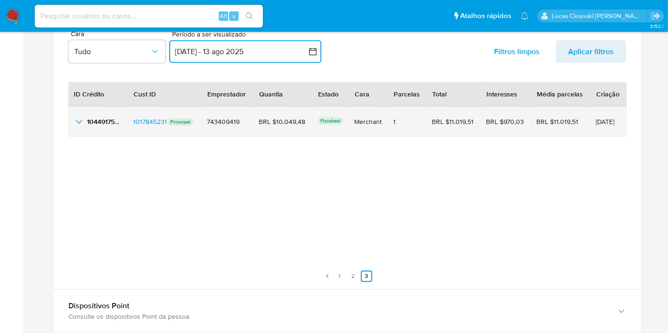
click at [79, 119] on icon "button_show_hidden_detail_by_id_0" at bounding box center [78, 121] width 11 height 11
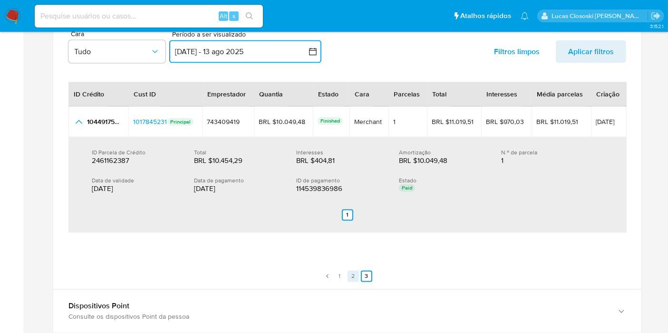
click at [353, 271] on link "2" at bounding box center [353, 276] width 11 height 11
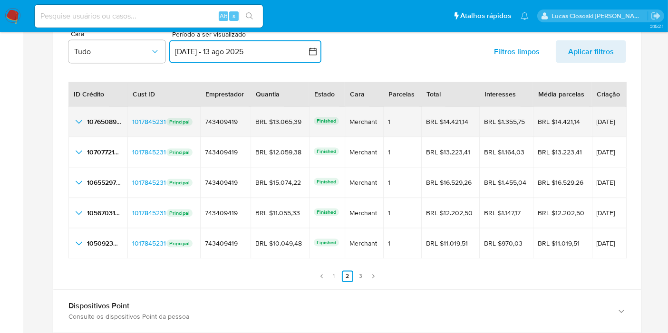
click at [78, 119] on icon "button_show_hidden_detail_by_id_0" at bounding box center [78, 121] width 11 height 11
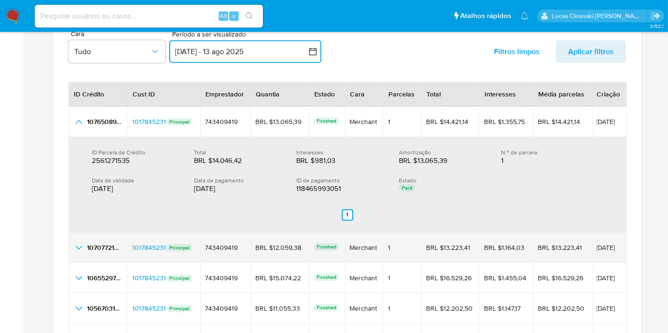
click at [80, 243] on icon "button_show_hidden_detail_by_id_1" at bounding box center [78, 247] width 11 height 11
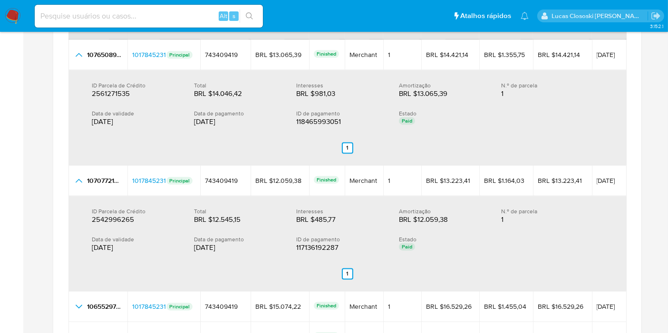
scroll to position [1849, 0]
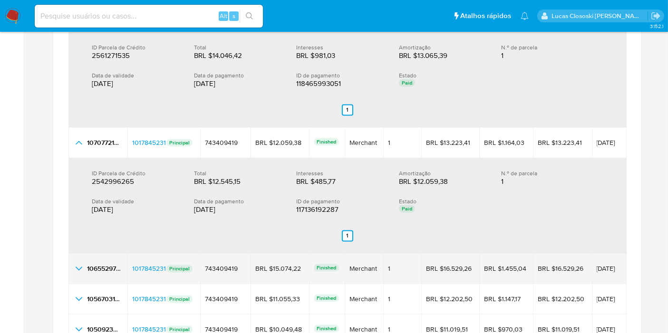
click at [75, 265] on icon "button_show_hidden_detail_by_id_2" at bounding box center [78, 268] width 11 height 11
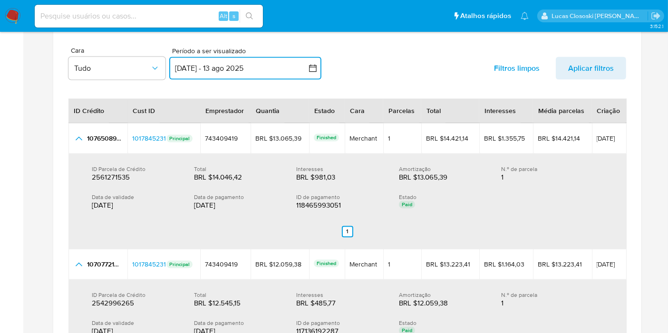
scroll to position [1743, 0]
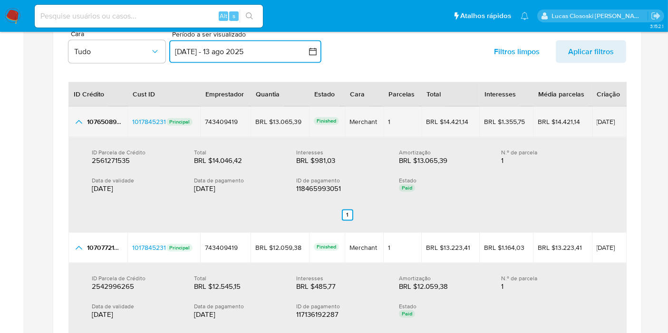
click at [79, 116] on icon "button_show_hidden_detail_by_id_0" at bounding box center [78, 121] width 11 height 11
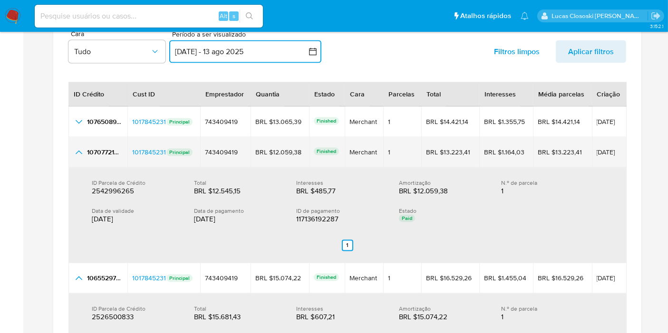
click at [82, 155] on icon "button_show_hidden_detail_by_id_1" at bounding box center [78, 152] width 11 height 11
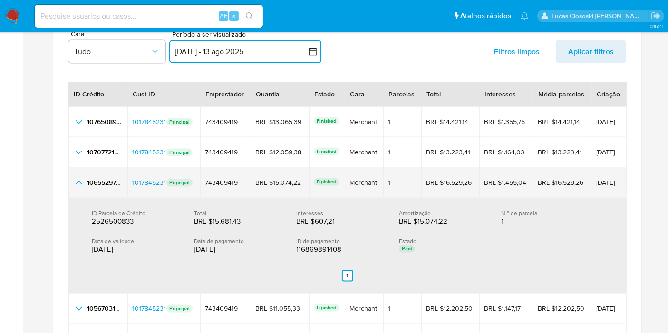
click at [84, 177] on icon "button_show_hidden_detail_by_id_2" at bounding box center [78, 182] width 11 height 11
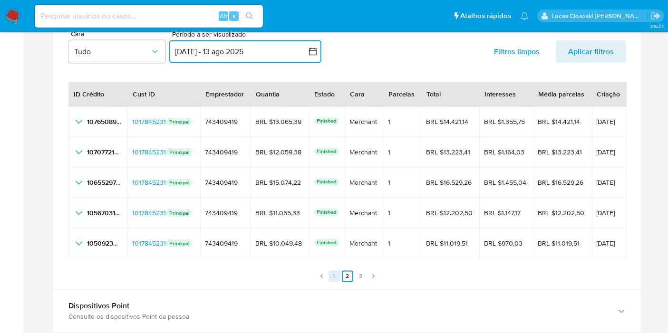
click at [334, 273] on link "1" at bounding box center [334, 276] width 11 height 11
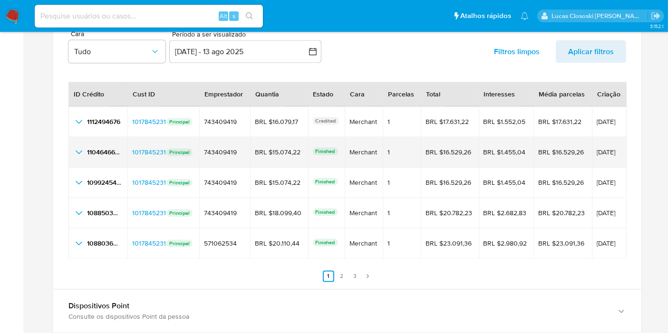
click at [80, 151] on icon "button_show_hidden_detail_by_id_1" at bounding box center [78, 152] width 11 height 11
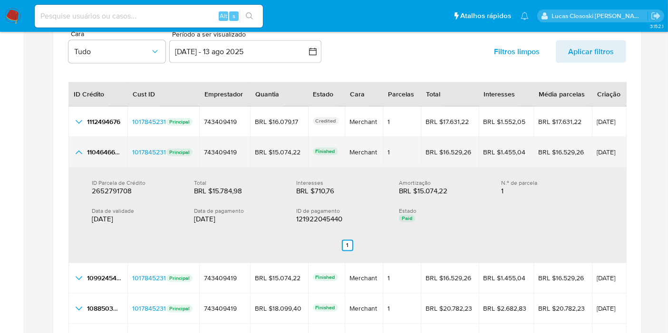
click at [80, 151] on icon "button_show_hidden_detail_by_id_1" at bounding box center [78, 152] width 11 height 11
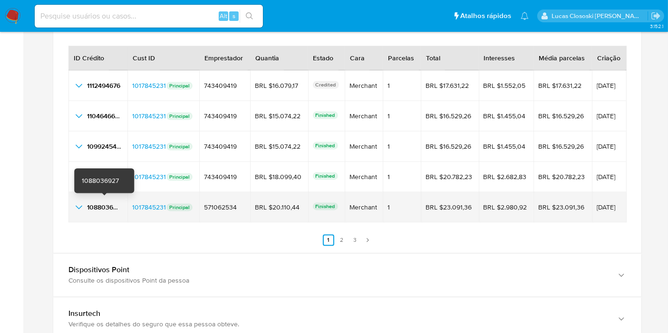
scroll to position [1796, 0]
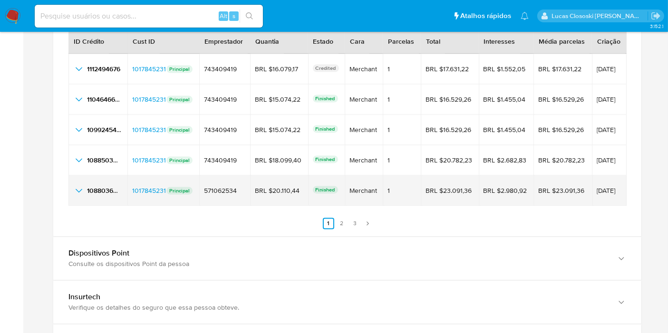
click at [80, 189] on icon "button_show_hidden_detail_by_id_4" at bounding box center [78, 190] width 11 height 11
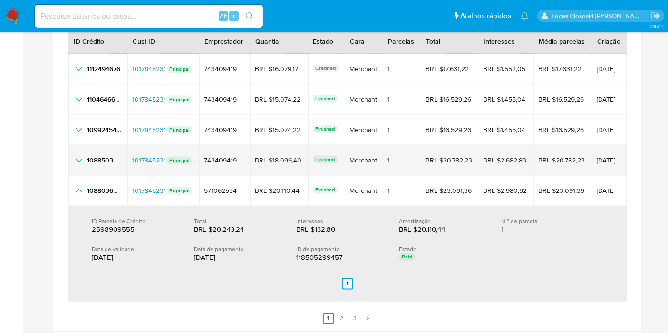
click at [80, 160] on icon "button_show_hidden_detail_by_id_3" at bounding box center [78, 160] width 11 height 11
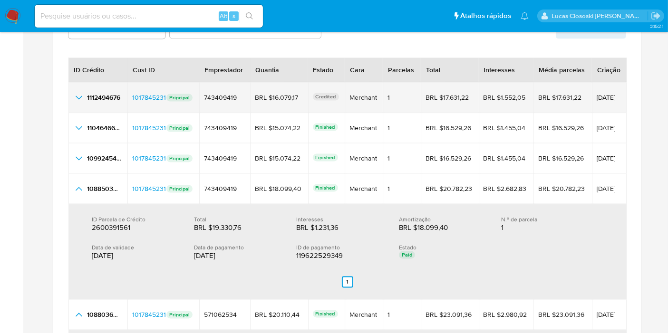
scroll to position [1743, 0]
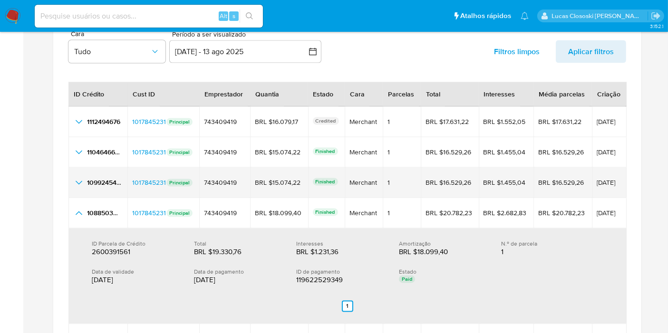
click at [80, 171] on td "1099245456 1099245456" at bounding box center [97, 183] width 59 height 30
click at [80, 177] on icon "button_show_hidden_detail_by_id_2" at bounding box center [78, 182] width 11 height 11
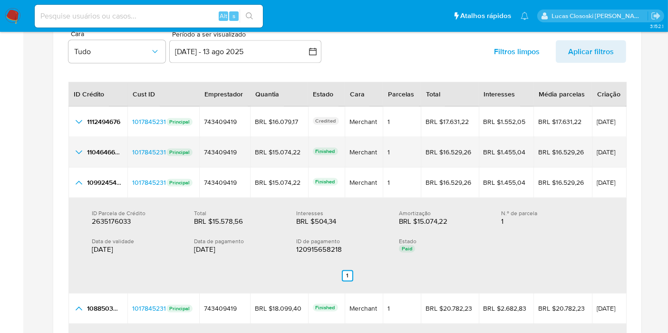
click at [83, 153] on icon "button_show_hidden_detail_by_id_1" at bounding box center [78, 152] width 11 height 11
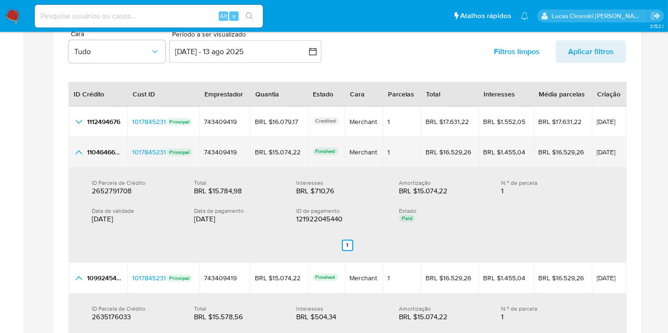
click at [83, 153] on icon "button_show_hidden_detail_by_id_1" at bounding box center [78, 152] width 11 height 11
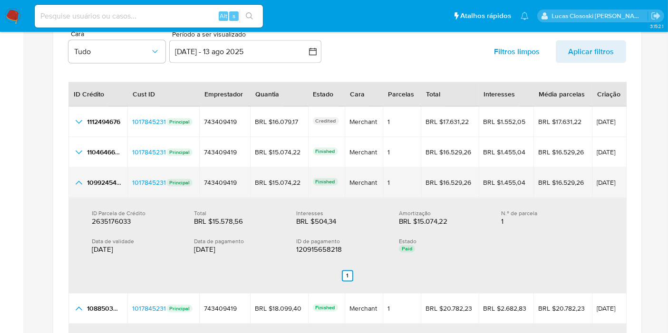
click at [77, 187] on td "1099245456 1099245456" at bounding box center [97, 183] width 59 height 30
click at [77, 184] on icon "button_show_hidden_detail_by_id_2" at bounding box center [78, 182] width 11 height 11
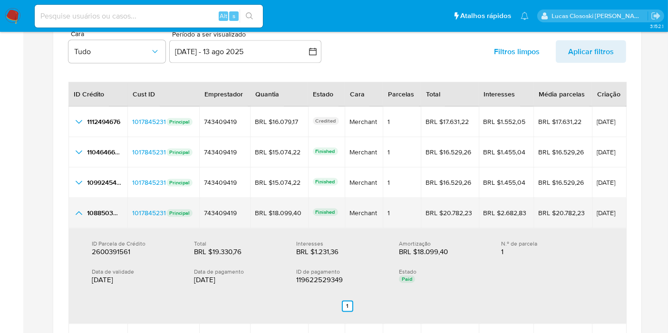
click at [78, 208] on icon "button_show_hidden_detail_by_id_3" at bounding box center [78, 213] width 11 height 11
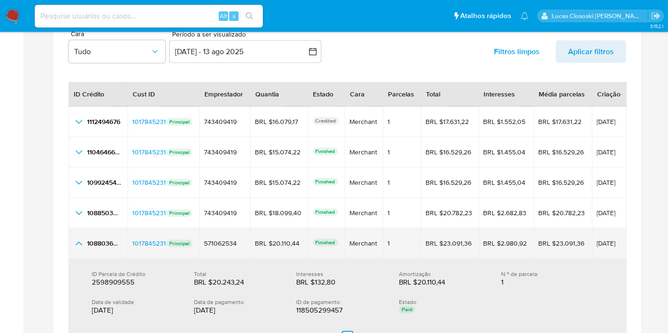
click at [79, 242] on icon "button_show_hidden_detail_by_id_4" at bounding box center [79, 244] width 7 height 4
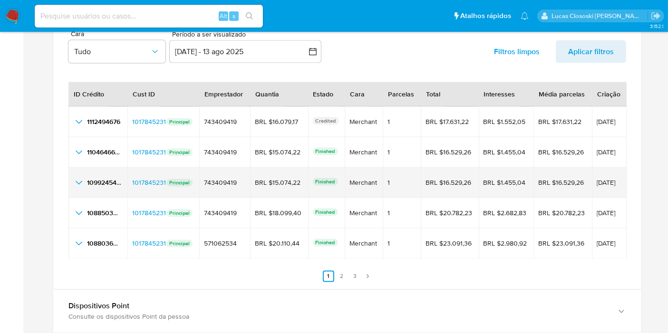
click at [77, 183] on icon "button_show_hidden_detail_by_id_2" at bounding box center [78, 182] width 11 height 11
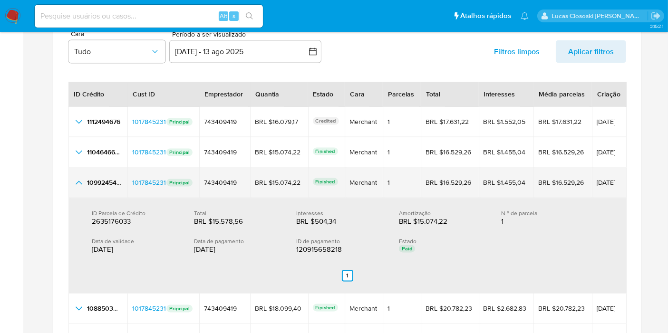
click at [77, 183] on icon "button_show_hidden_detail_by_id_2" at bounding box center [78, 182] width 11 height 11
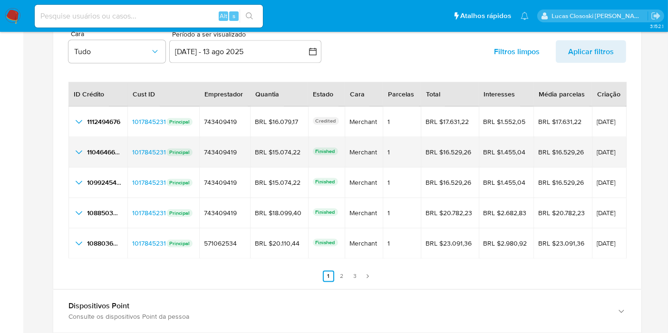
click at [78, 164] on td "1104646657 1104646657" at bounding box center [97, 152] width 59 height 30
click at [77, 155] on td "1104646657 1104646657" at bounding box center [97, 152] width 59 height 30
click at [74, 151] on icon "button_show_hidden_detail_by_id_1" at bounding box center [78, 152] width 11 height 11
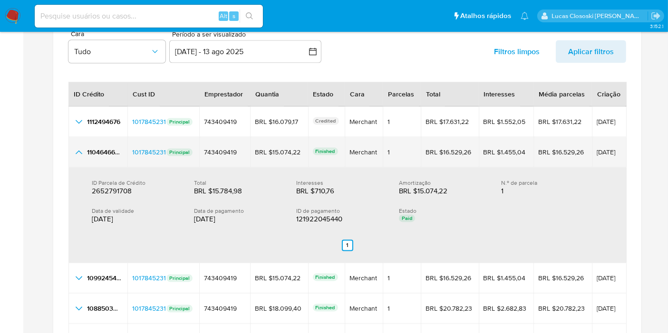
click at [74, 151] on icon "button_show_hidden_detail_by_id_1" at bounding box center [78, 152] width 11 height 11
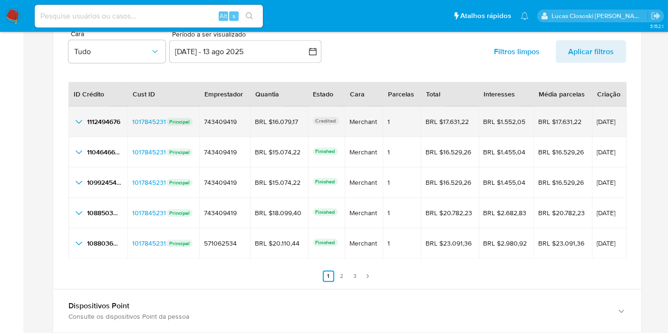
click at [82, 120] on icon "button_show_hidden_detail_by_id_0" at bounding box center [78, 121] width 11 height 11
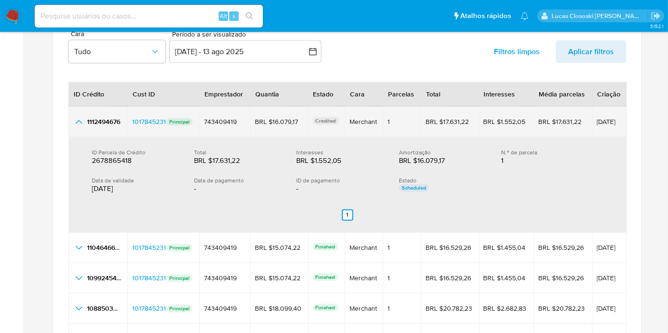
click at [82, 120] on icon "button_show_hidden_detail_by_id_0" at bounding box center [78, 121] width 11 height 11
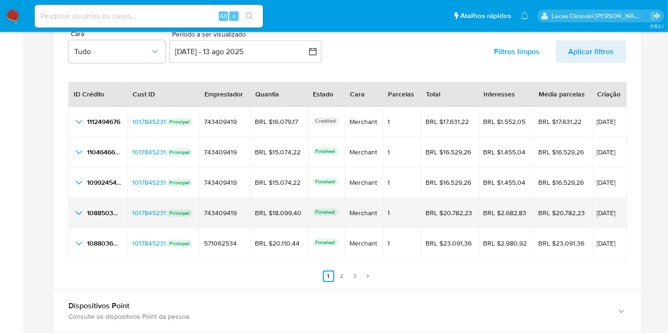
click at [75, 212] on icon "button_show_hidden_detail_by_id_3" at bounding box center [78, 213] width 11 height 11
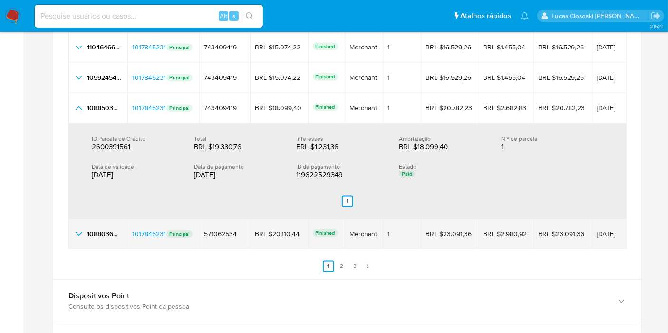
click at [79, 228] on icon "button_show_hidden_detail_by_id_4" at bounding box center [78, 233] width 11 height 11
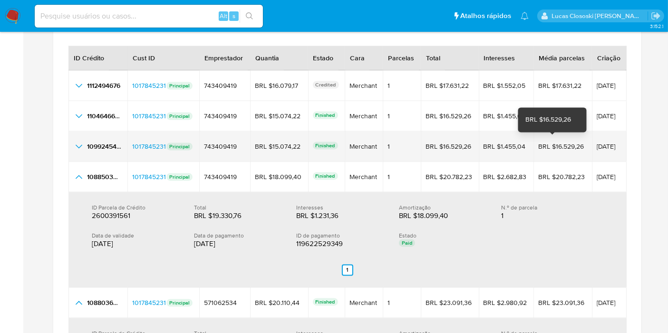
scroll to position [1796, 0]
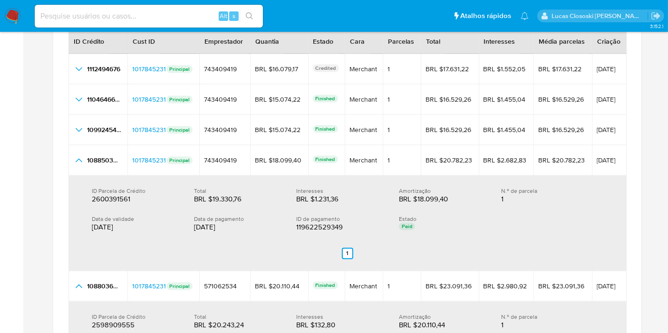
drag, startPoint x: 229, startPoint y: 226, endPoint x: 194, endPoint y: 218, distance: 35.1
click at [194, 218] on div "Data de pagamento 28/07/2025" at bounding box center [245, 224] width 102 height 17
click at [194, 218] on div "Data de pagamento" at bounding box center [237, 219] width 87 height 7
drag, startPoint x: 193, startPoint y: 220, endPoint x: 241, endPoint y: 223, distance: 48.6
click at [241, 223] on div "Data de validade 28/07/2025 Data de pagamento 28/07/2025 ID de pagamento 119622…" at bounding box center [348, 224] width 512 height 17
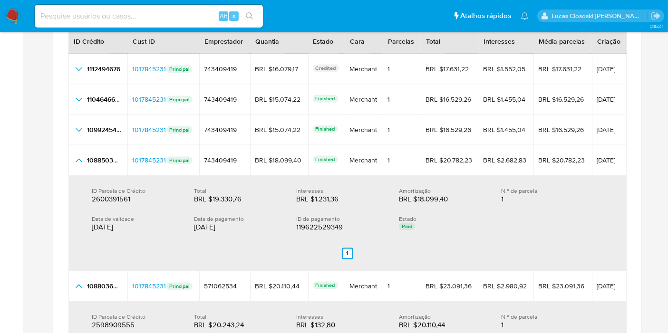
drag, startPoint x: 231, startPoint y: 228, endPoint x: 147, endPoint y: 220, distance: 83.6
click at [230, 228] on div "28/07/2025" at bounding box center [237, 228] width 87 height 10
click at [87, 219] on div "ID Parcela de Crédito 2600391561 2600391561 Total BRL $19.330,76 BRL $19.330,76…" at bounding box center [347, 210] width 534 height 60
drag, startPoint x: 88, startPoint y: 219, endPoint x: 133, endPoint y: 226, distance: 44.8
click at [133, 226] on div "ID Parcela de Crédito 2600391561 2600391561 Total BRL $19.330,76 BRL $19.330,76…" at bounding box center [347, 210] width 534 height 60
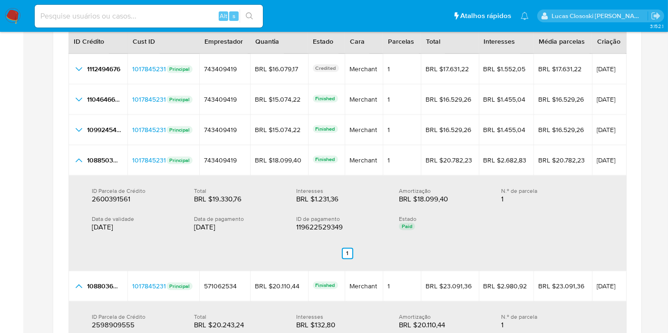
click at [257, 257] on ul "Anterior 1 Siguiente" at bounding box center [347, 254] width 534 height 27
drag, startPoint x: 505, startPoint y: 201, endPoint x: 493, endPoint y: 195, distance: 13.8
click at [493, 195] on div "ID Parcela de Crédito 2600391561 2600391561 Total BRL $19.330,76 BRL $19.330,76…" at bounding box center [348, 196] width 512 height 17
click at [491, 194] on div "Amortização BRL $18.099,40 BRL $18.099,40" at bounding box center [450, 196] width 102 height 17
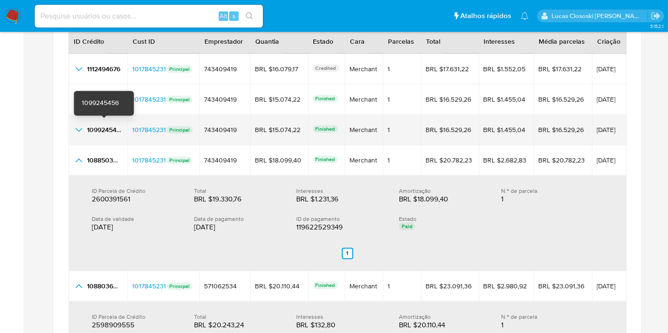
click at [79, 125] on icon "button_show_hidden_detail_by_id_2" at bounding box center [78, 130] width 11 height 11
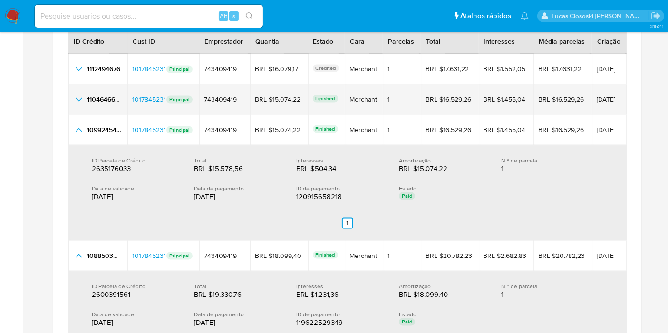
click at [78, 105] on td "1104646657 1104646657" at bounding box center [97, 100] width 59 height 30
click at [78, 94] on icon "button_show_hidden_detail_by_id_1" at bounding box center [78, 99] width 11 height 11
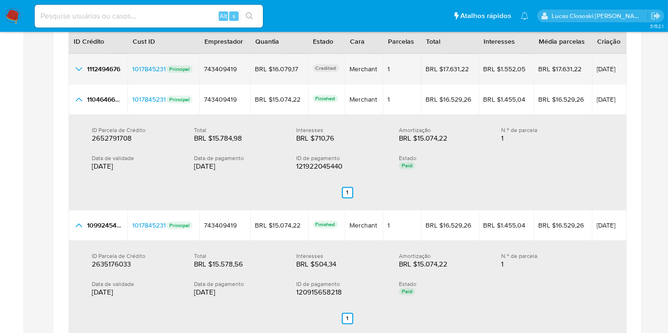
click at [79, 66] on icon "button_show_hidden_detail_by_id_0" at bounding box center [78, 69] width 11 height 11
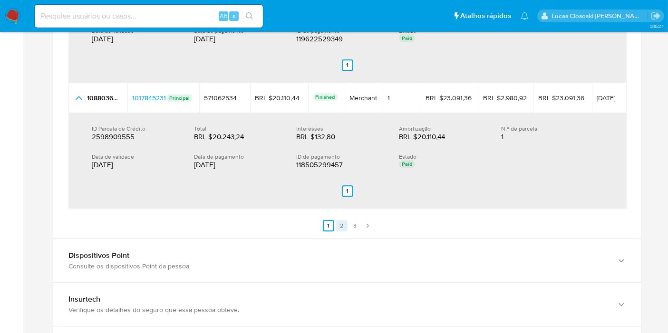
click at [340, 220] on link "2" at bounding box center [341, 225] width 11 height 11
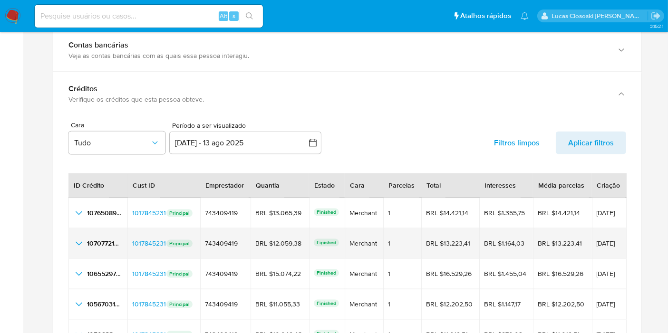
scroll to position [1701, 0]
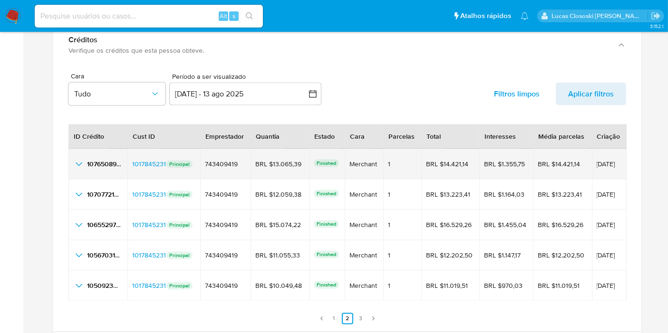
click at [76, 164] on icon "button_show_hidden_detail_by_id_0" at bounding box center [78, 164] width 11 height 11
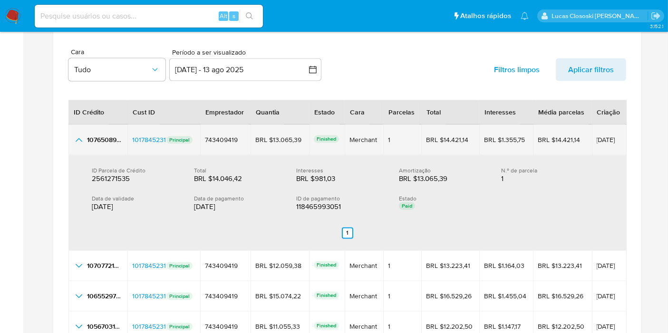
scroll to position [1754, 0]
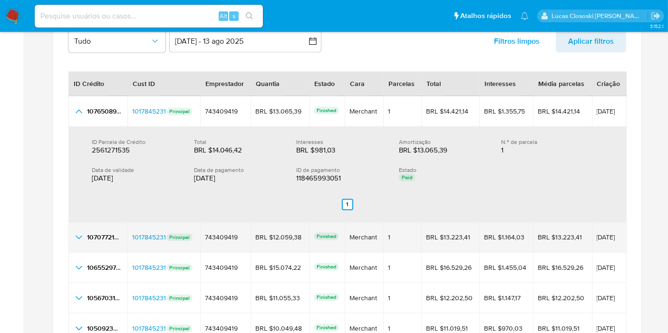
click at [76, 232] on icon "button_show_hidden_detail_by_id_1" at bounding box center [78, 237] width 11 height 11
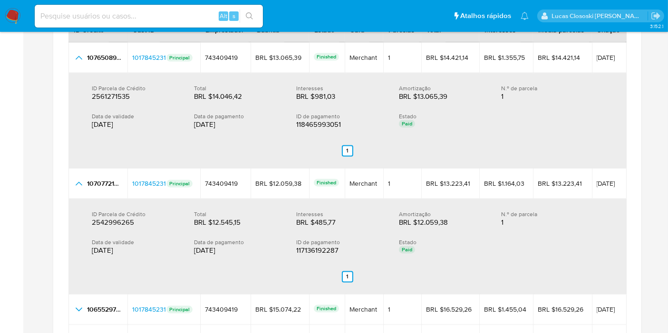
scroll to position [1859, 0]
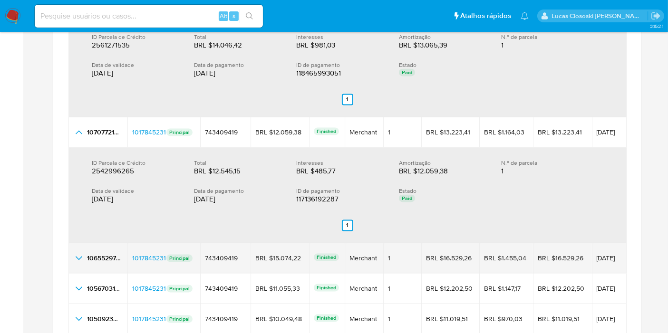
click at [82, 252] on icon "button_show_hidden_detail_by_id_2" at bounding box center [78, 257] width 11 height 11
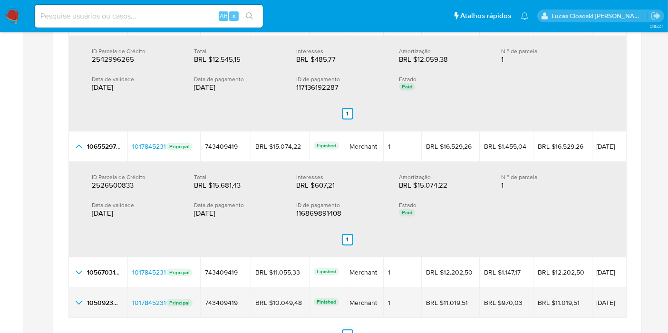
scroll to position [2017, 0]
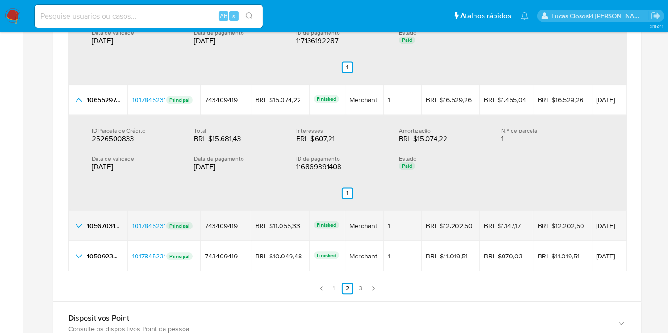
click at [79, 224] on icon "button_show_hidden_detail_by_id_3" at bounding box center [78, 225] width 11 height 11
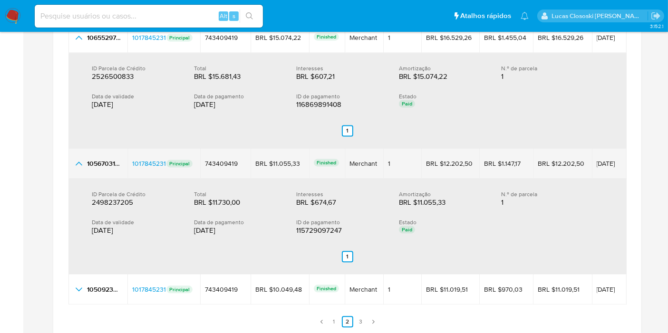
scroll to position [2176, 0]
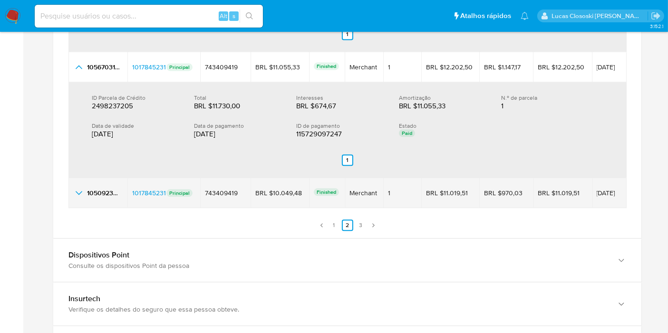
click at [80, 194] on icon "button_show_hidden_detail_by_id_4" at bounding box center [78, 192] width 11 height 11
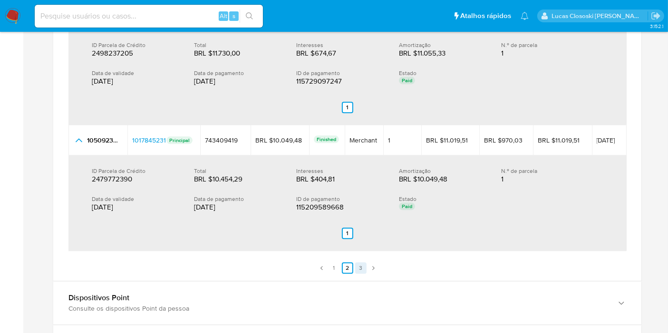
click at [361, 264] on link "3" at bounding box center [360, 267] width 11 height 11
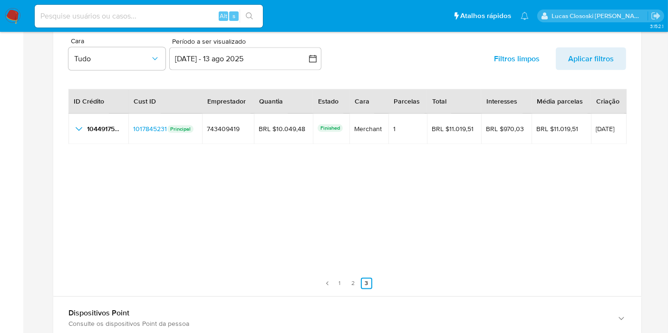
scroll to position [1859, 0]
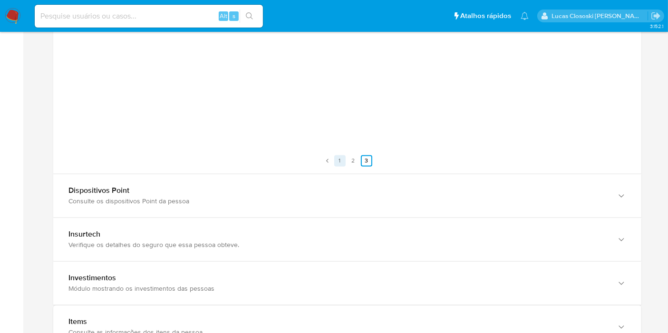
click at [343, 159] on link "1" at bounding box center [339, 160] width 11 height 11
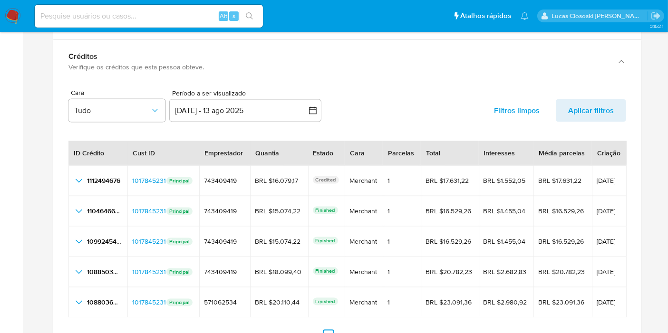
scroll to position [1720, 0]
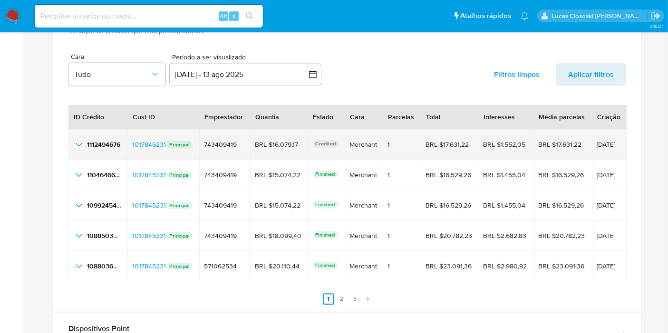
click at [78, 142] on icon "button_show_hidden_detail_by_id_0" at bounding box center [78, 144] width 11 height 11
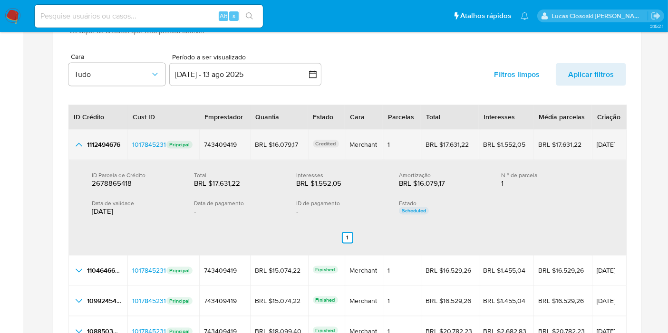
click at [78, 142] on icon "button_show_hidden_detail_by_id_0" at bounding box center [78, 144] width 11 height 11
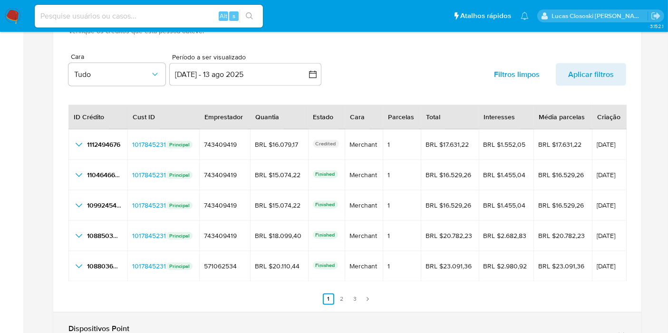
click at [582, 313] on div "Dispositivos Point Consulte os dispositivos Point da pessoa" at bounding box center [347, 334] width 588 height 43
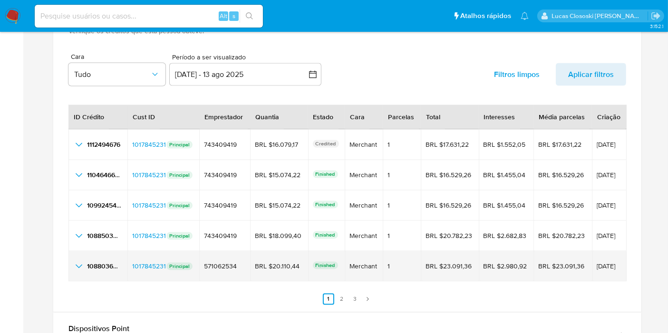
click at [80, 262] on icon "button_show_hidden_detail_by_id_4" at bounding box center [78, 266] width 11 height 11
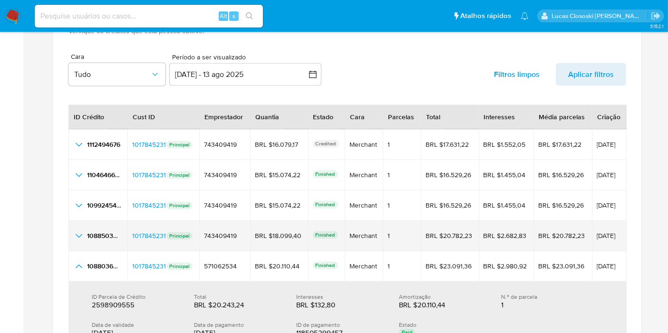
click at [78, 240] on td "1088503444 1088503444" at bounding box center [97, 236] width 59 height 30
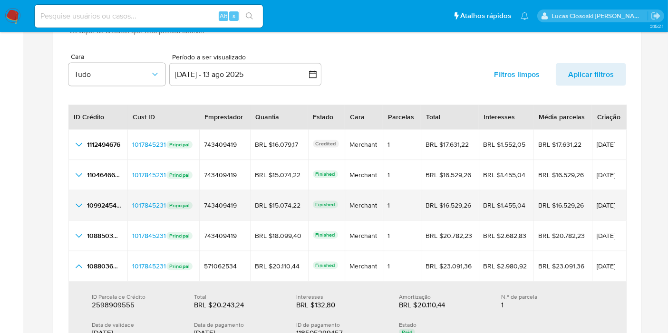
click at [76, 212] on td "1099245456 1099245456" at bounding box center [97, 206] width 59 height 30
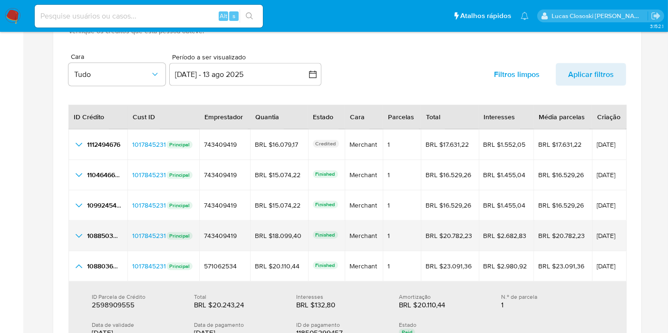
click at [78, 231] on icon "button_show_hidden_detail_by_id_3" at bounding box center [78, 236] width 11 height 11
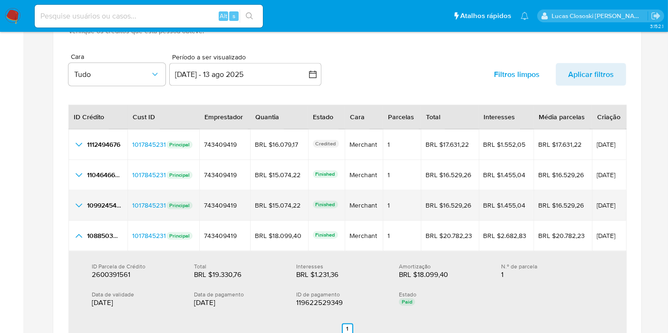
click at [78, 205] on icon "button_show_hidden_detail_by_id_2" at bounding box center [78, 205] width 11 height 11
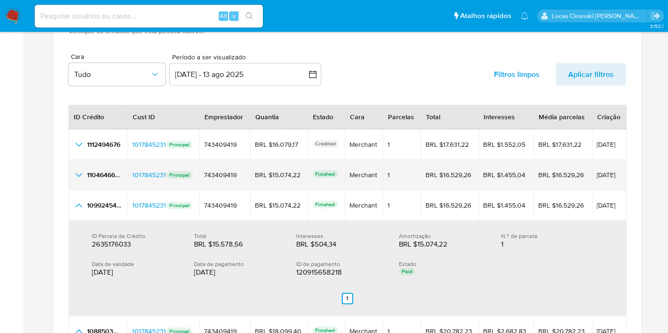
click at [83, 180] on td "1104646657 1104646657" at bounding box center [97, 175] width 59 height 30
click at [78, 175] on icon "button_show_hidden_detail_by_id_1" at bounding box center [79, 176] width 7 height 4
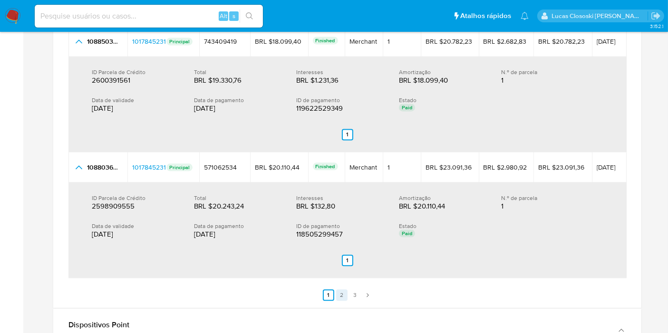
scroll to position [2090, 0]
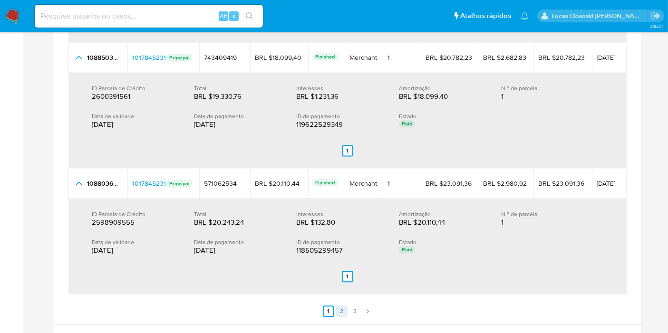
click at [339, 308] on link "2" at bounding box center [341, 311] width 11 height 11
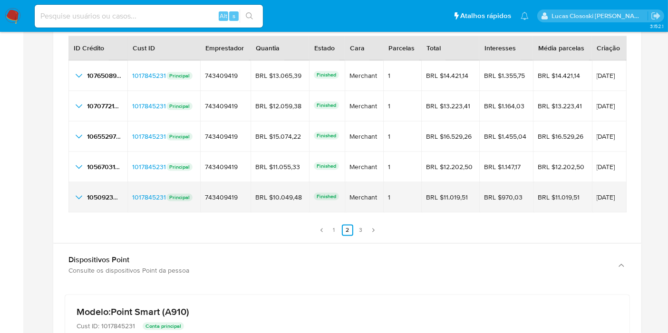
scroll to position [1668, 0]
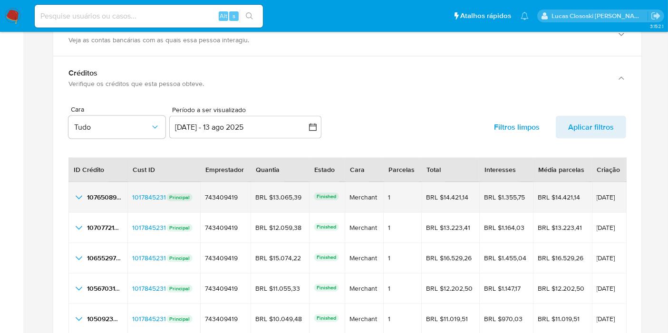
click at [83, 192] on icon "button_show_hidden_detail_by_id_0" at bounding box center [78, 197] width 11 height 11
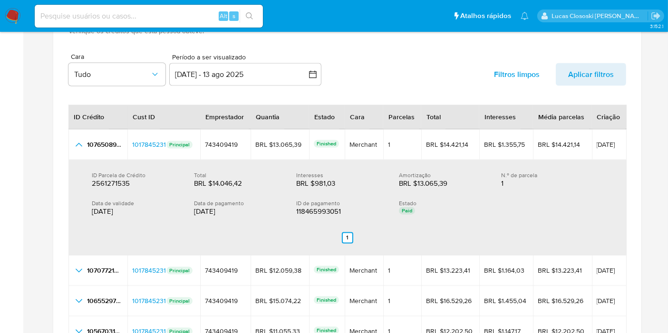
scroll to position [1773, 0]
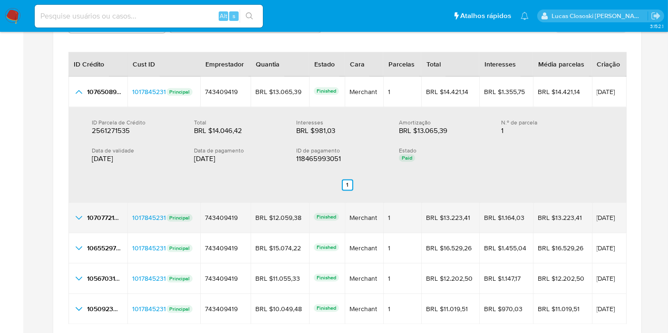
click at [77, 213] on icon "button_show_hidden_detail_by_id_1" at bounding box center [78, 218] width 11 height 11
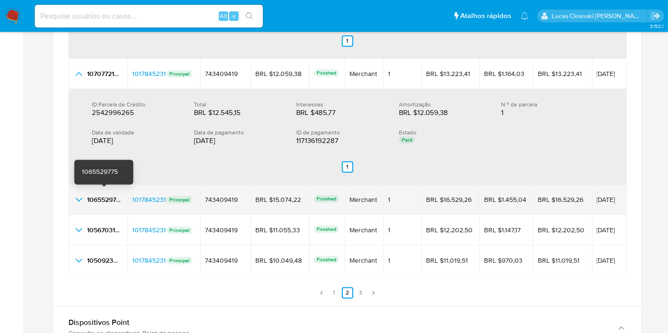
scroll to position [1931, 0]
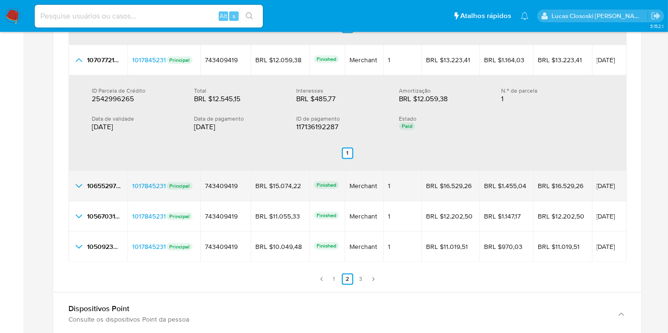
click at [76, 191] on td "1065529775 1065529775" at bounding box center [97, 186] width 59 height 30
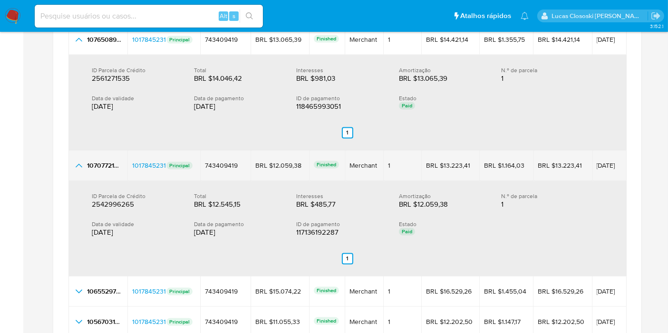
click at [77, 164] on icon "button_show_hidden_detail_by_id_1" at bounding box center [78, 165] width 11 height 11
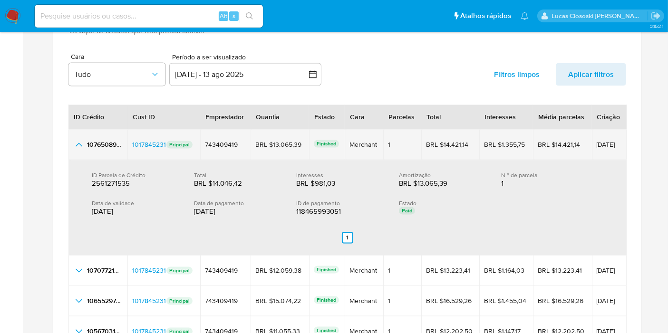
click at [72, 145] on td "1076508978 1076508978" at bounding box center [97, 145] width 59 height 30
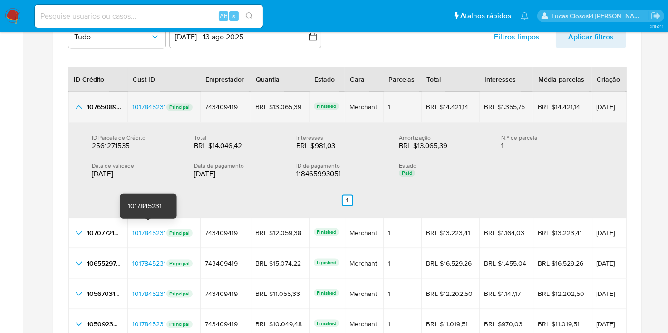
scroll to position [1720, 0]
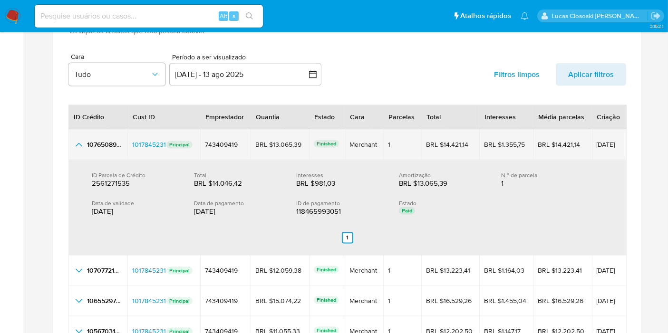
click at [76, 151] on td "1076508978 1076508978" at bounding box center [97, 145] width 59 height 30
click at [74, 143] on icon "button_show_hidden_detail_by_id_0" at bounding box center [78, 144] width 11 height 11
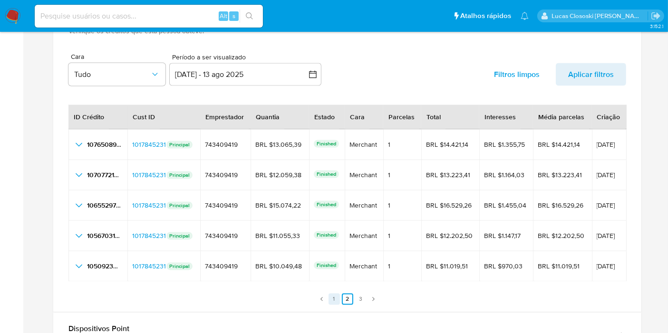
click at [335, 298] on link "1" at bounding box center [334, 299] width 11 height 11
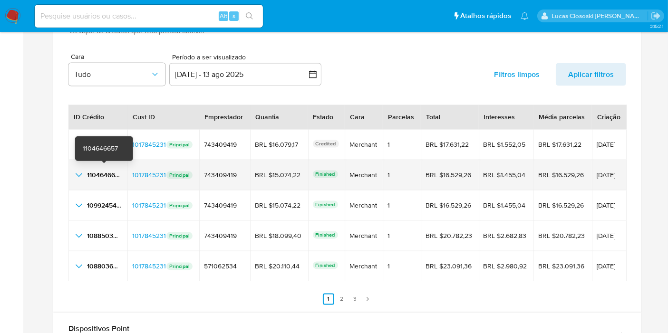
click at [97, 171] on span "1104646657" at bounding box center [104, 176] width 35 height 10
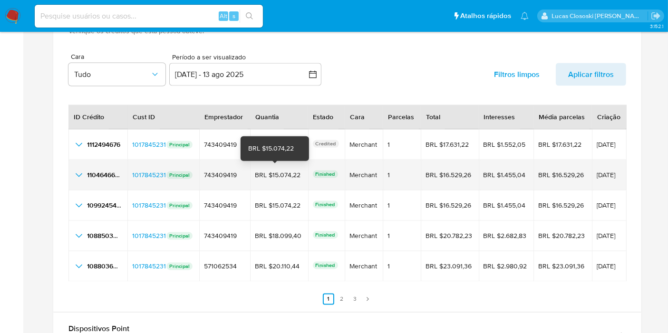
click at [273, 175] on div "BRL $15.074,22" at bounding box center [279, 175] width 48 height 9
click at [598, 169] on td "04/08/2025" at bounding box center [609, 175] width 35 height 30
click at [598, 172] on span "04/08/2025" at bounding box center [609, 175] width 25 height 7
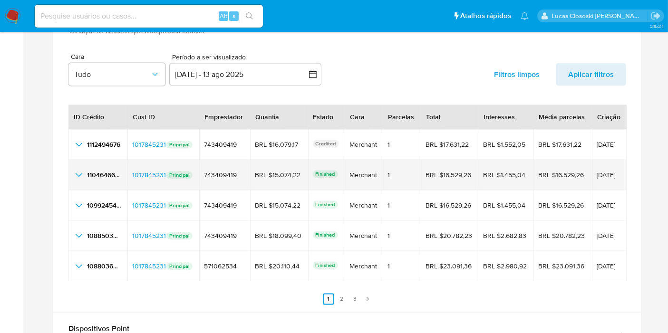
click at [598, 172] on span "04/08/2025" at bounding box center [609, 175] width 25 height 7
click at [75, 172] on icon "button_show_hidden_detail_by_id_1" at bounding box center [78, 175] width 11 height 11
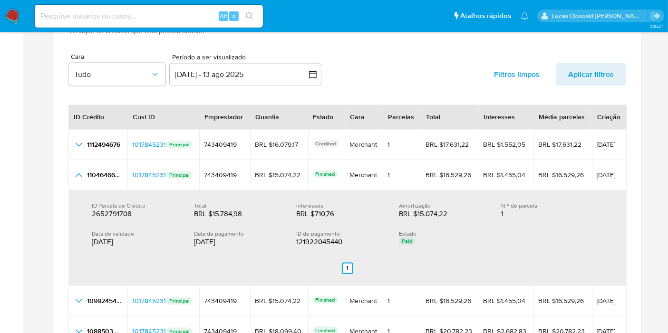
click at [181, 240] on div "Data de validade 11/08/2025" at bounding box center [143, 239] width 102 height 17
click at [194, 240] on div "11/08/2025" at bounding box center [237, 243] width 87 height 10
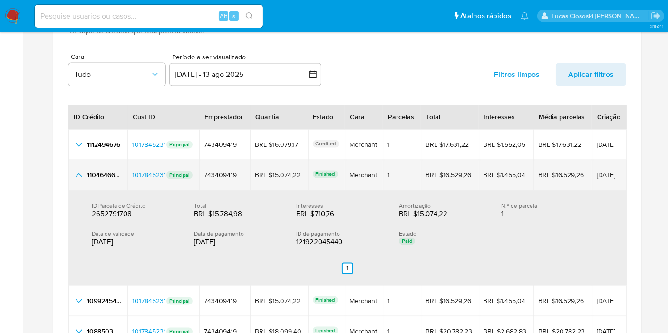
click at [77, 174] on icon "button_show_hidden_detail_by_id_1" at bounding box center [79, 176] width 7 height 4
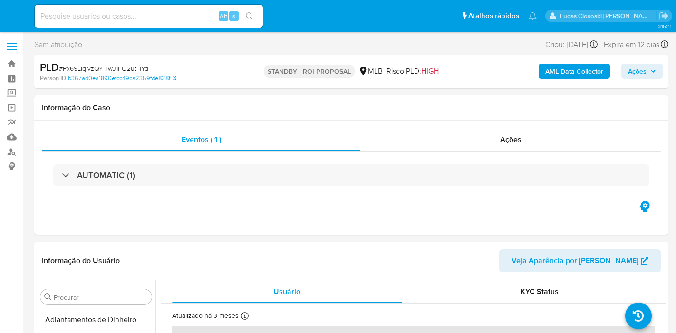
select select "10"
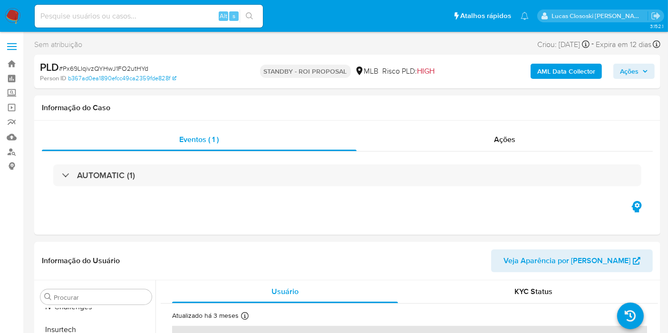
scroll to position [401, 0]
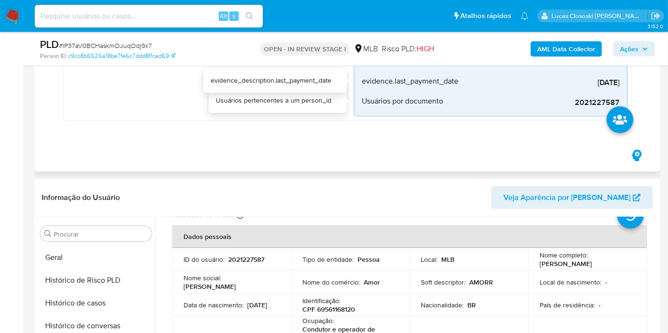
scroll to position [243, 0]
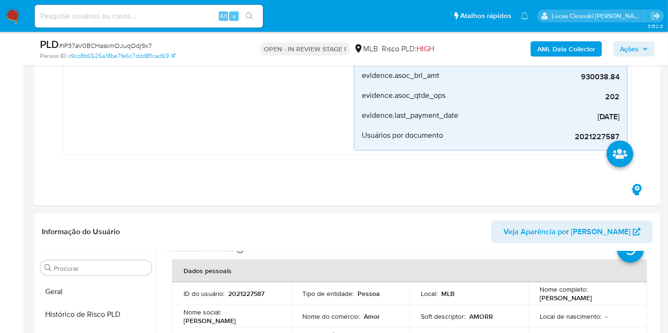
click at [99, 44] on span "# IP37aV0BCHaskmOJuqOdj9x7" at bounding box center [105, 46] width 93 height 10
copy span "IP37aV0BCHaskmOJuqOdj9x7"
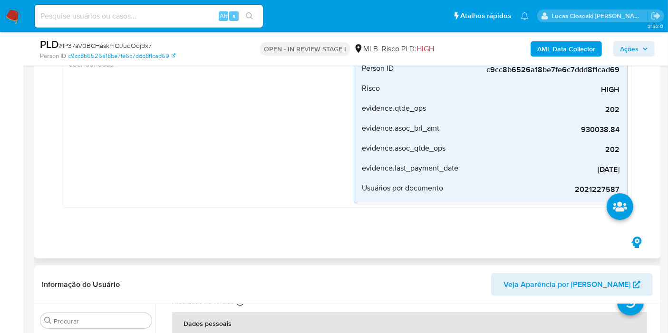
click at [250, 166] on div "Ausência_repentina_mov Criado há um mês Criado: [DATE] 00:58:06 Origem: rules-m…" at bounding box center [210, 89] width 287 height 227
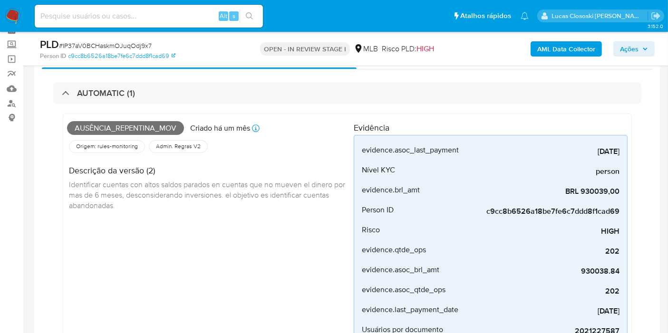
scroll to position [32, 0]
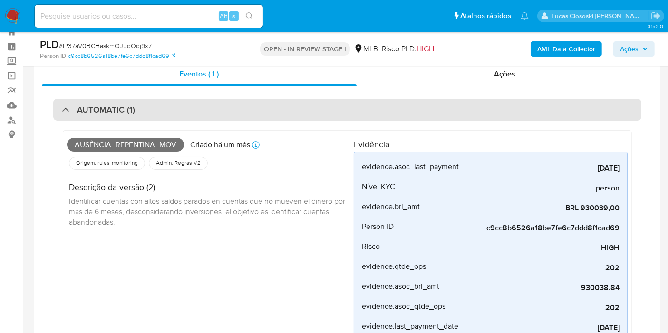
click at [238, 111] on div "AUTOMATIC (1)" at bounding box center [347, 110] width 588 height 22
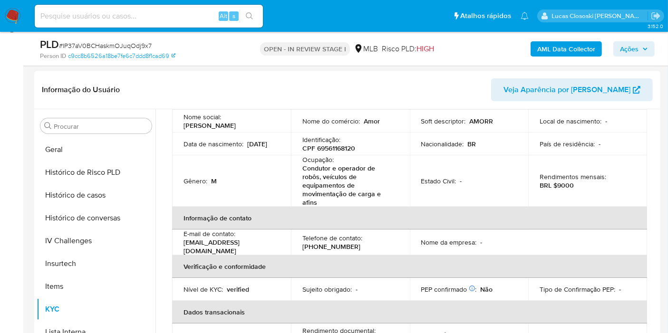
scroll to position [0, 0]
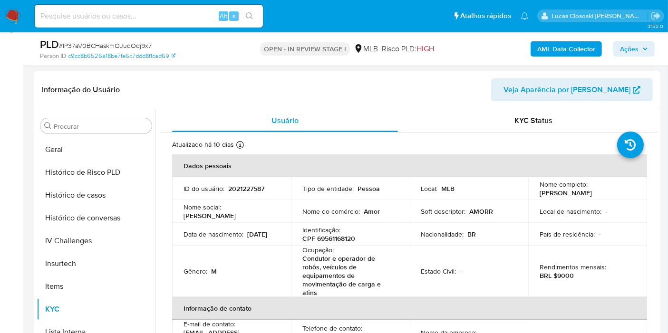
click at [414, 87] on header "Informação do Usuário Veja Aparência por [PERSON_NAME]" at bounding box center [347, 89] width 611 height 23
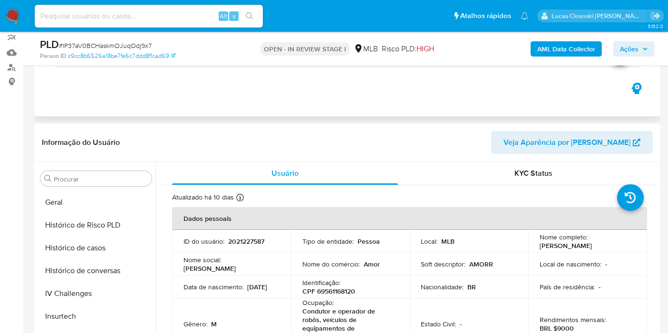
scroll to position [137, 0]
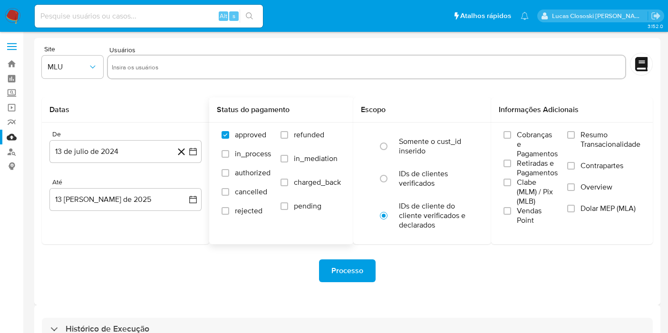
scroll to position [26, 0]
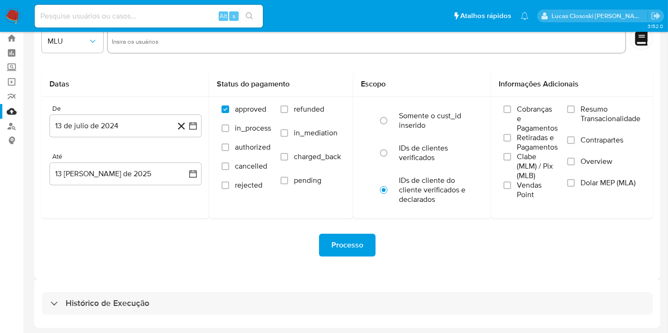
click at [200, 289] on div "Histórico de Execução" at bounding box center [347, 304] width 626 height 48
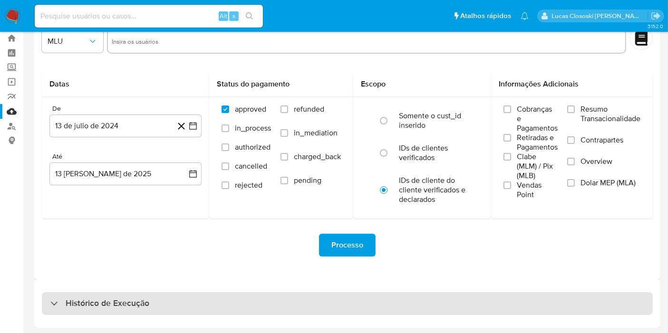
click at [200, 304] on div "Histórico de Execução" at bounding box center [347, 303] width 611 height 23
select select "10"
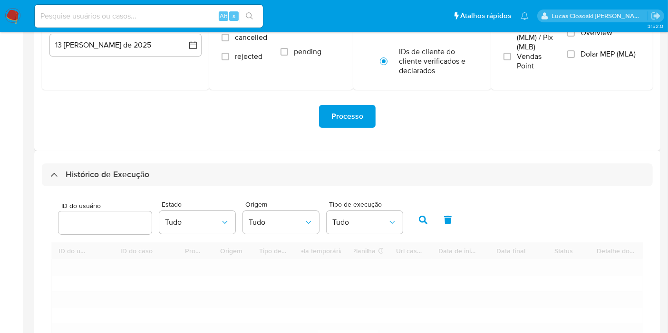
scroll to position [237, 0]
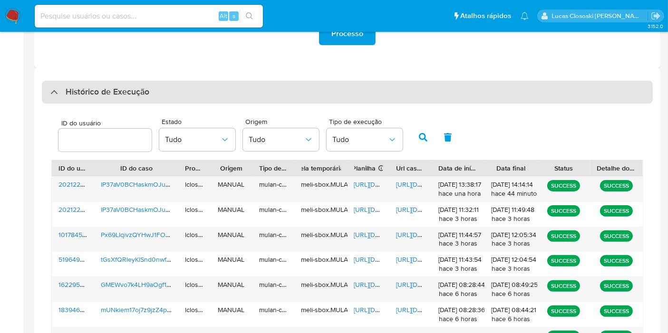
click at [101, 97] on h3 "Histórico de Execução" at bounding box center [108, 92] width 84 height 11
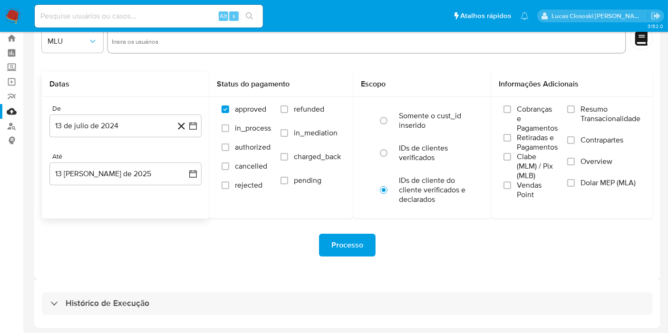
scroll to position [0, 0]
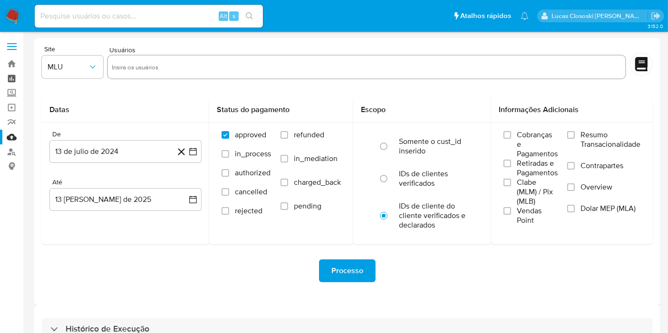
click at [10, 80] on link "Painel" at bounding box center [56, 78] width 113 height 15
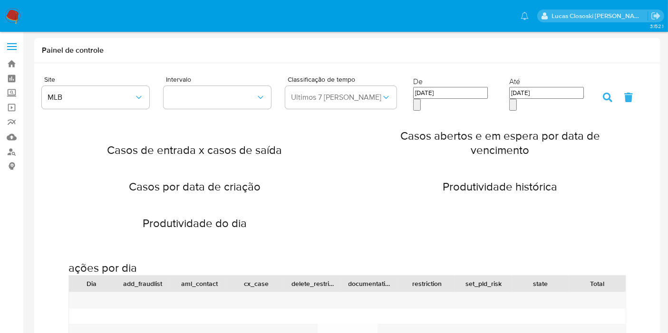
click at [341, 96] on span "Ultimos 7 [PERSON_NAME]" at bounding box center [336, 98] width 90 height 10
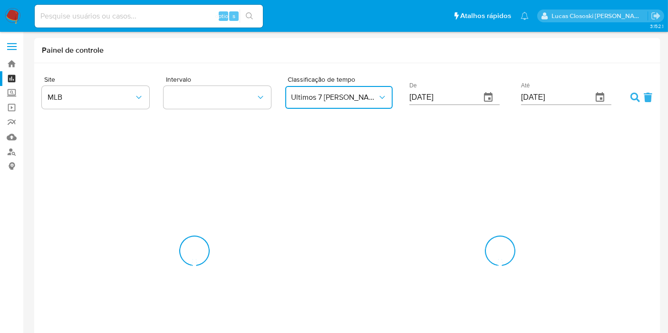
click at [318, 93] on span "Ultimos 7 [PERSON_NAME]" at bounding box center [334, 98] width 87 height 10
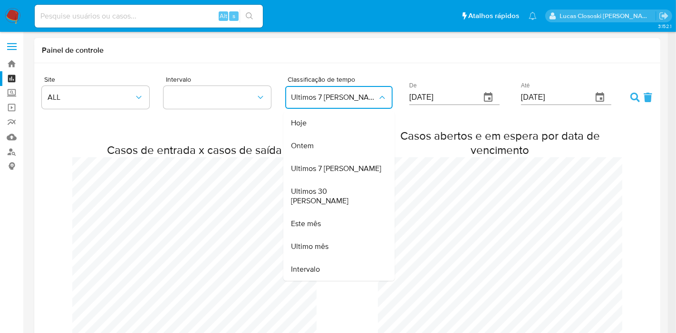
scroll to position [474105, 474811]
click at [312, 124] on div "Hoje" at bounding box center [336, 123] width 90 height 23
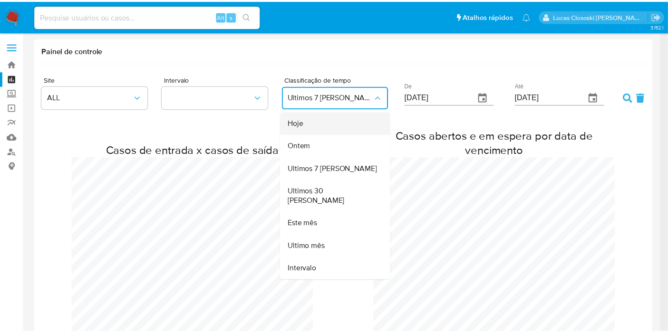
scroll to position [1375, 668]
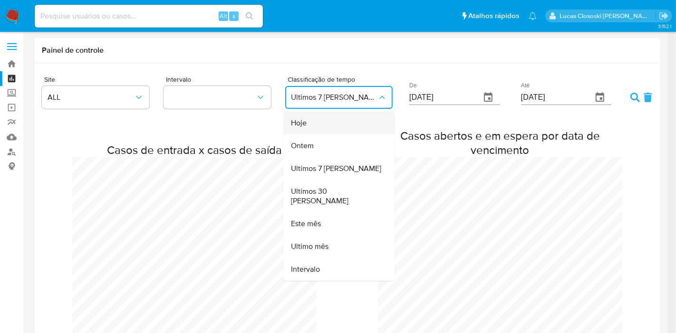
type input "[DATE]"
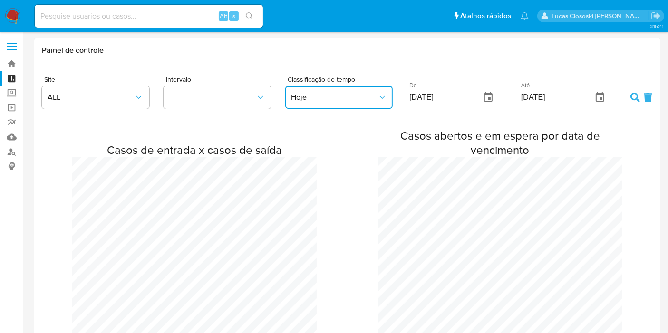
scroll to position [0, 0]
click at [626, 97] on form "Site ALL Intervalo Classificação de tempo Hoje De [DATE] Até [DATE]" at bounding box center [347, 94] width 611 height 38
click at [630, 97] on icon at bounding box center [635, 98] width 10 height 10
click at [12, 136] on link "Mulan" at bounding box center [56, 137] width 113 height 15
